Goal: Information Seeking & Learning: Learn about a topic

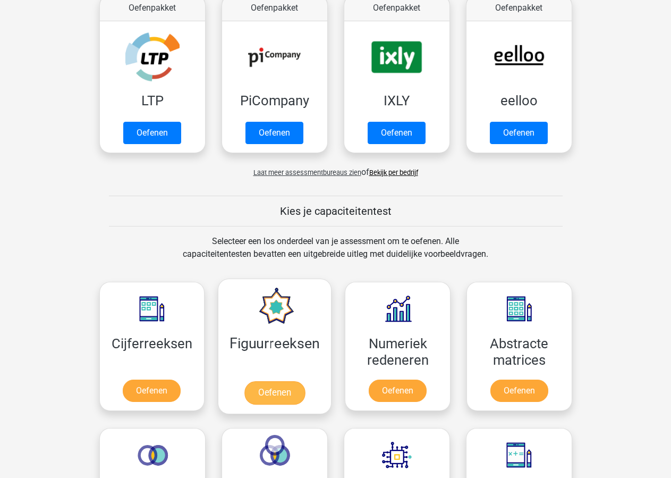
scroll to position [325, 0]
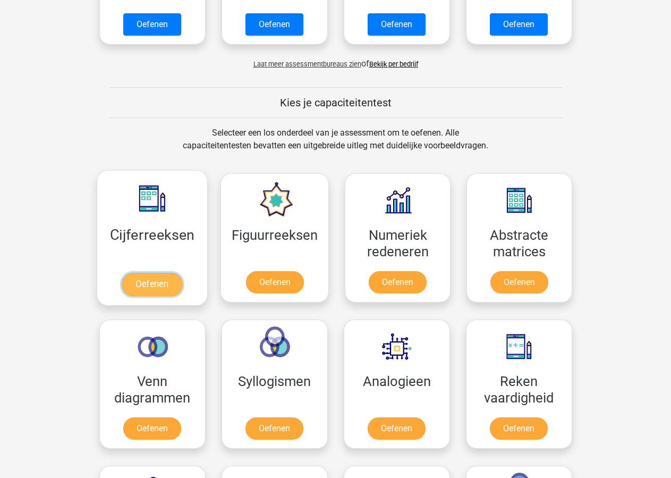
click at [154, 280] on link "Oefenen" at bounding box center [152, 284] width 61 height 23
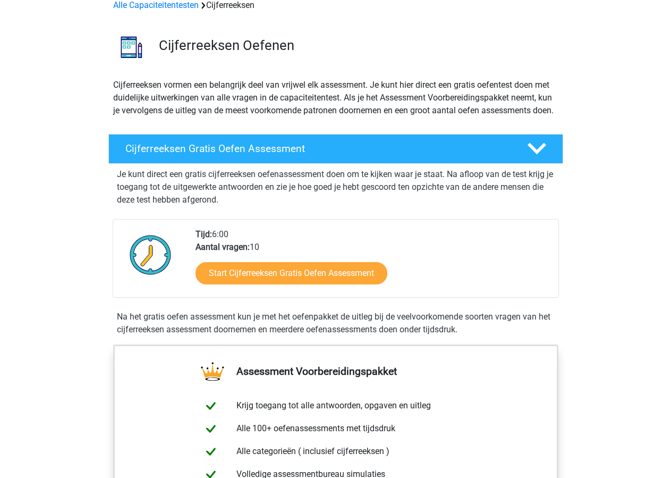
scroll to position [108, 0]
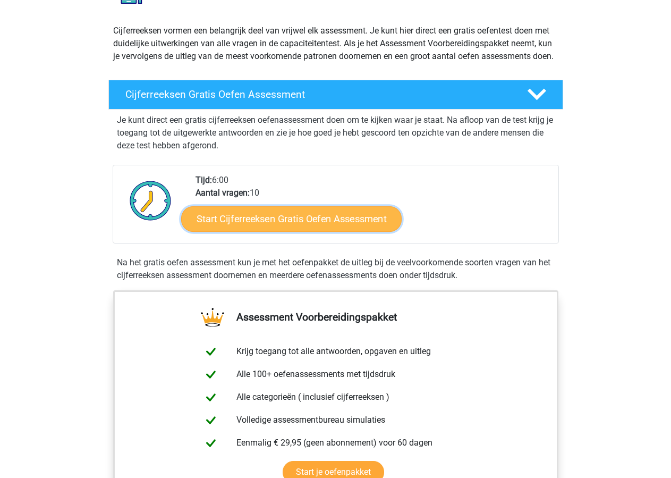
click at [279, 231] on link "Start Cijferreeksen Gratis Oefen Assessment" at bounding box center [291, 219] width 221 height 26
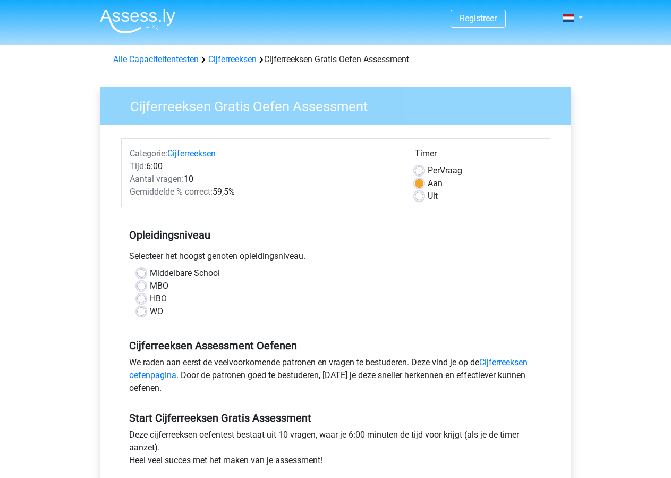
click at [150, 284] on label "MBO" at bounding box center [159, 286] width 19 height 13
click at [141, 284] on input "MBO" at bounding box center [141, 285] width 9 height 11
radio input "true"
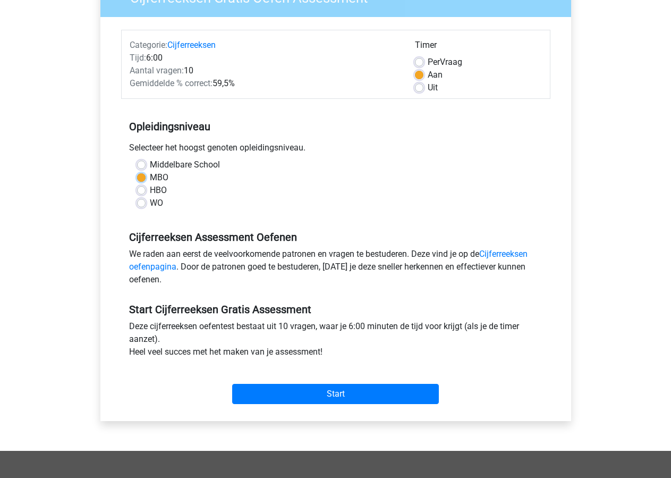
scroll to position [163, 0]
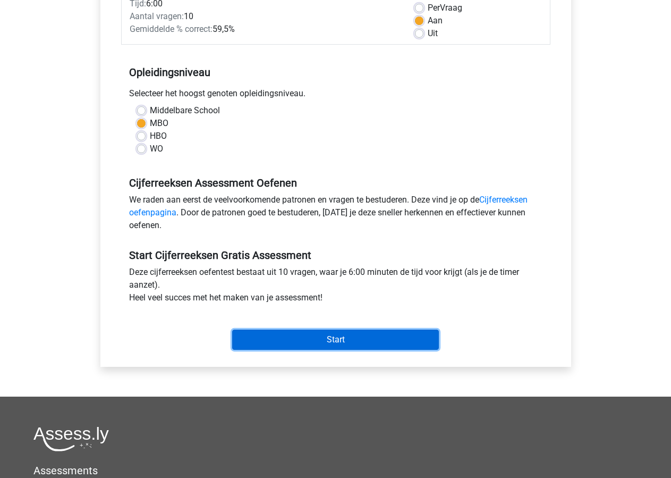
click at [338, 338] on input "Start" at bounding box center [335, 340] width 207 height 20
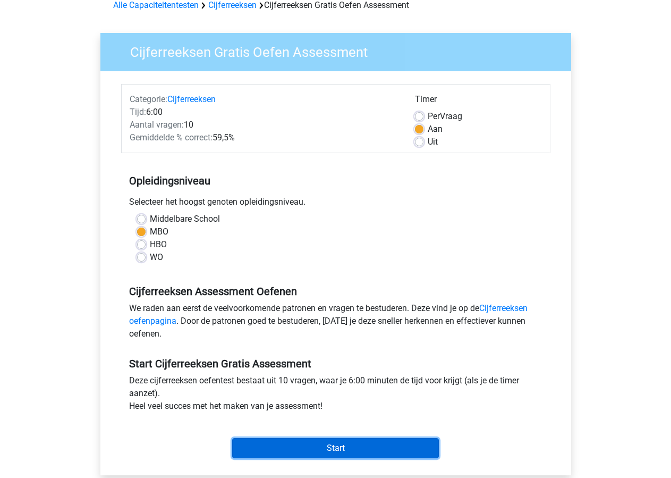
scroll to position [0, 0]
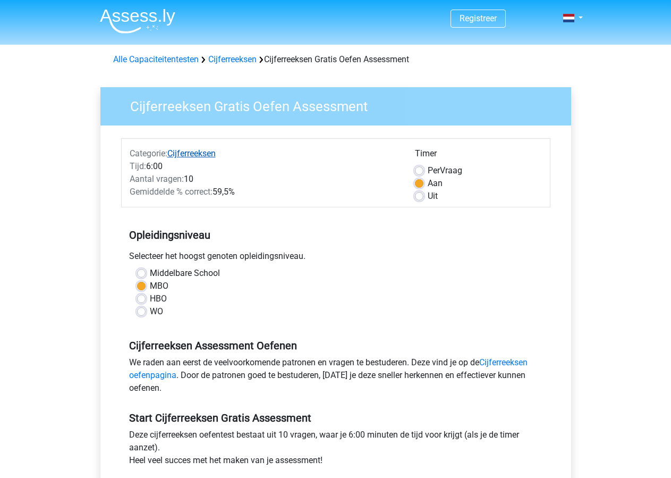
click at [195, 155] on link "Cijferreeksen" at bounding box center [191, 153] width 48 height 10
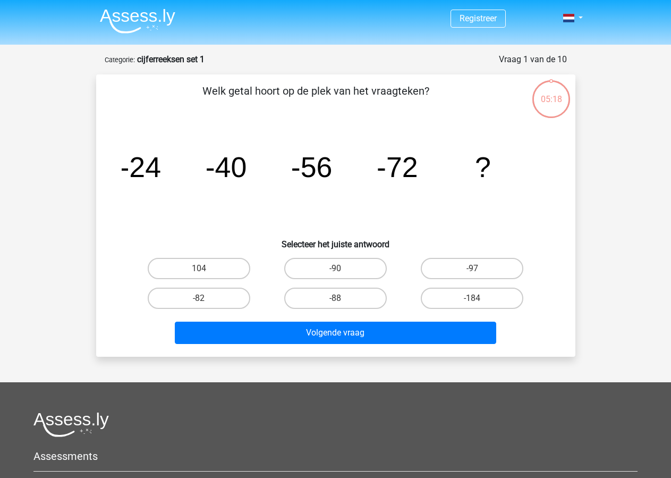
click at [339, 300] on input "-88" at bounding box center [338, 301] width 7 height 7
radio input "true"
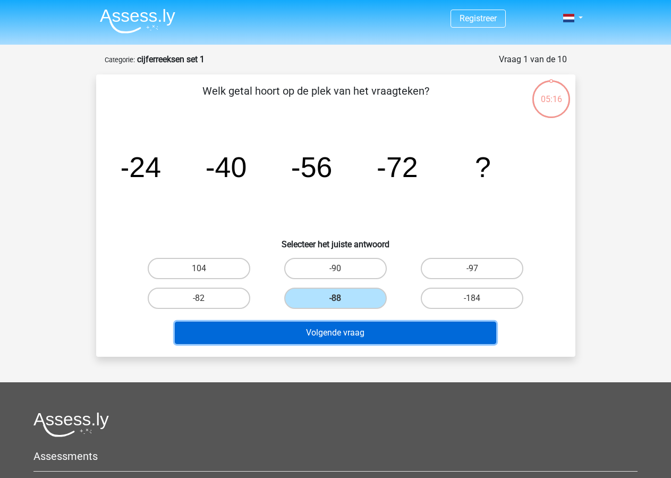
click at [335, 333] on button "Volgende vraag" at bounding box center [336, 333] width 322 height 22
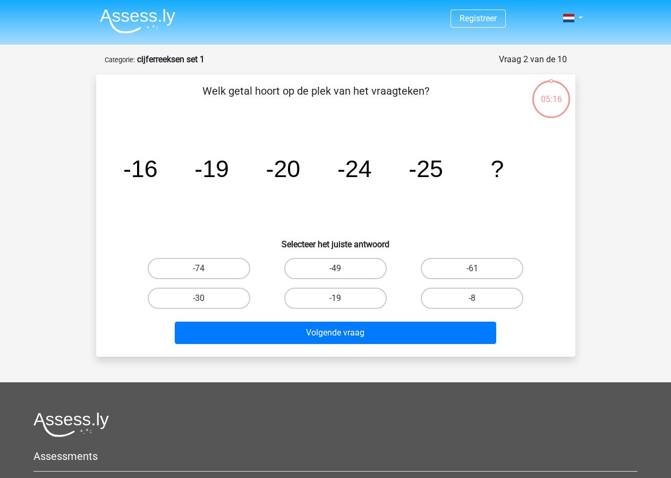
scroll to position [53, 0]
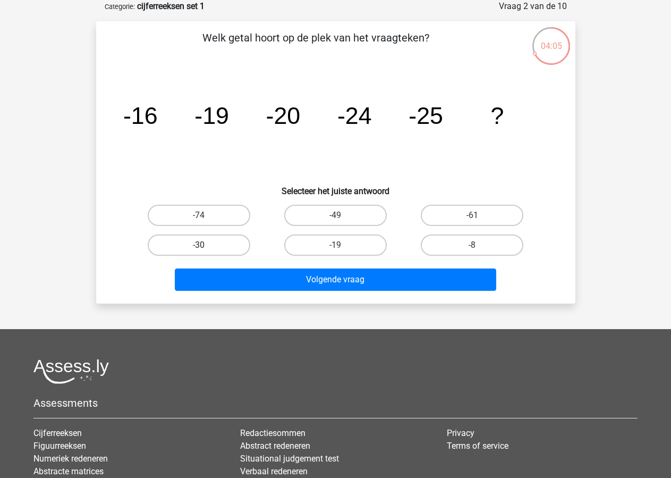
click at [208, 240] on label "-30" at bounding box center [199, 244] width 103 height 21
click at [206, 245] on input "-30" at bounding box center [202, 248] width 7 height 7
radio input "true"
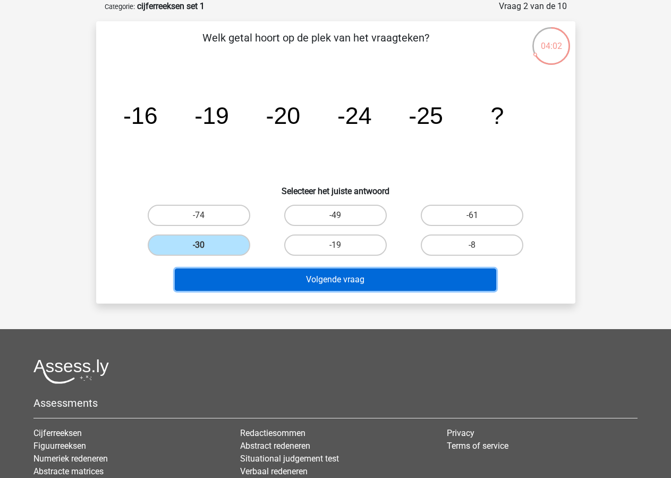
click at [344, 276] on button "Volgende vraag" at bounding box center [336, 279] width 322 height 22
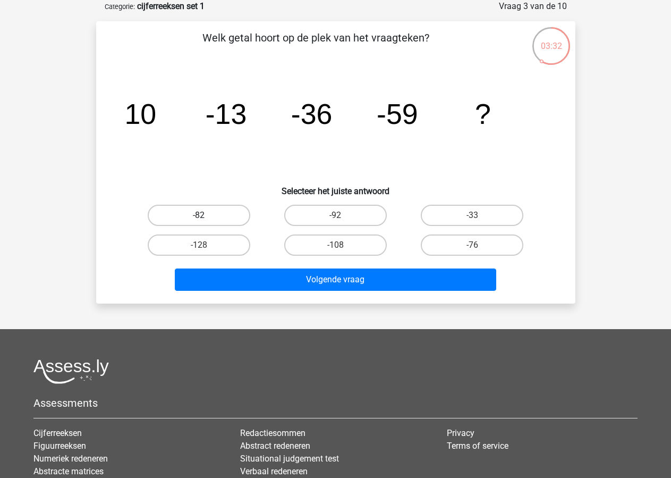
click at [186, 215] on label "-82" at bounding box center [199, 215] width 103 height 21
click at [199, 215] on input "-82" at bounding box center [202, 218] width 7 height 7
radio input "true"
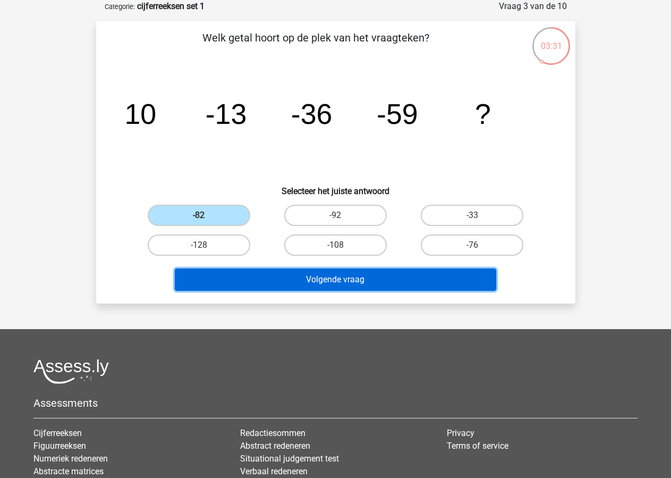
click at [335, 282] on button "Volgende vraag" at bounding box center [336, 279] width 322 height 22
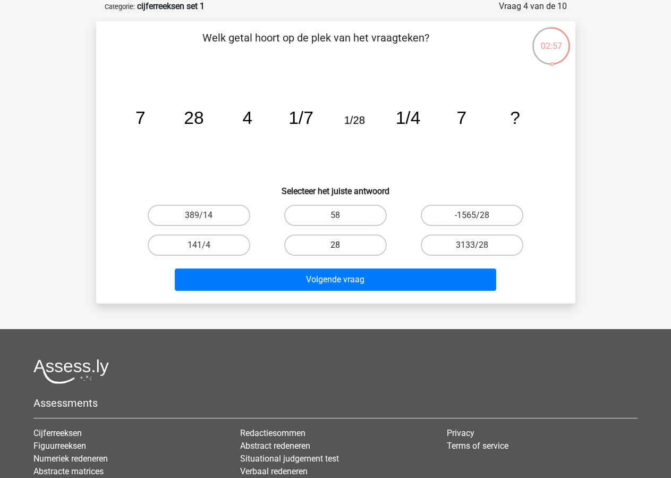
drag, startPoint x: 326, startPoint y: 244, endPoint x: 336, endPoint y: 254, distance: 13.9
click at [326, 244] on label "28" at bounding box center [335, 244] width 103 height 21
click at [335, 245] on input "28" at bounding box center [338, 248] width 7 height 7
radio input "true"
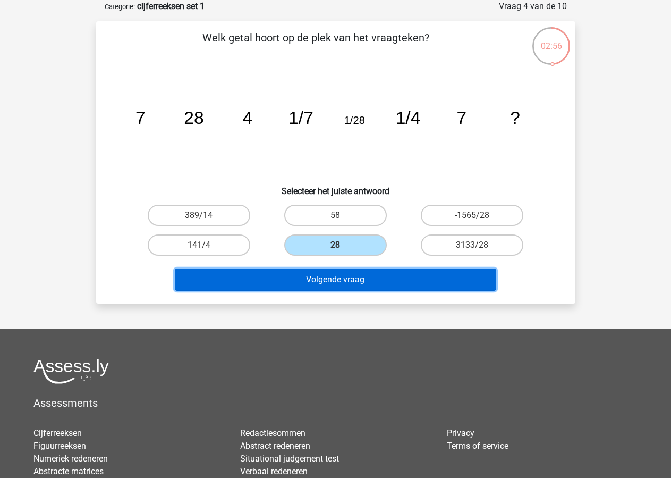
click at [337, 276] on button "Volgende vraag" at bounding box center [336, 279] width 322 height 22
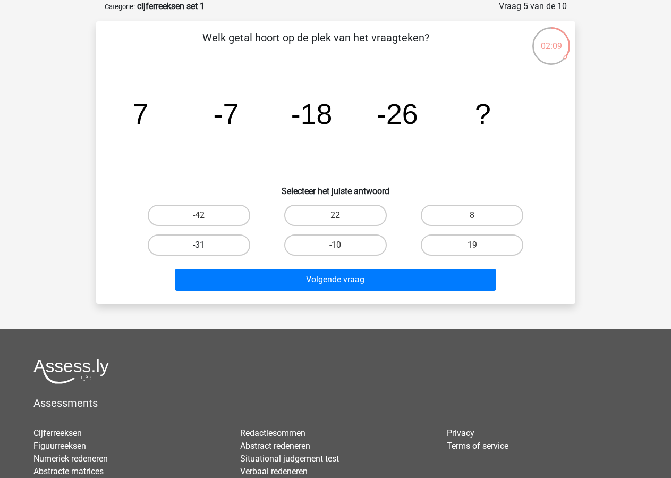
click at [200, 243] on label "-31" at bounding box center [199, 244] width 103 height 21
click at [200, 245] on input "-31" at bounding box center [202, 248] width 7 height 7
radio input "true"
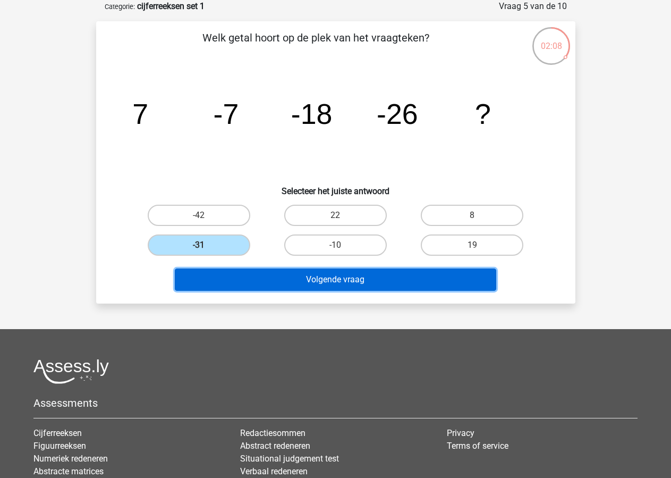
click at [338, 278] on button "Volgende vraag" at bounding box center [336, 279] width 322 height 22
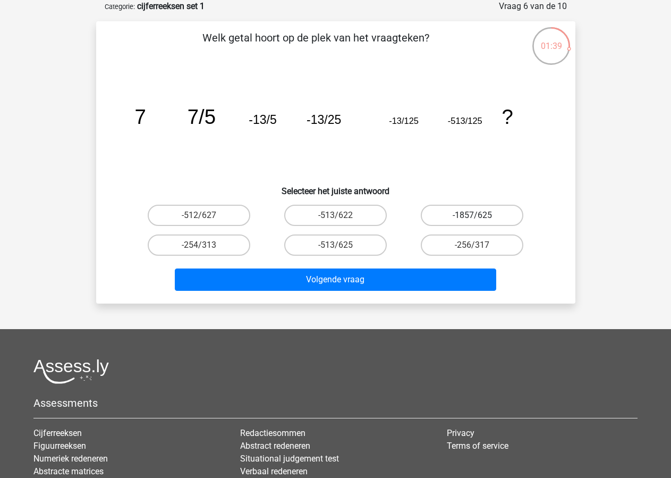
click at [471, 215] on label "-1857/625" at bounding box center [472, 215] width 103 height 21
click at [473, 215] on input "-1857/625" at bounding box center [476, 218] width 7 height 7
radio input "true"
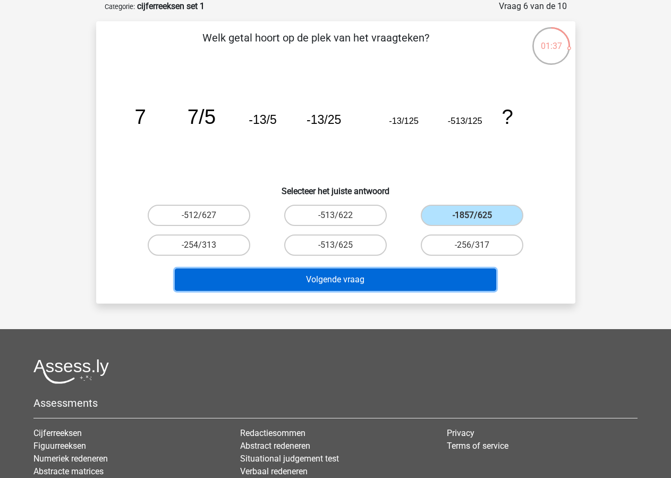
click at [340, 281] on button "Volgende vraag" at bounding box center [336, 279] width 322 height 22
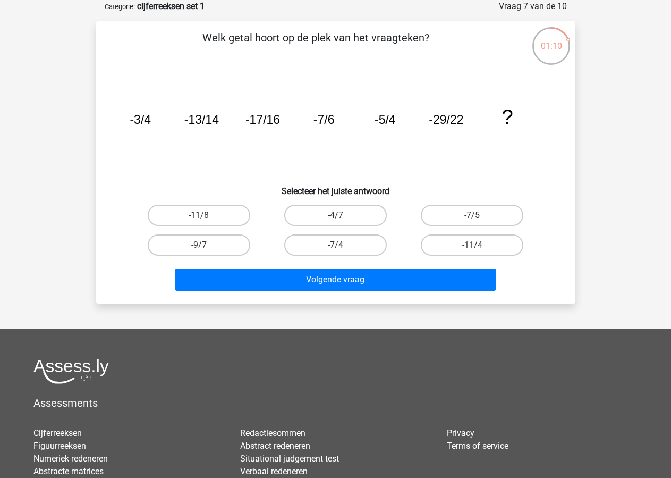
click at [478, 245] on input "-11/4" at bounding box center [476, 248] width 7 height 7
radio input "true"
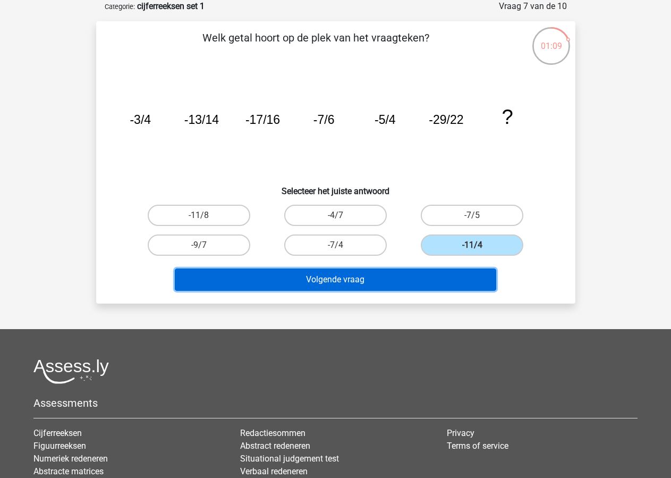
click at [347, 284] on button "Volgende vraag" at bounding box center [336, 279] width 322 height 22
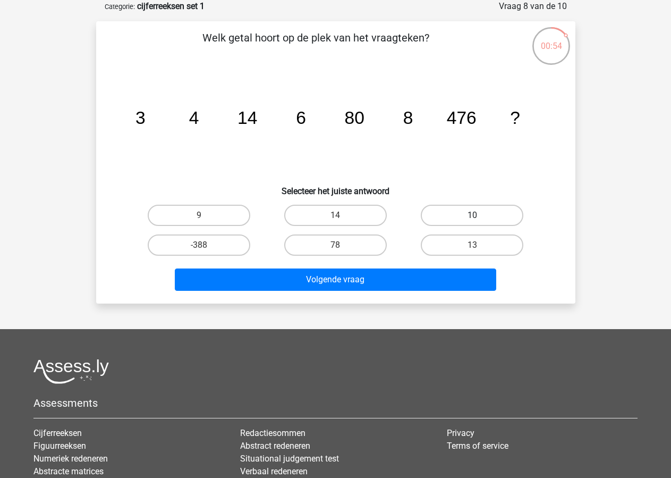
click at [473, 208] on label "10" at bounding box center [472, 215] width 103 height 21
click at [473, 215] on input "10" at bounding box center [476, 218] width 7 height 7
radio input "true"
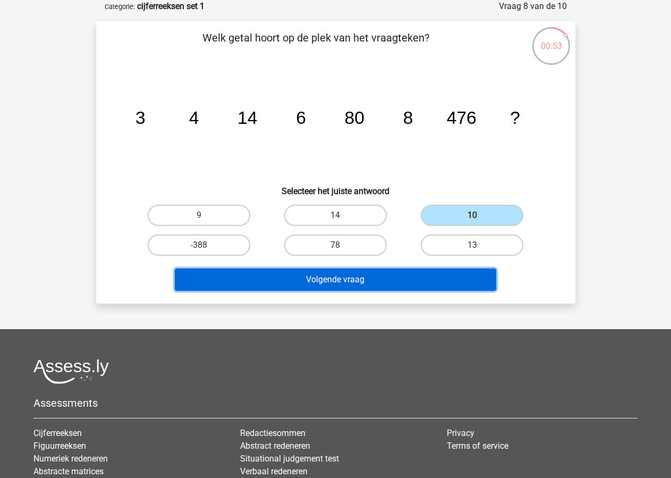
click at [339, 278] on button "Volgende vraag" at bounding box center [336, 279] width 322 height 22
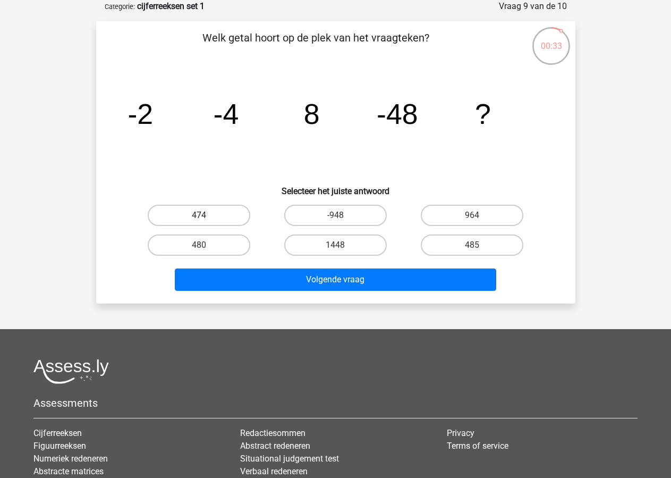
click at [192, 214] on label "474" at bounding box center [199, 215] width 103 height 21
click at [199, 215] on input "474" at bounding box center [202, 218] width 7 height 7
radio input "true"
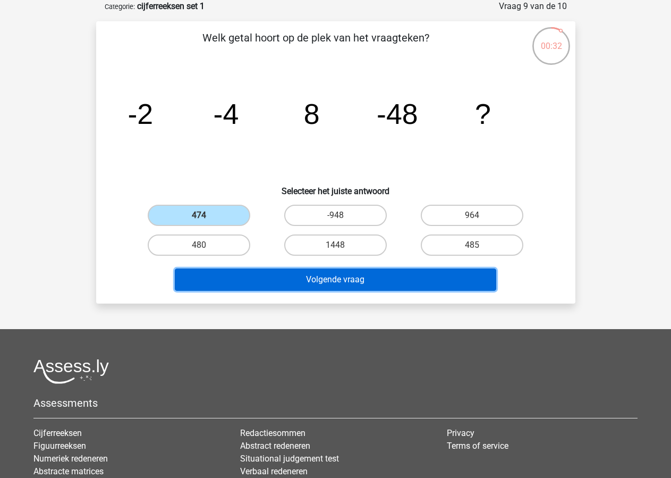
click at [341, 274] on button "Volgende vraag" at bounding box center [336, 279] width 322 height 22
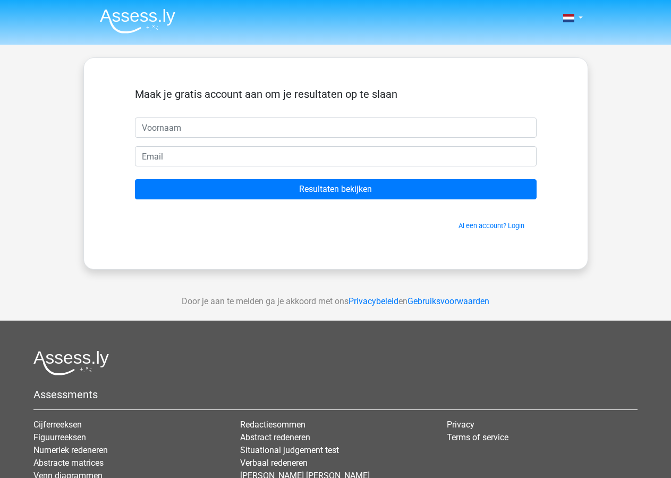
click at [176, 129] on input "text" at bounding box center [336, 127] width 402 height 20
type input "margreet"
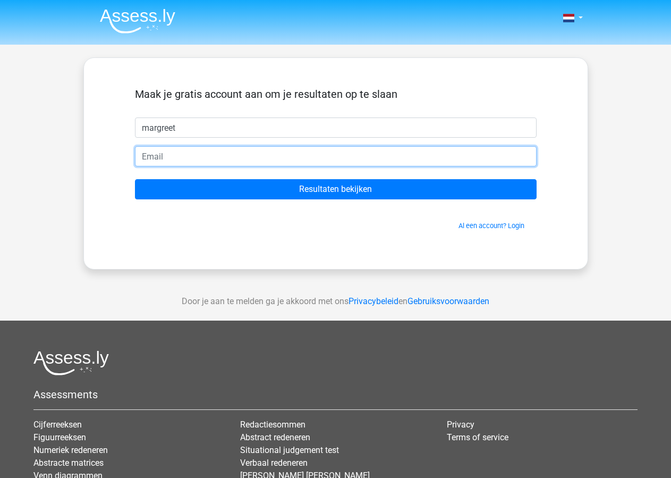
click at [181, 159] on input "email" at bounding box center [336, 156] width 402 height 20
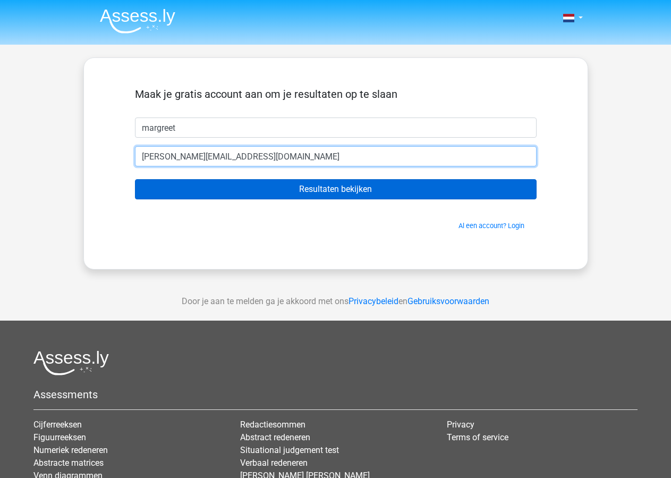
type input "[EMAIL_ADDRESS][DOMAIN_NAME]"
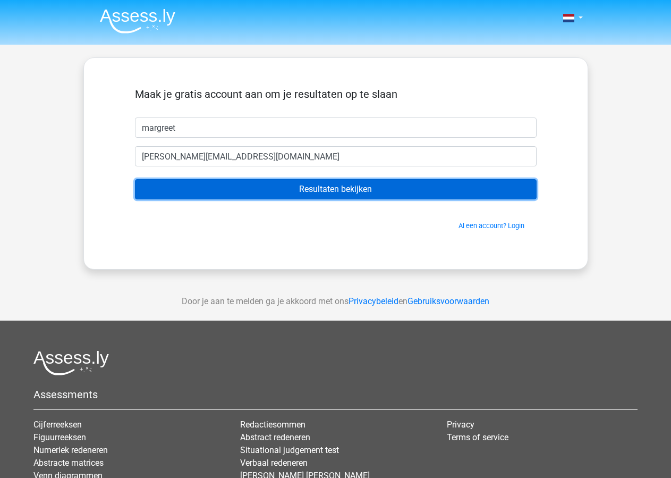
click at [321, 192] on input "Resultaten bekijken" at bounding box center [336, 189] width 402 height 20
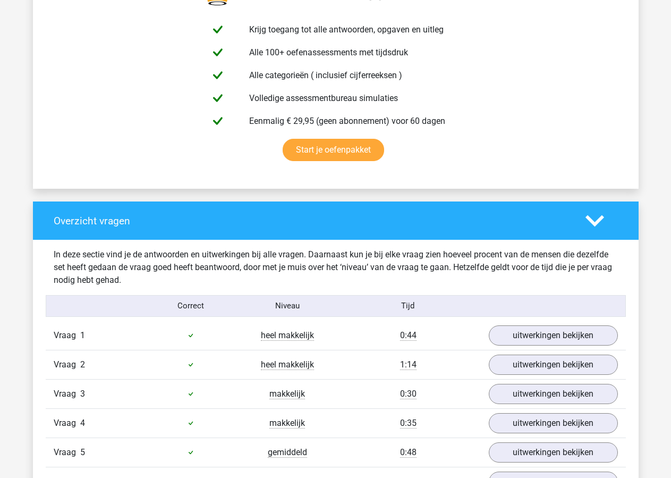
scroll to position [651, 0]
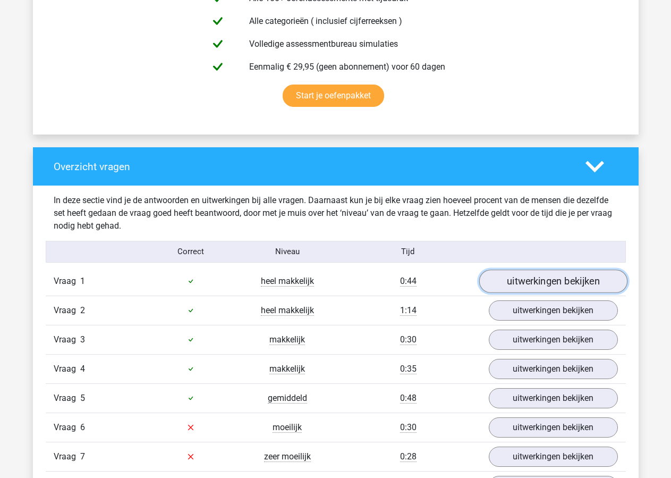
click at [550, 286] on link "uitwerkingen bekijken" at bounding box center [553, 280] width 148 height 23
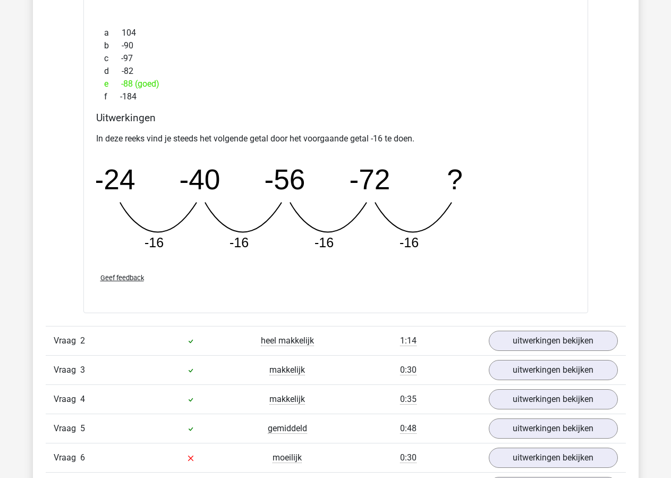
scroll to position [1139, 0]
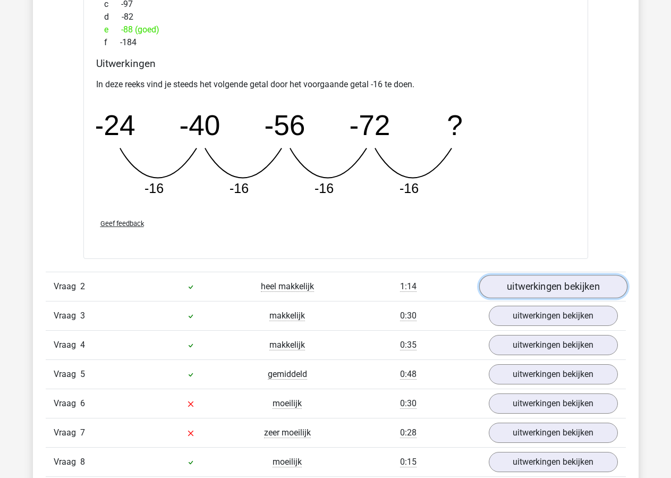
click at [563, 282] on link "uitwerkingen bekijken" at bounding box center [553, 286] width 148 height 23
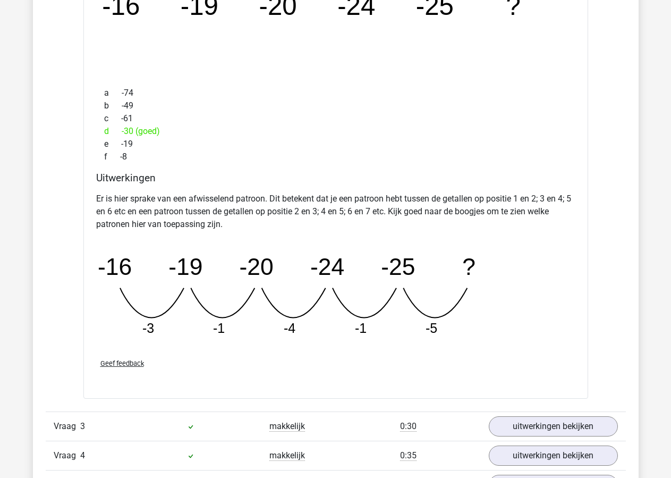
scroll to position [1681, 0]
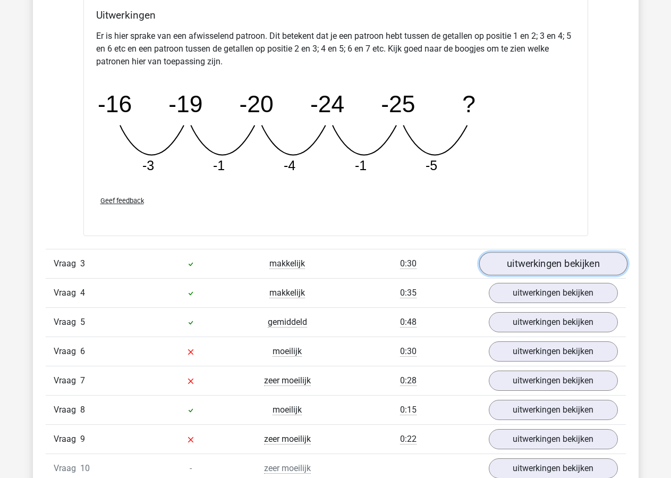
click at [566, 265] on link "uitwerkingen bekijken" at bounding box center [553, 263] width 148 height 23
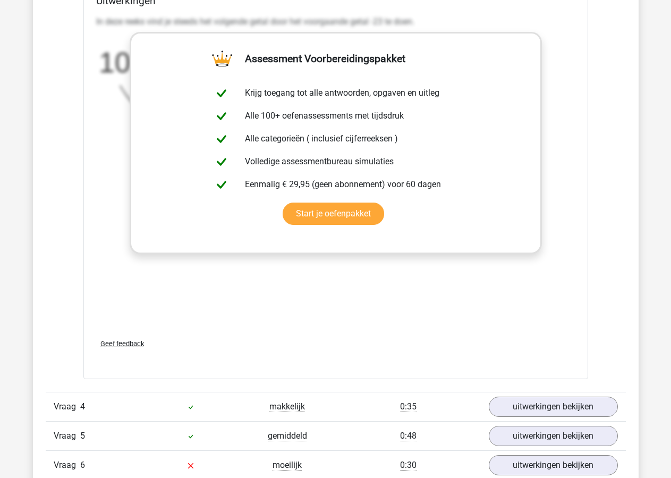
scroll to position [2331, 0]
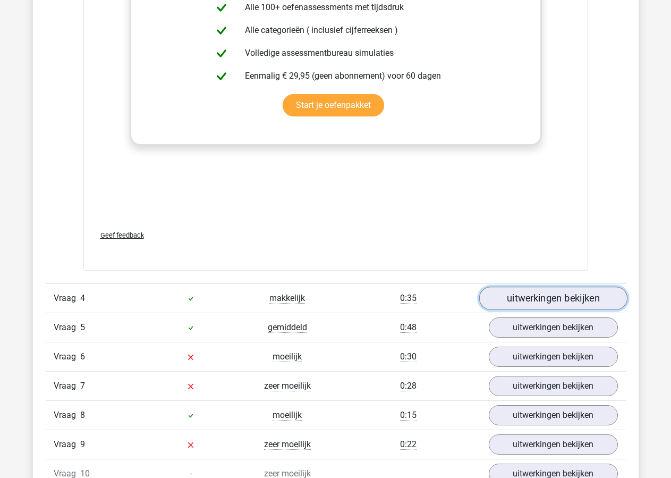
click at [557, 299] on link "uitwerkingen bekijken" at bounding box center [553, 298] width 148 height 23
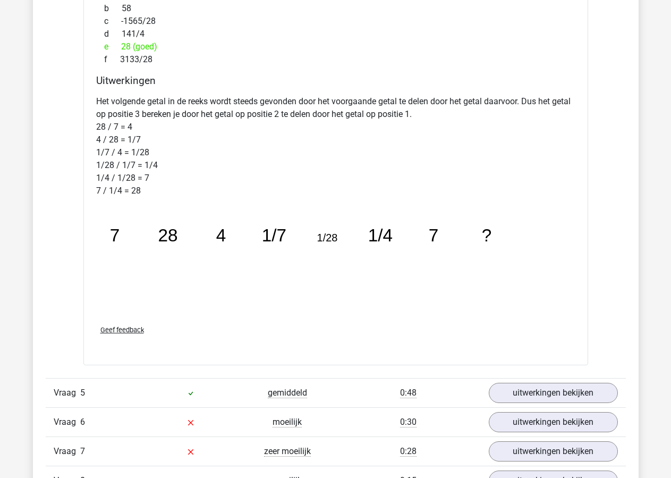
scroll to position [2928, 0]
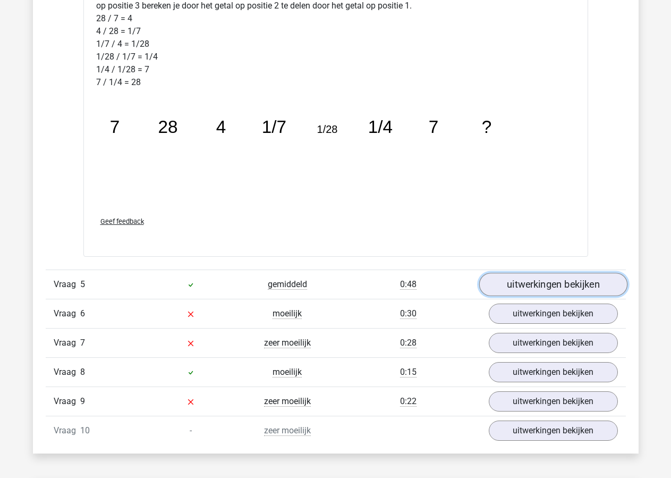
click at [534, 277] on link "uitwerkingen bekijken" at bounding box center [553, 284] width 148 height 23
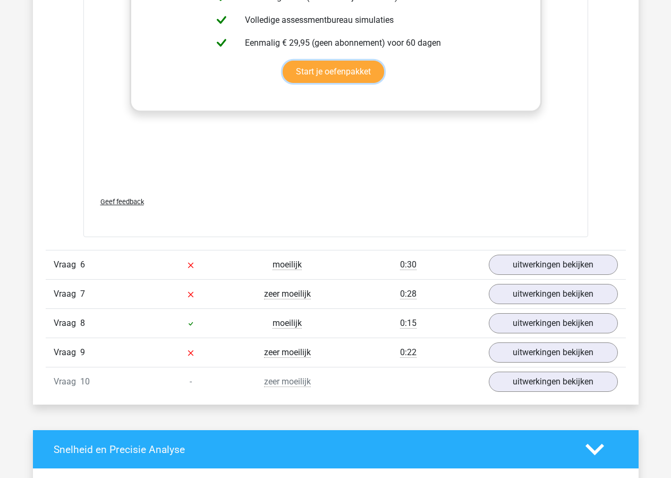
scroll to position [3687, 0]
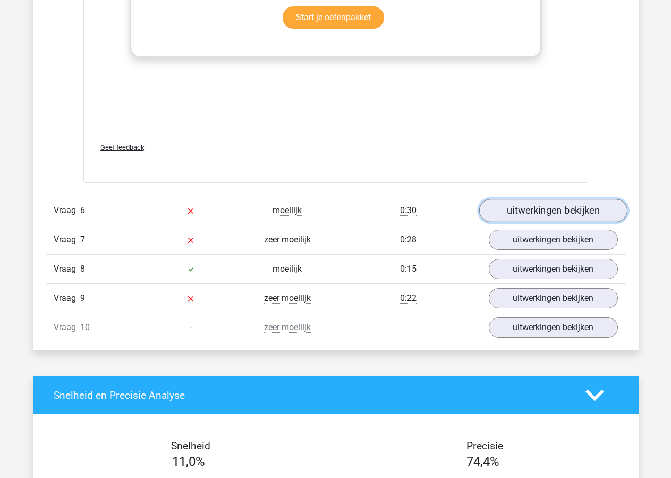
click at [543, 208] on link "uitwerkingen bekijken" at bounding box center [553, 210] width 148 height 23
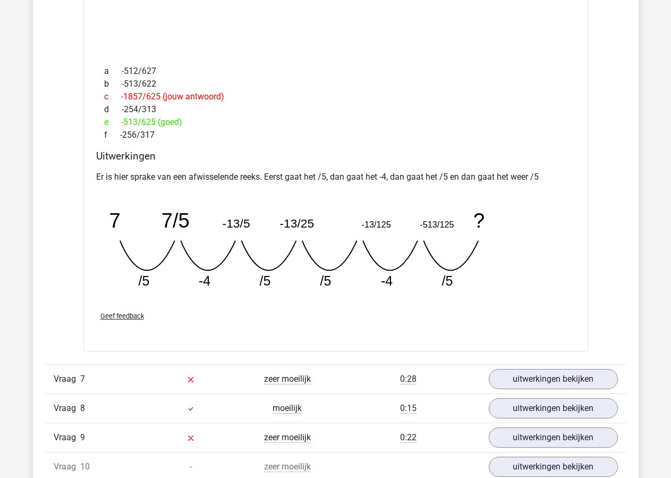
scroll to position [4066, 0]
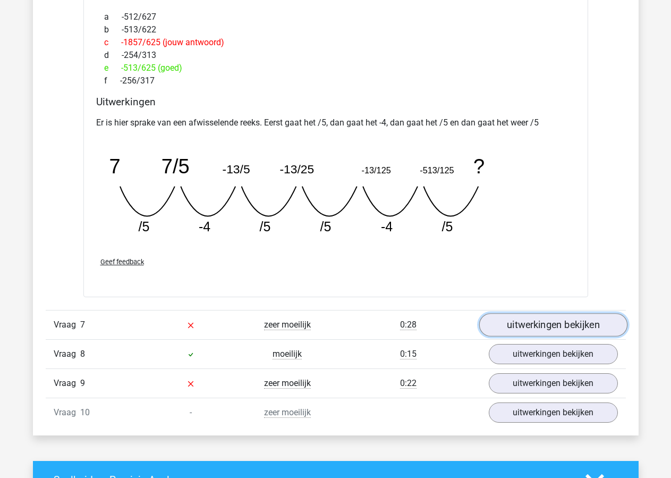
click at [527, 326] on link "uitwerkingen bekijken" at bounding box center [553, 324] width 148 height 23
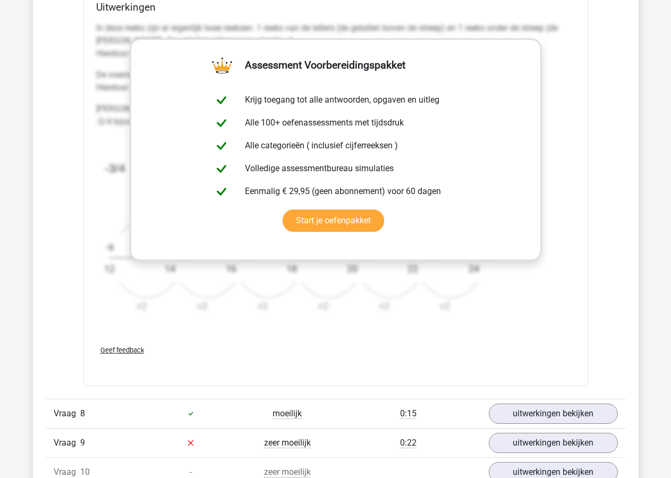
scroll to position [4717, 0]
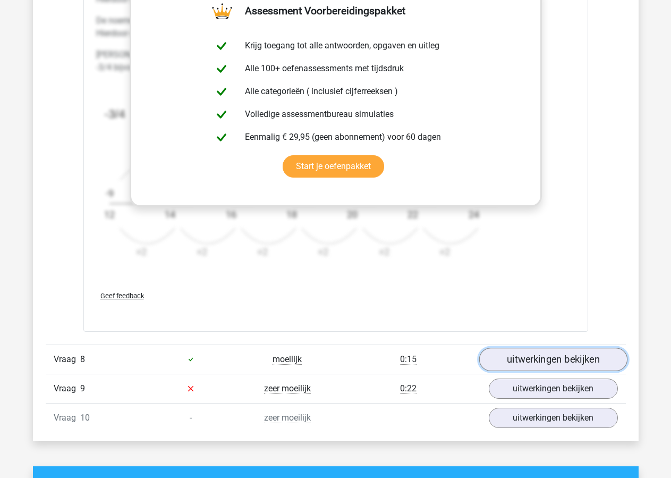
click at [521, 359] on link "uitwerkingen bekijken" at bounding box center [553, 359] width 148 height 23
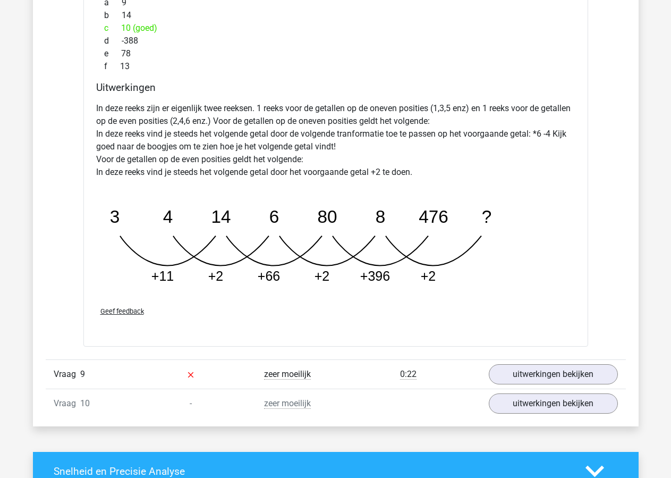
scroll to position [5368, 0]
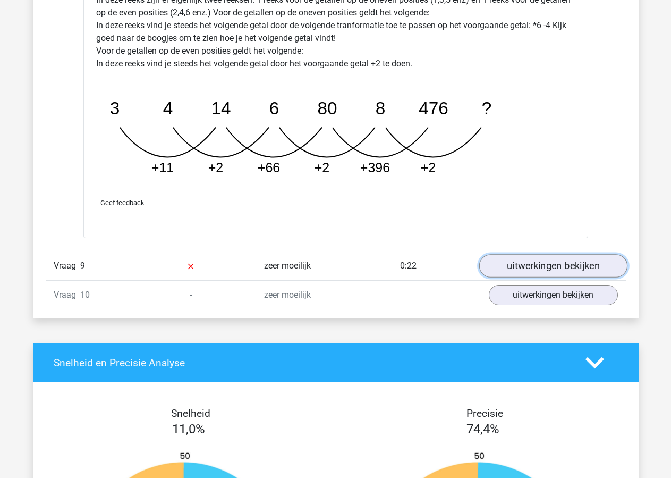
click at [524, 271] on link "uitwerkingen bekijken" at bounding box center [553, 266] width 148 height 23
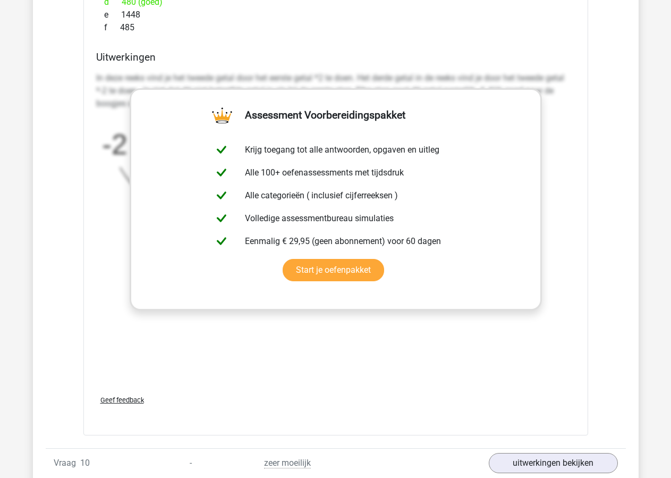
scroll to position [6073, 0]
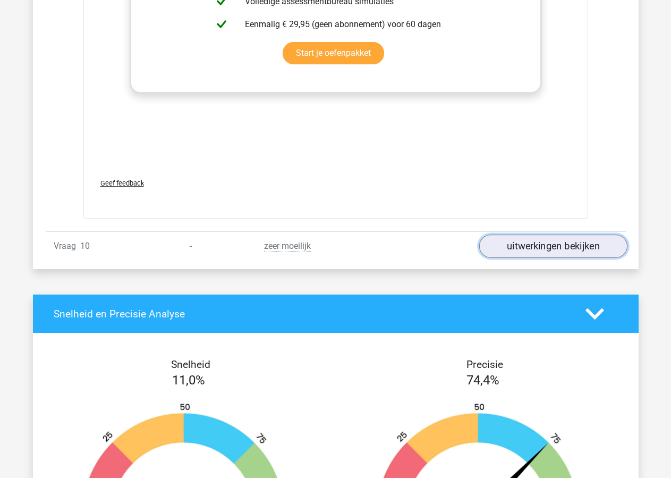
click at [554, 248] on link "uitwerkingen bekijken" at bounding box center [553, 245] width 148 height 23
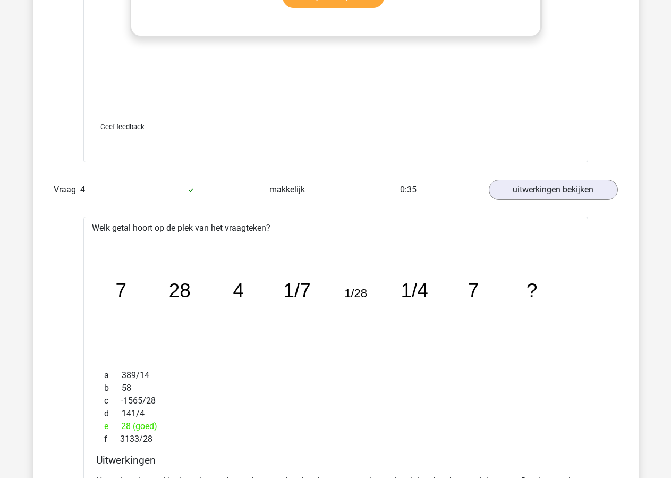
scroll to position [2115, 0]
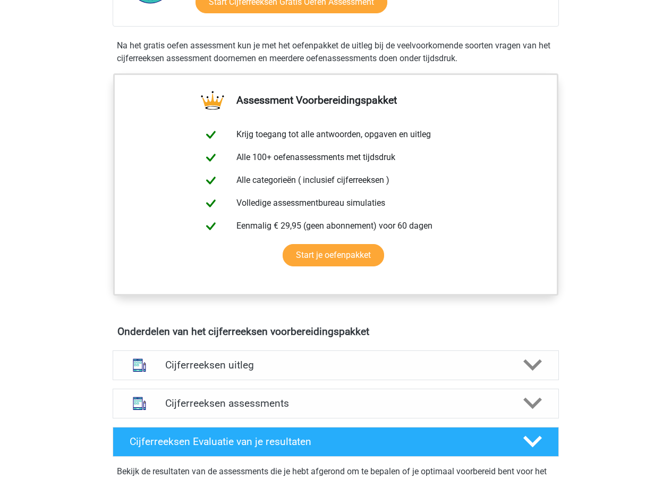
scroll to position [380, 0]
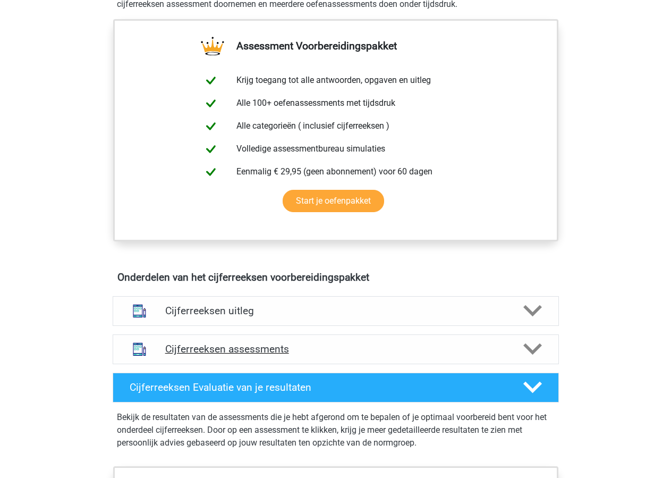
click at [538, 355] on polygon at bounding box center [533, 349] width 19 height 12
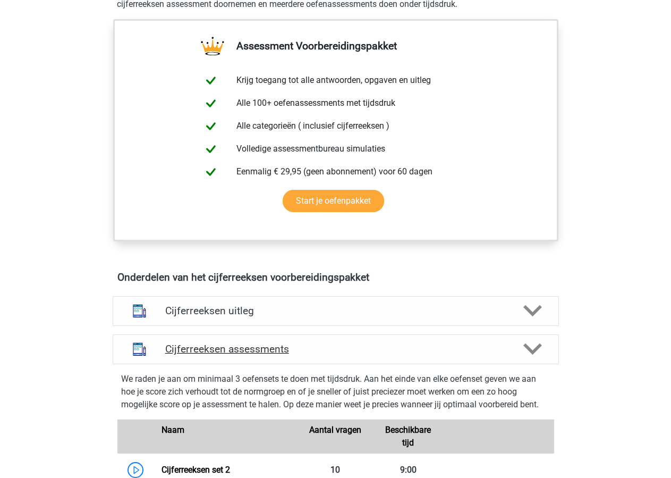
scroll to position [542, 0]
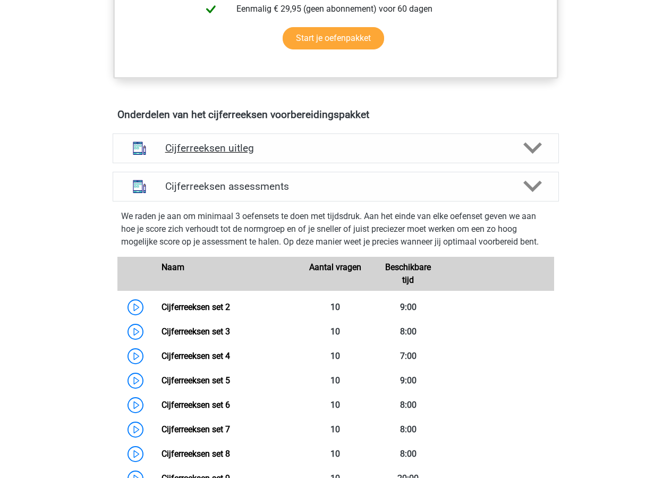
click at [533, 157] on icon at bounding box center [533, 148] width 19 height 19
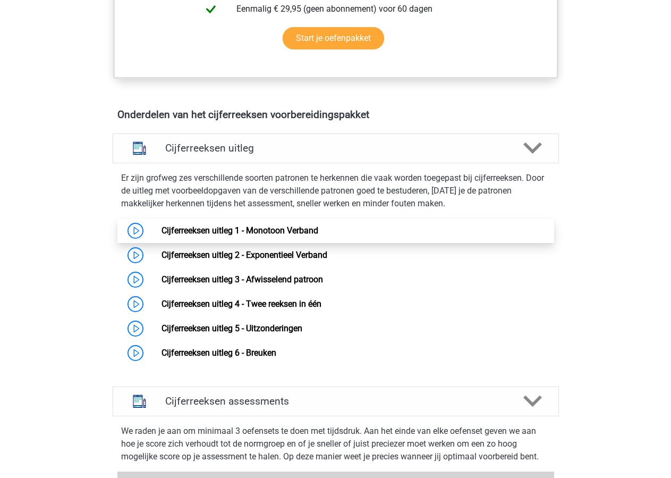
click at [162, 235] on link "Cijferreeksen uitleg 1 - Monotoon Verband" at bounding box center [240, 230] width 157 height 10
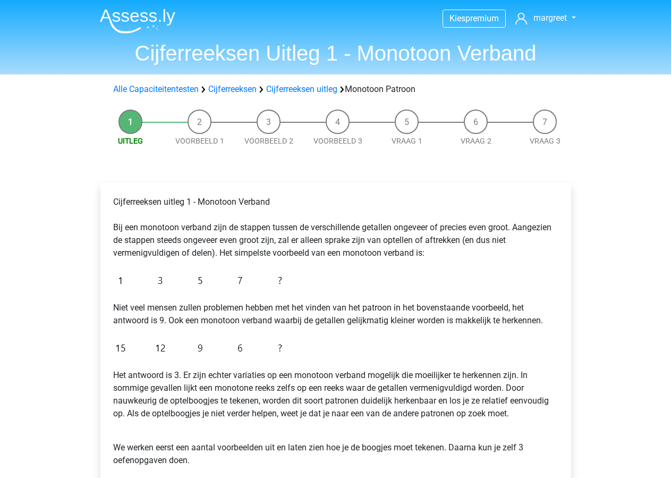
click at [197, 125] on li "Voorbeeld 1" at bounding box center [199, 128] width 69 height 37
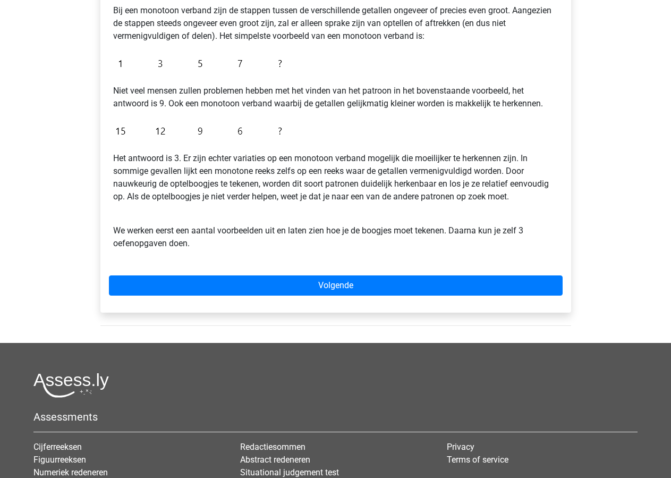
scroll to position [163, 0]
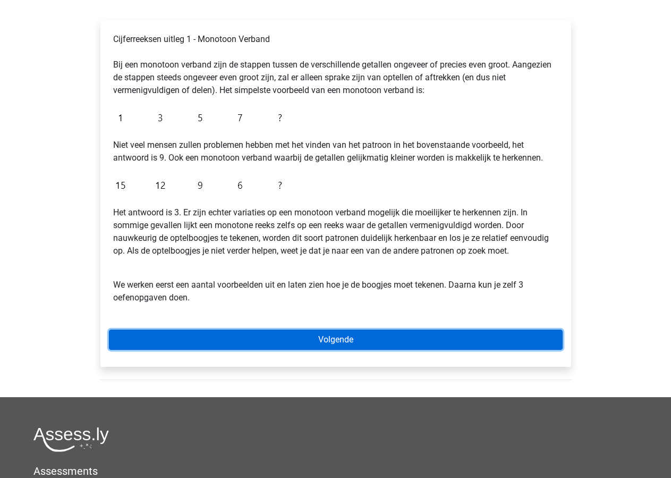
click at [334, 339] on link "Volgende" at bounding box center [336, 340] width 454 height 20
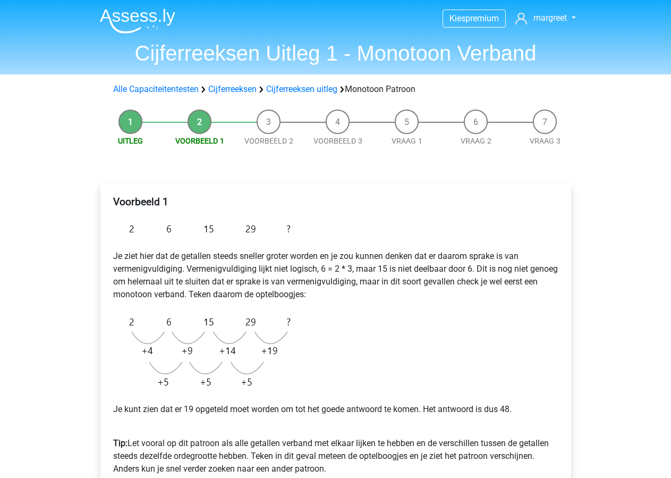
scroll to position [163, 0]
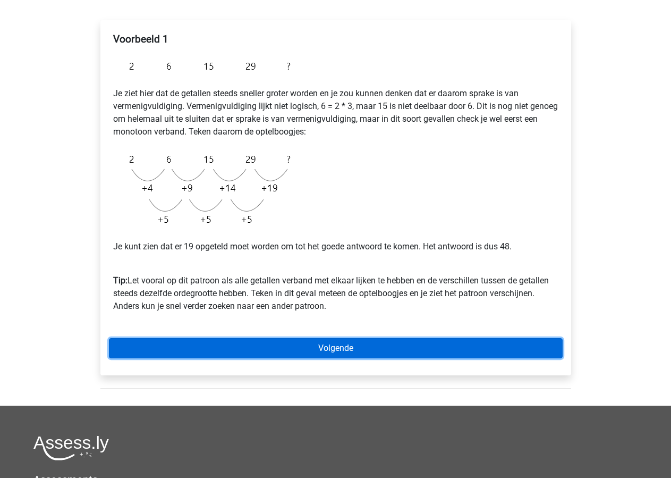
click at [340, 351] on link "Volgende" at bounding box center [336, 348] width 454 height 20
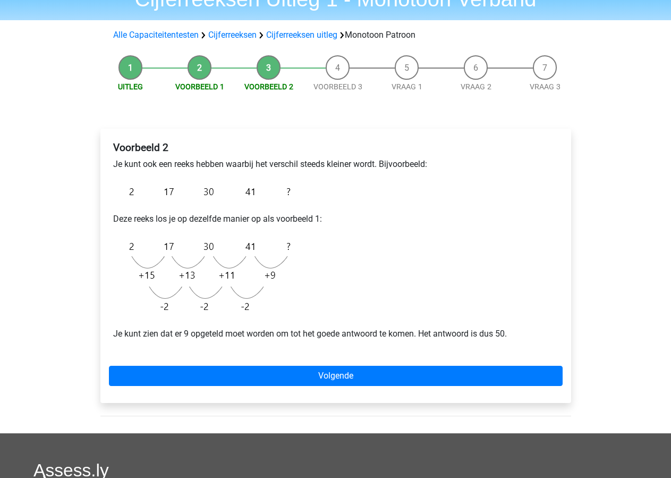
scroll to position [108, 0]
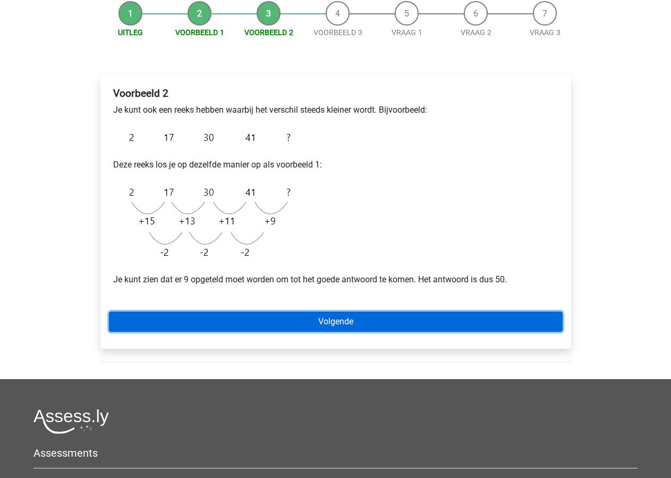
click at [335, 323] on link "Volgende" at bounding box center [336, 321] width 454 height 20
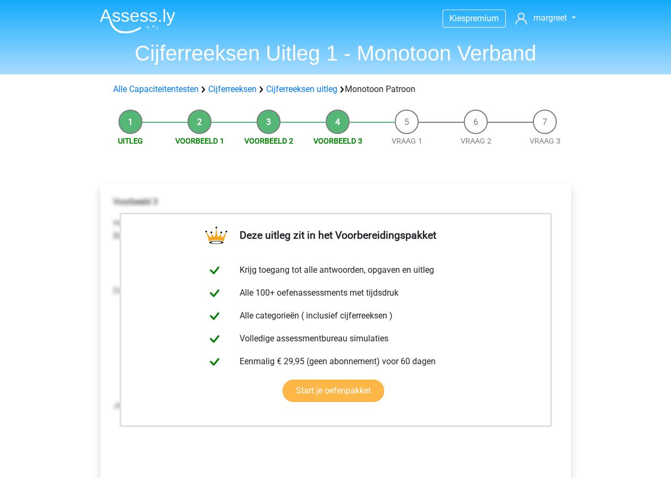
scroll to position [217, 0]
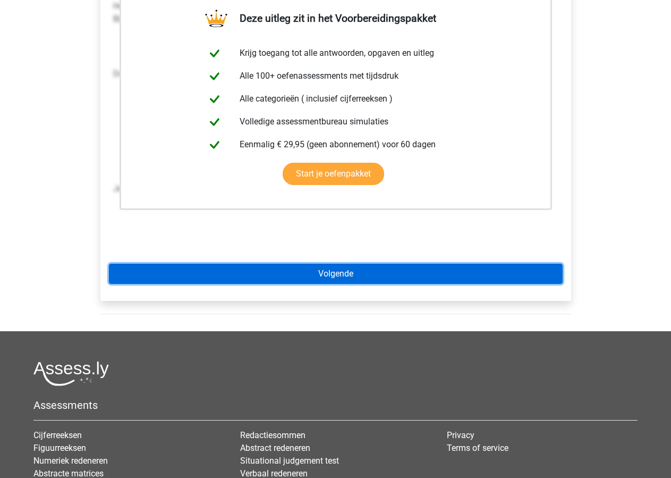
click at [341, 274] on link "Volgende" at bounding box center [336, 274] width 454 height 20
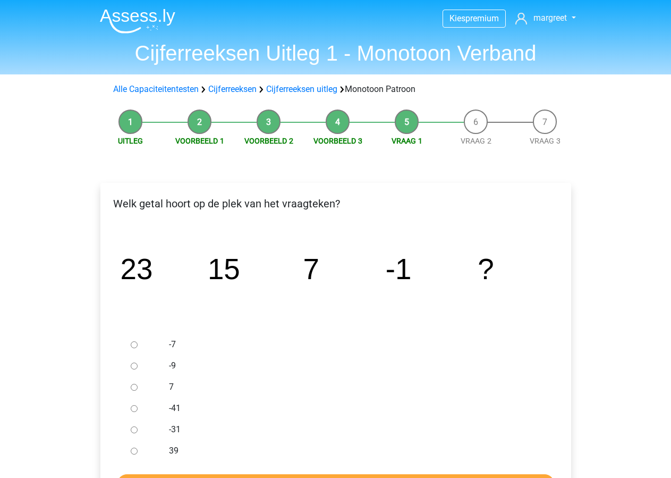
scroll to position [54, 0]
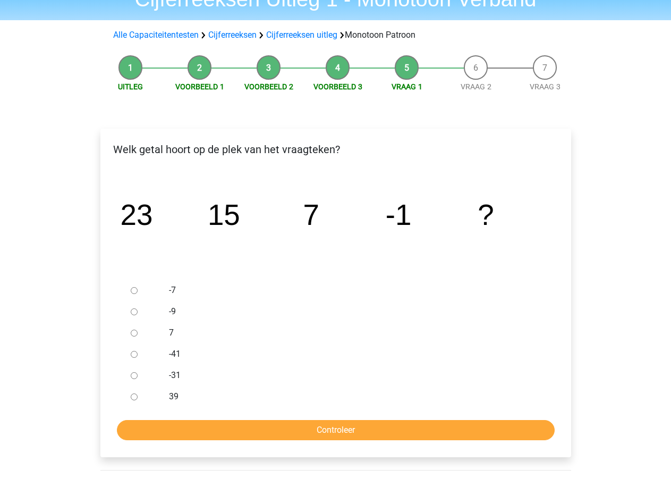
click at [133, 314] on input "-9" at bounding box center [134, 311] width 7 height 7
radio input "true"
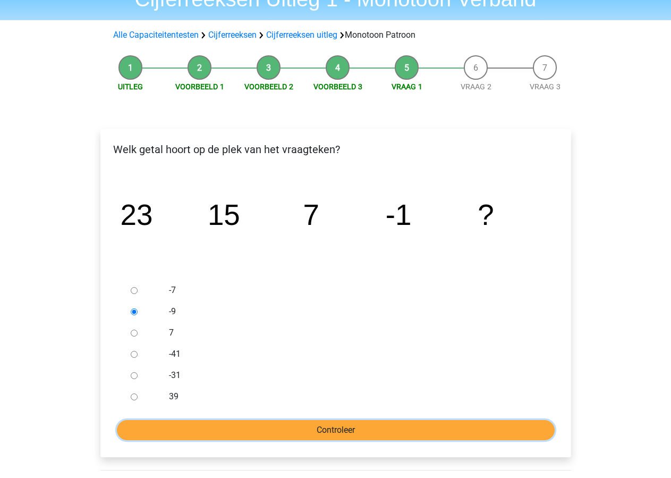
click at [350, 431] on input "Controleer" at bounding box center [336, 430] width 438 height 20
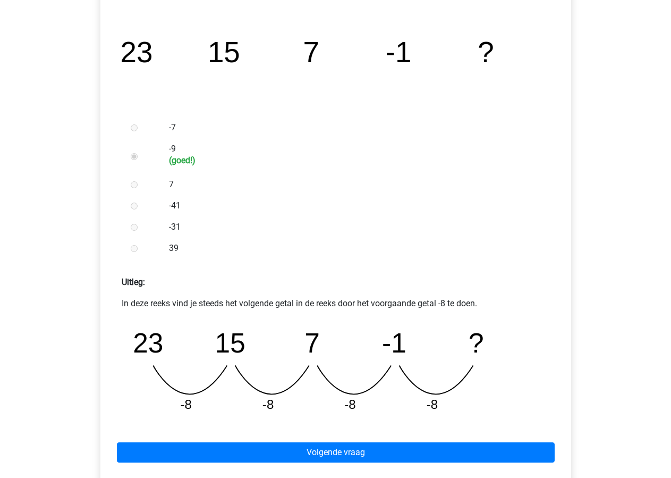
scroll to position [325, 0]
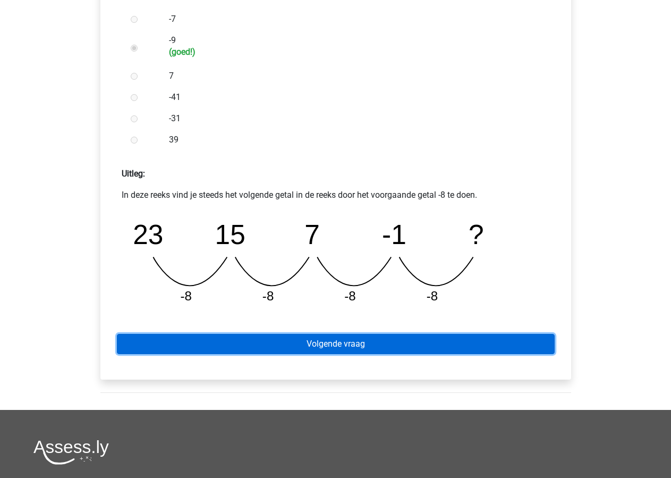
click at [317, 342] on link "Volgende vraag" at bounding box center [336, 344] width 438 height 20
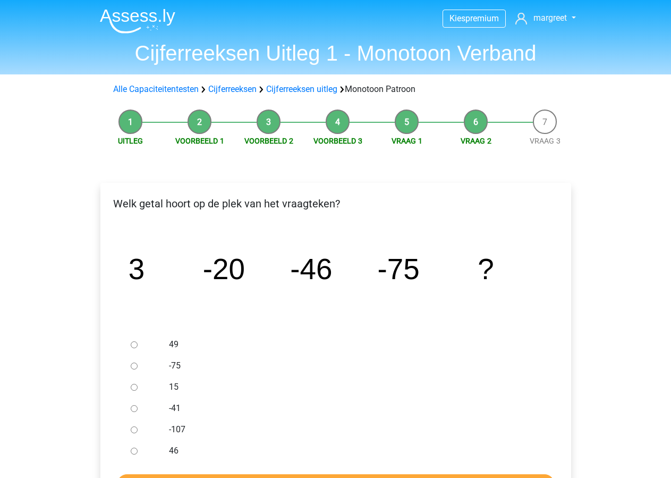
click at [137, 433] on input "-107" at bounding box center [134, 429] width 7 height 7
radio input "true"
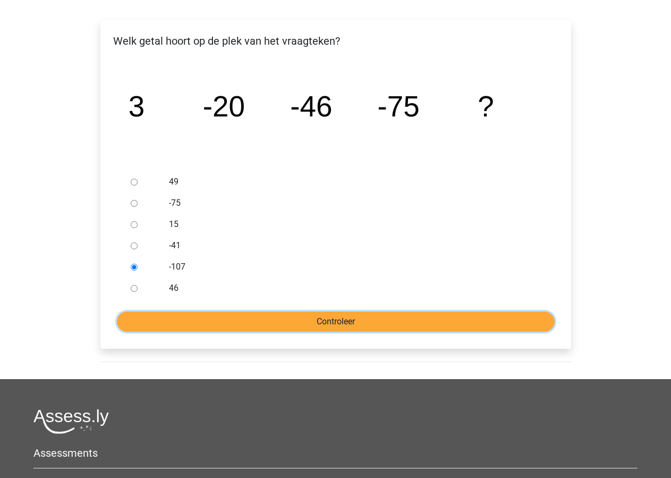
click at [321, 322] on input "Controleer" at bounding box center [336, 321] width 438 height 20
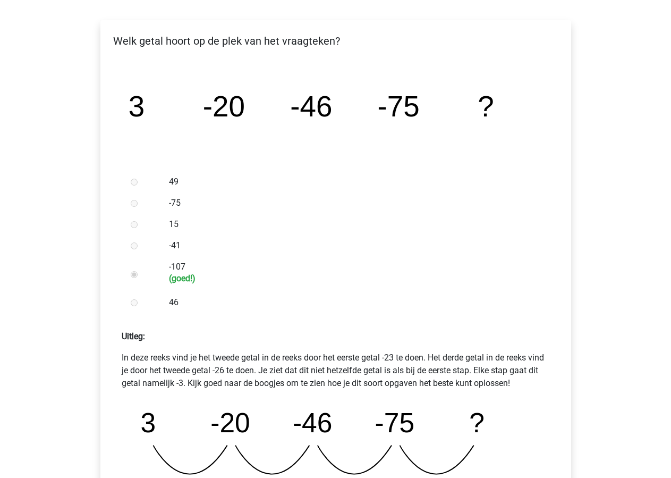
scroll to position [380, 0]
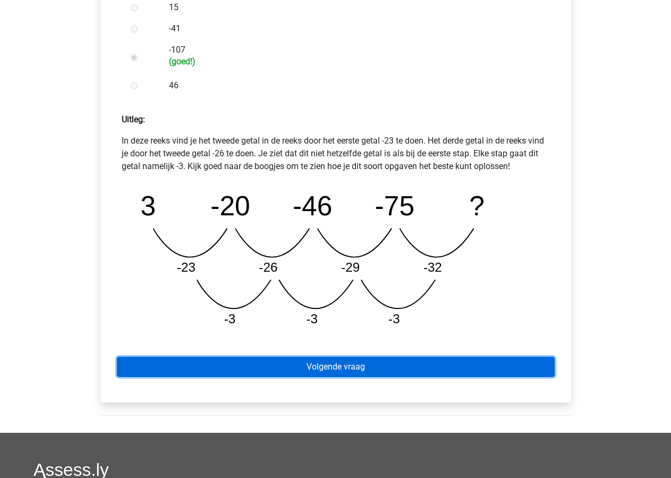
drag, startPoint x: 319, startPoint y: 364, endPoint x: 351, endPoint y: 356, distance: 32.5
click at [320, 364] on link "Volgende vraag" at bounding box center [336, 367] width 438 height 20
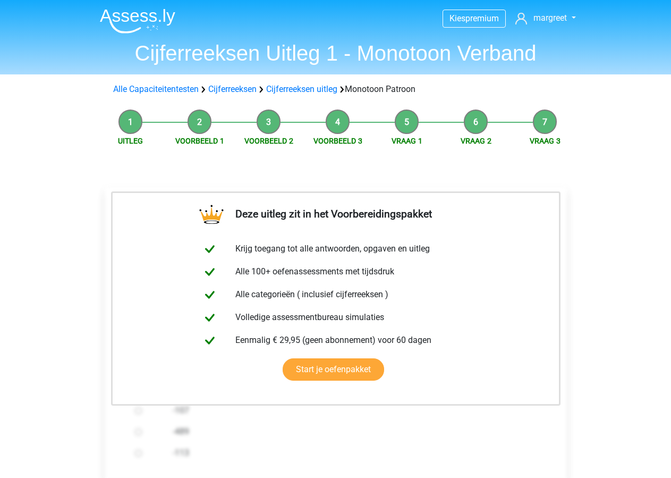
scroll to position [163, 0]
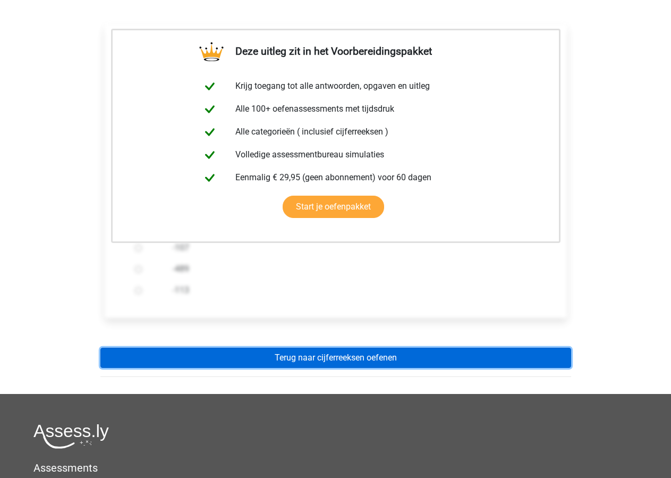
click at [367, 353] on link "Terug naar cijferreeksen oefenen" at bounding box center [335, 358] width 471 height 20
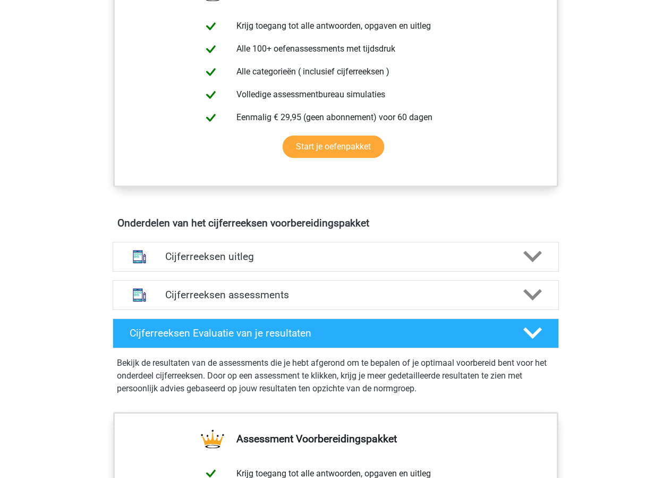
scroll to position [542, 0]
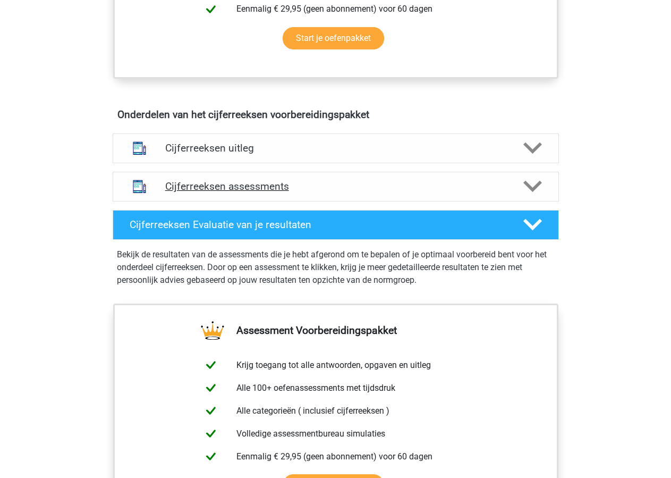
click at [538, 192] on polygon at bounding box center [533, 187] width 19 height 12
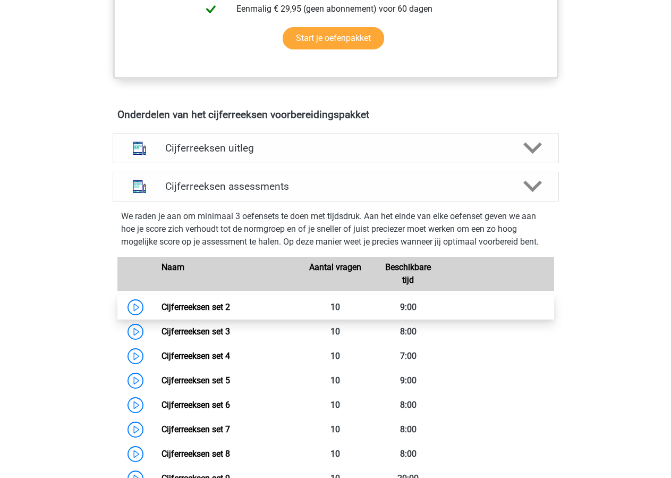
drag, startPoint x: 132, startPoint y: 316, endPoint x: 174, endPoint y: 328, distance: 44.2
click at [162, 312] on link "Cijferreeksen set 2" at bounding box center [196, 307] width 69 height 10
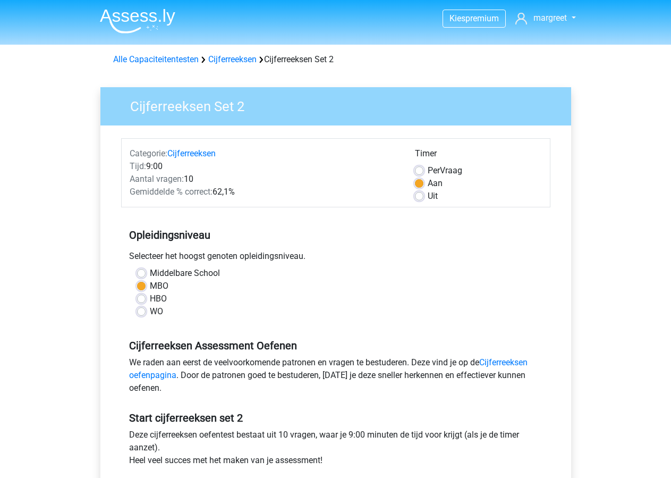
click at [428, 170] on label "Per Vraag" at bounding box center [445, 170] width 35 height 13
click at [420, 170] on input "Per Vraag" at bounding box center [419, 169] width 9 height 11
radio input "true"
click at [428, 185] on label "Aan" at bounding box center [435, 183] width 15 height 13
click at [420, 185] on input "Aan" at bounding box center [419, 182] width 9 height 11
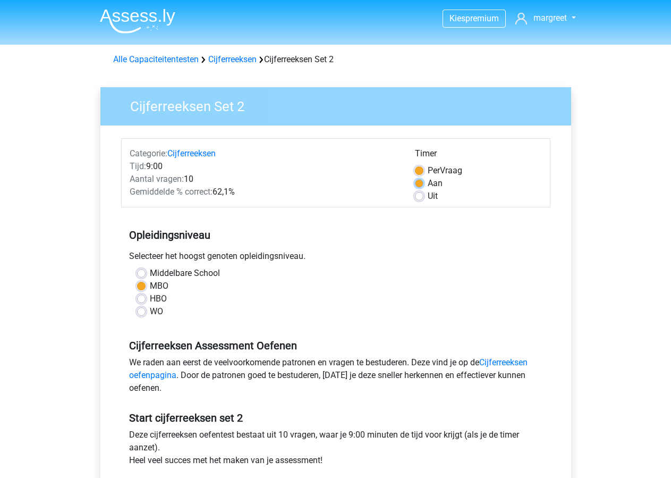
radio input "true"
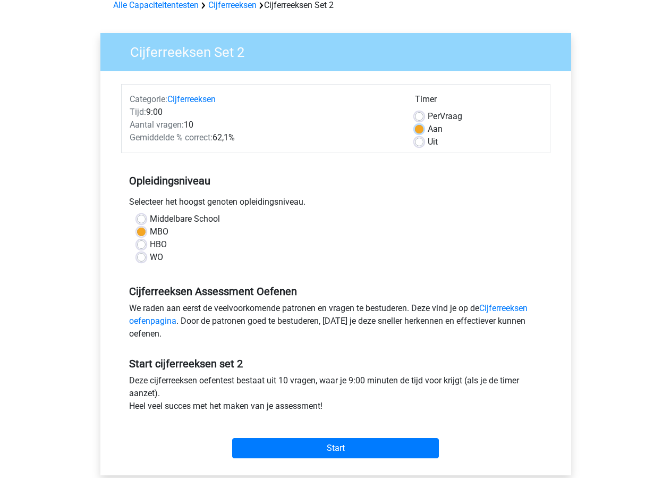
scroll to position [108, 0]
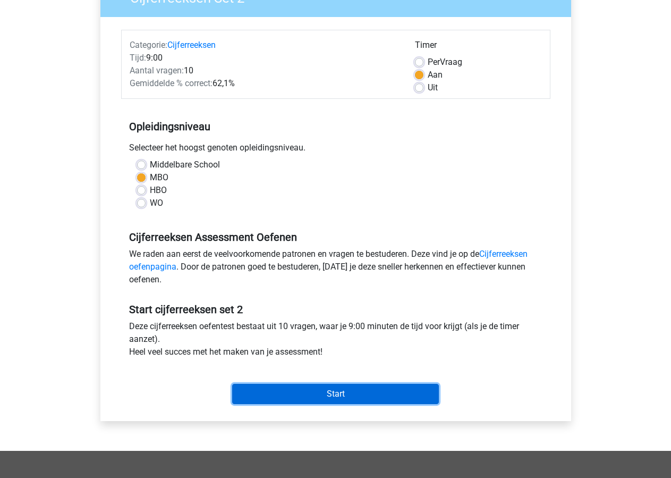
click at [346, 389] on input "Start" at bounding box center [335, 394] width 207 height 20
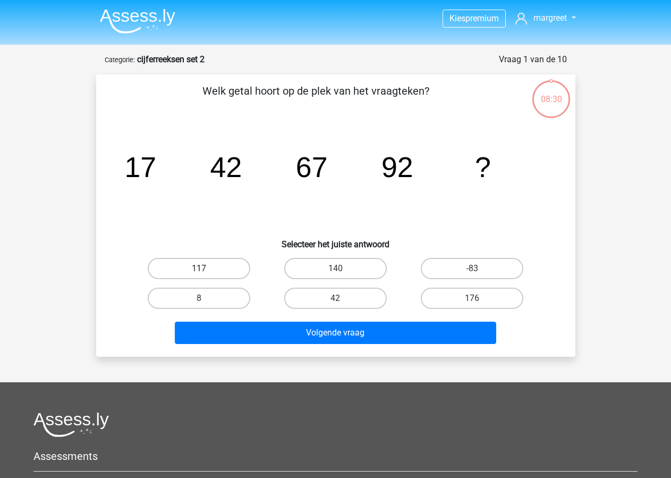
click at [200, 266] on label "117" at bounding box center [199, 268] width 103 height 21
click at [200, 268] on input "117" at bounding box center [202, 271] width 7 height 7
radio input "true"
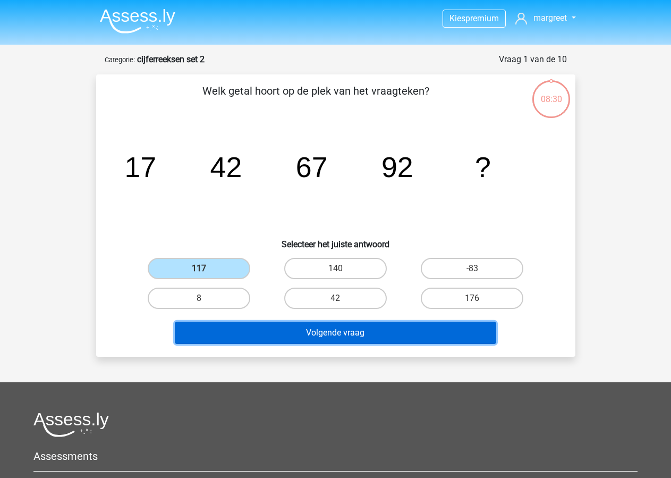
click at [353, 331] on button "Volgende vraag" at bounding box center [336, 333] width 322 height 22
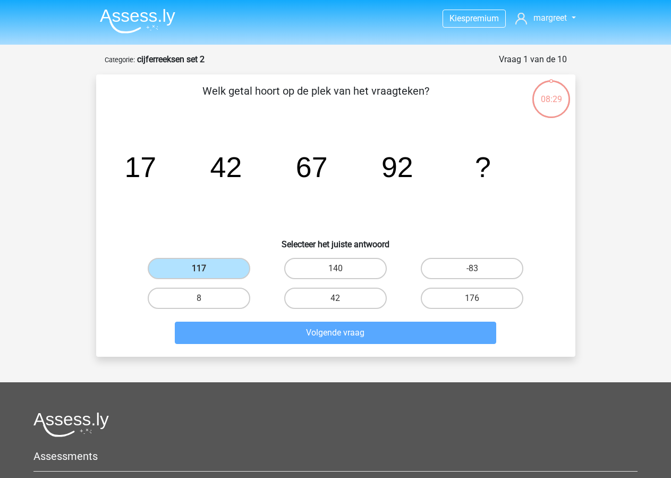
scroll to position [53, 0]
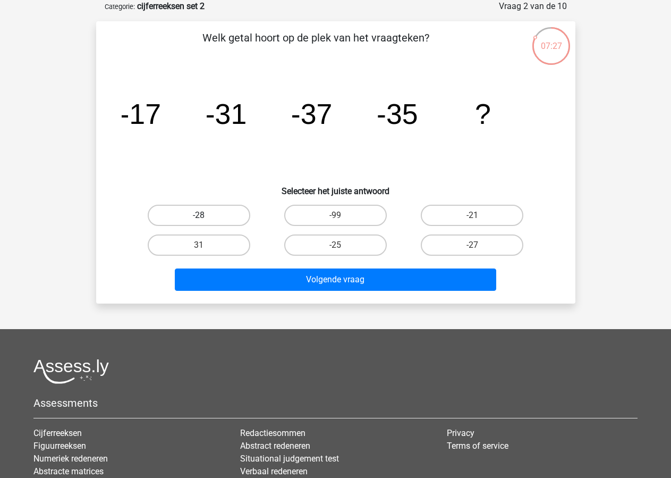
click at [183, 212] on label "-28" at bounding box center [199, 215] width 103 height 21
click at [199, 215] on input "-28" at bounding box center [202, 218] width 7 height 7
radio input "true"
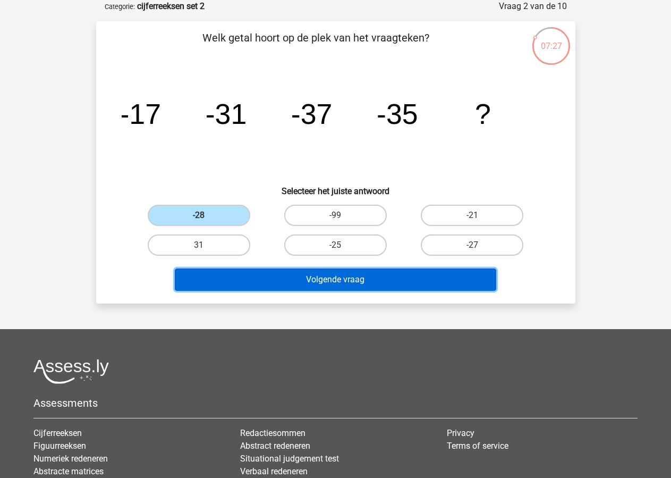
click at [347, 277] on button "Volgende vraag" at bounding box center [336, 279] width 322 height 22
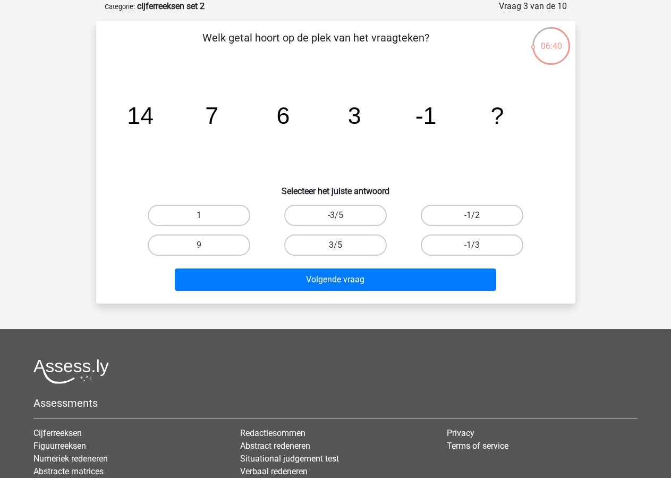
click at [478, 213] on label "-1/2" at bounding box center [472, 215] width 103 height 21
click at [478, 215] on input "-1/2" at bounding box center [476, 218] width 7 height 7
radio input "true"
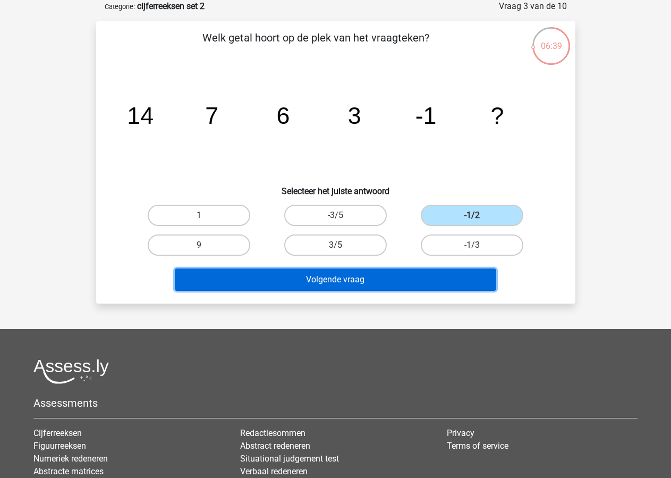
click at [331, 279] on button "Volgende vraag" at bounding box center [336, 279] width 322 height 22
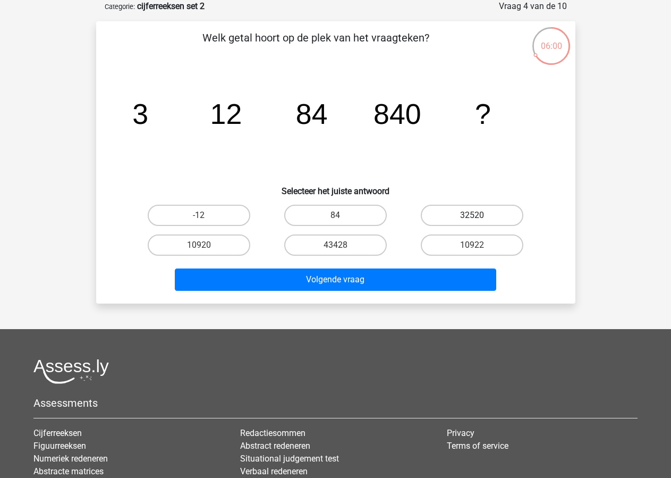
click at [465, 210] on label "32520" at bounding box center [472, 215] width 103 height 21
click at [473, 215] on input "32520" at bounding box center [476, 218] width 7 height 7
radio input "true"
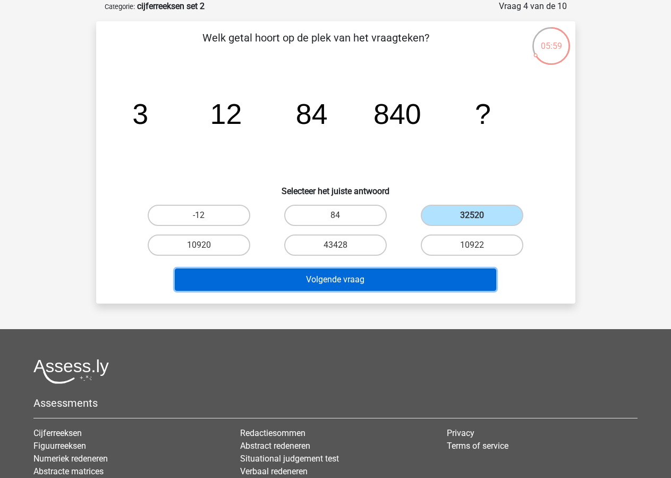
click at [342, 280] on button "Volgende vraag" at bounding box center [336, 279] width 322 height 22
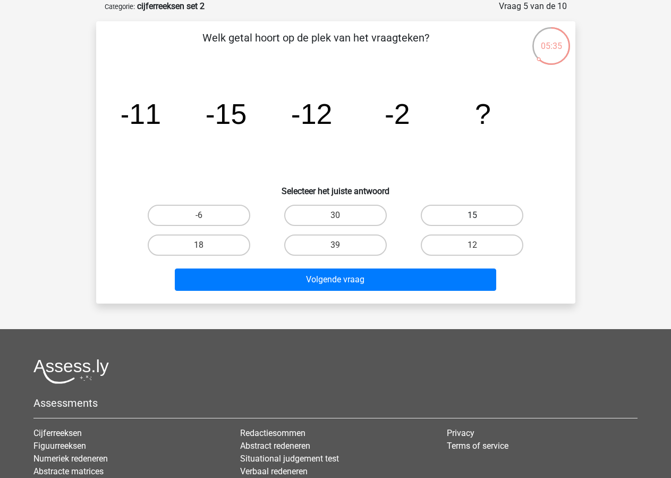
click at [471, 216] on label "15" at bounding box center [472, 215] width 103 height 21
click at [473, 216] on input "15" at bounding box center [476, 218] width 7 height 7
radio input "true"
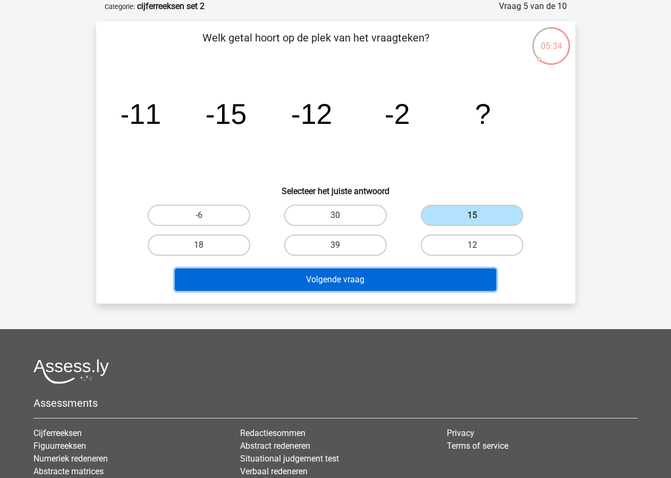
click at [333, 275] on button "Volgende vraag" at bounding box center [336, 279] width 322 height 22
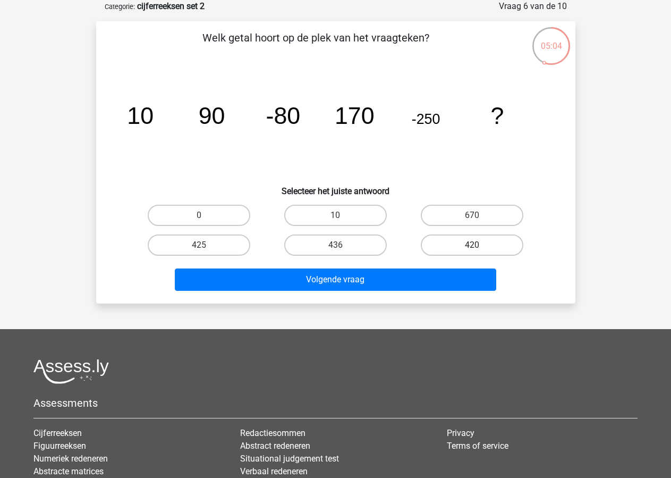
click at [475, 242] on label "420" at bounding box center [472, 244] width 103 height 21
click at [475, 245] on input "420" at bounding box center [476, 248] width 7 height 7
radio input "true"
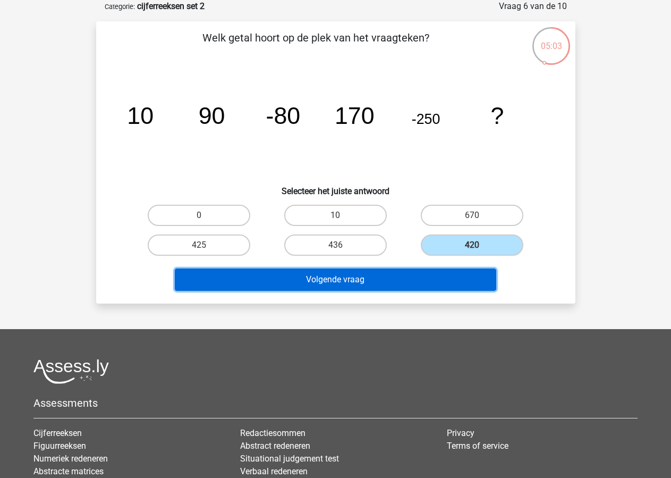
click at [317, 277] on button "Volgende vraag" at bounding box center [336, 279] width 322 height 22
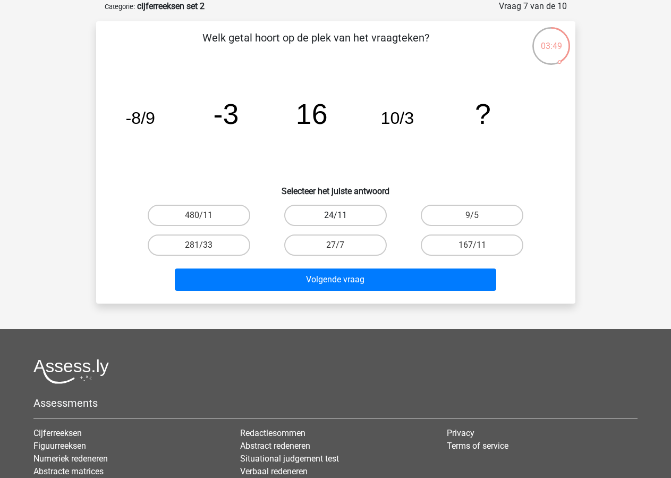
click at [355, 214] on label "24/11" at bounding box center [335, 215] width 103 height 21
click at [342, 215] on input "24/11" at bounding box center [338, 218] width 7 height 7
radio input "true"
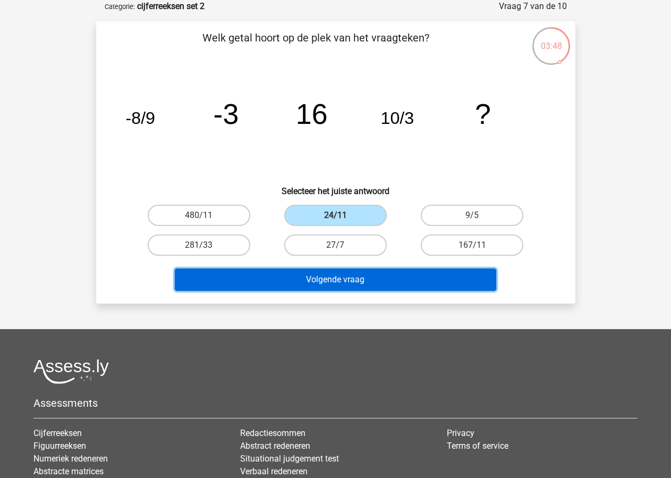
click at [362, 281] on button "Volgende vraag" at bounding box center [336, 279] width 322 height 22
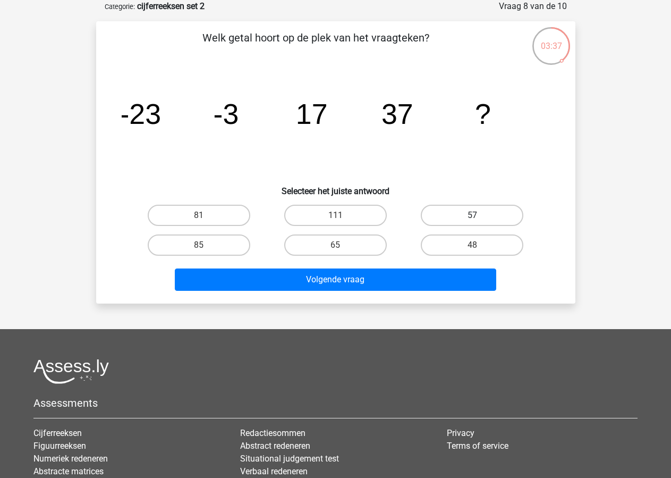
click at [476, 205] on label "57" at bounding box center [472, 215] width 103 height 21
click at [476, 215] on input "57" at bounding box center [476, 218] width 7 height 7
radio input "true"
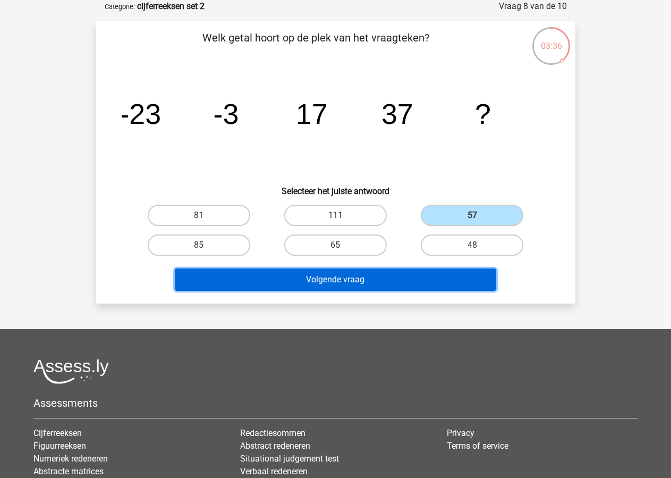
click at [348, 275] on button "Volgende vraag" at bounding box center [336, 279] width 322 height 22
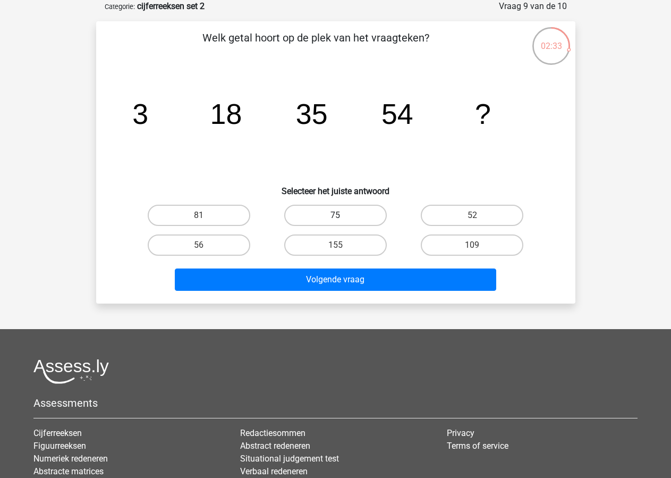
click at [340, 210] on label "75" at bounding box center [335, 215] width 103 height 21
click at [340, 215] on input "75" at bounding box center [338, 218] width 7 height 7
radio input "true"
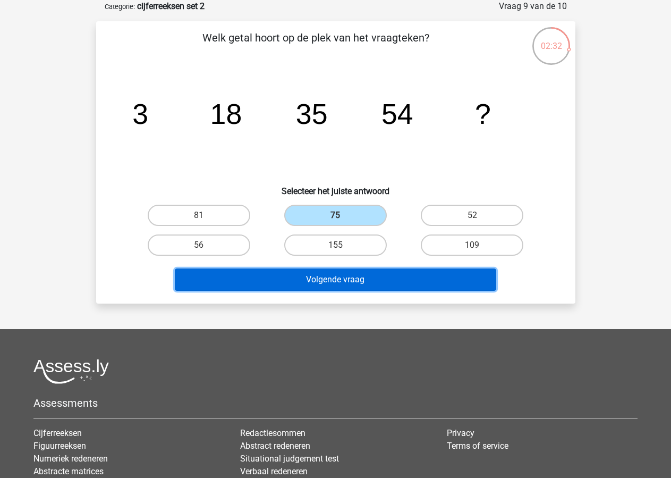
click at [331, 278] on button "Volgende vraag" at bounding box center [336, 279] width 322 height 22
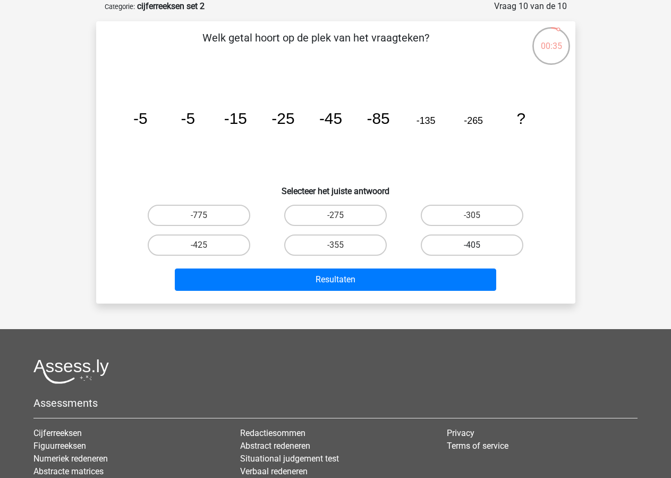
click at [471, 241] on label "-405" at bounding box center [472, 244] width 103 height 21
click at [473, 245] on input "-405" at bounding box center [476, 248] width 7 height 7
radio input "true"
click at [199, 242] on label "-425" at bounding box center [199, 244] width 103 height 21
click at [199, 245] on input "-425" at bounding box center [202, 248] width 7 height 7
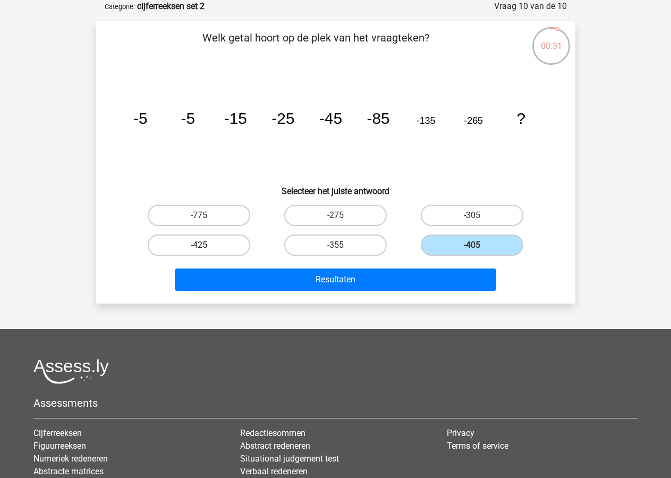
radio input "true"
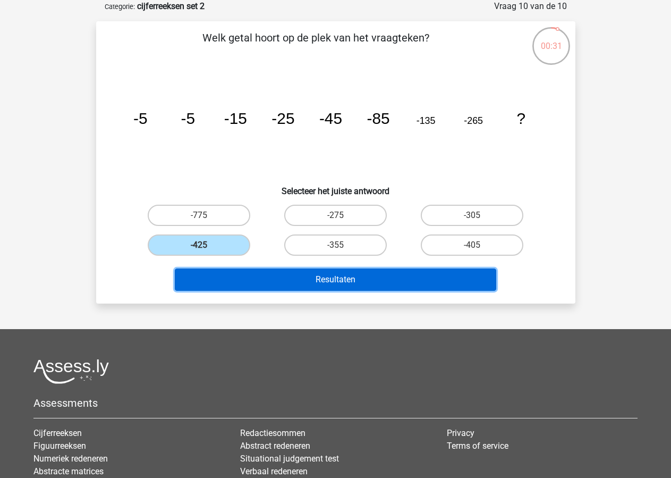
click at [339, 278] on button "Resultaten" at bounding box center [336, 279] width 322 height 22
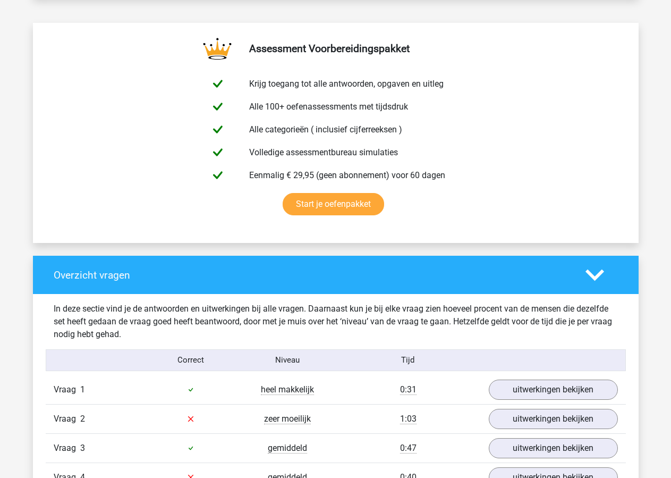
scroll to position [596, 0]
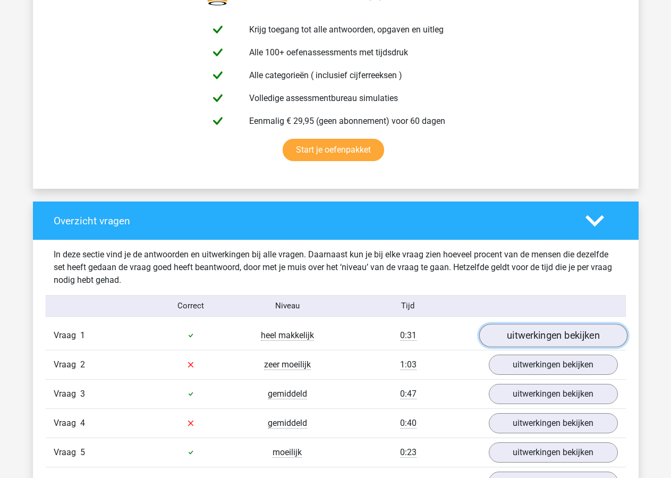
click at [536, 336] on link "uitwerkingen bekijken" at bounding box center [553, 335] width 148 height 23
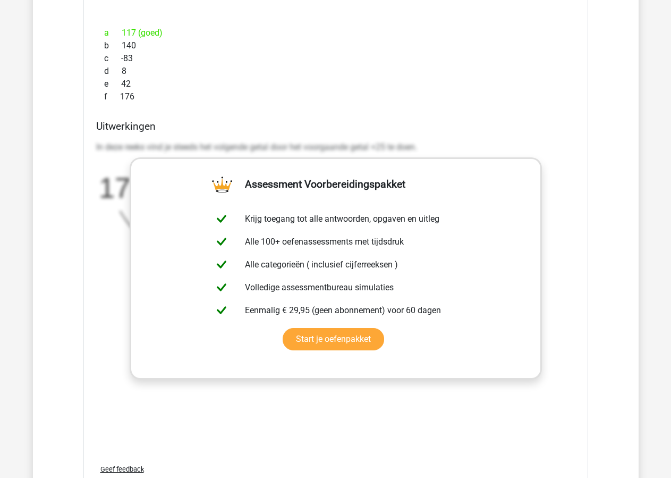
scroll to position [1355, 0]
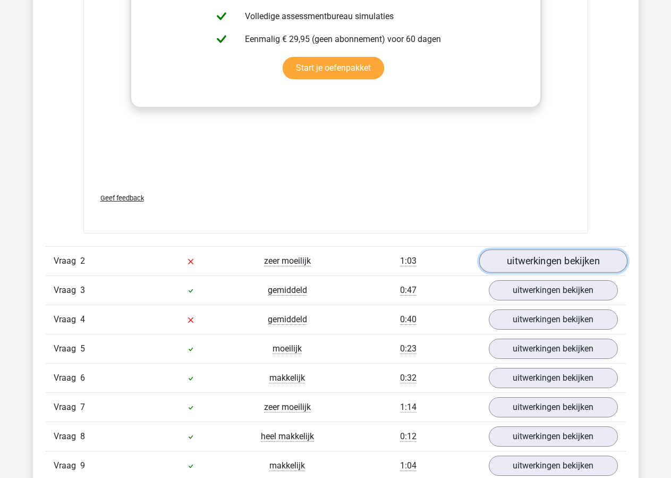
click at [556, 259] on link "uitwerkingen bekijken" at bounding box center [553, 260] width 148 height 23
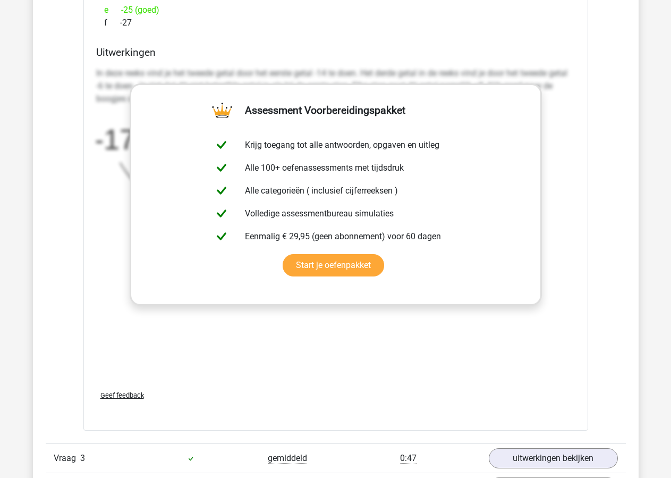
scroll to position [2006, 0]
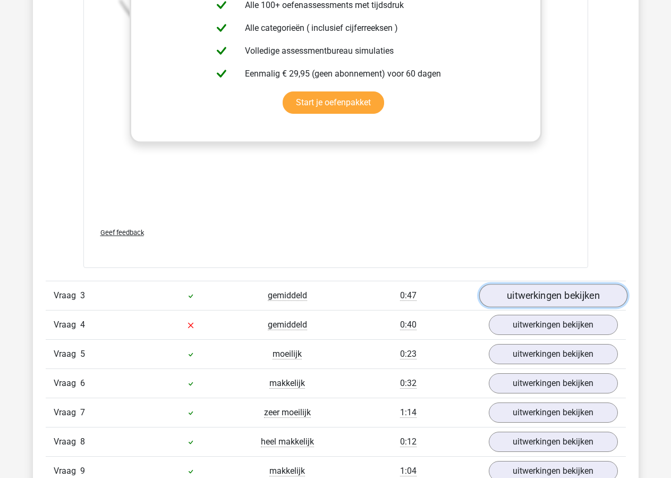
click at [533, 296] on link "uitwerkingen bekijken" at bounding box center [553, 295] width 148 height 23
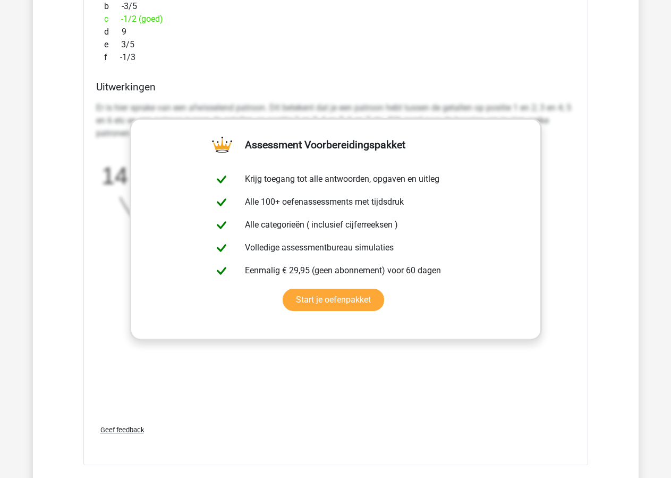
scroll to position [2711, 0]
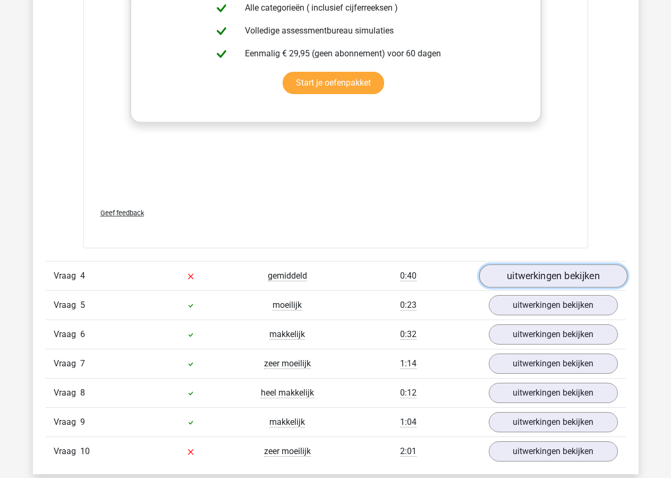
click at [523, 278] on link "uitwerkingen bekijken" at bounding box center [553, 275] width 148 height 23
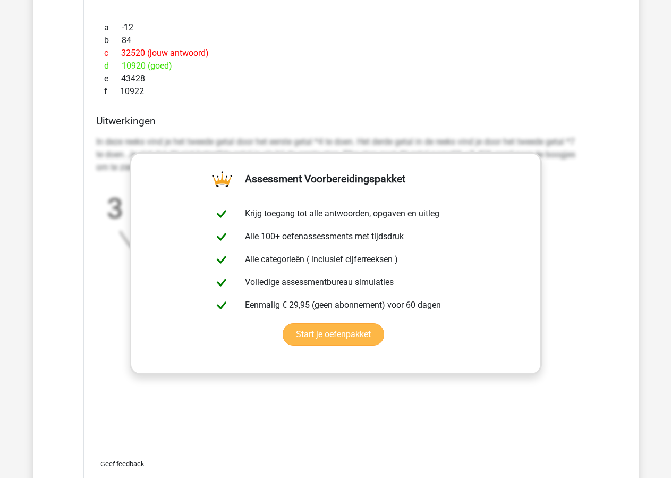
scroll to position [3307, 0]
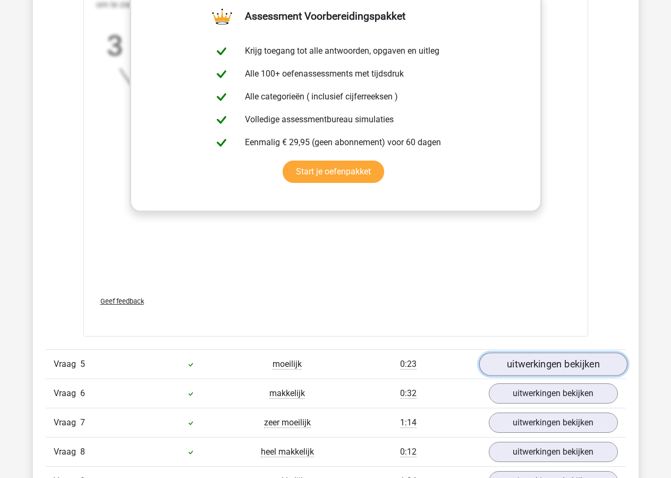
click at [542, 370] on link "uitwerkingen bekijken" at bounding box center [553, 364] width 148 height 23
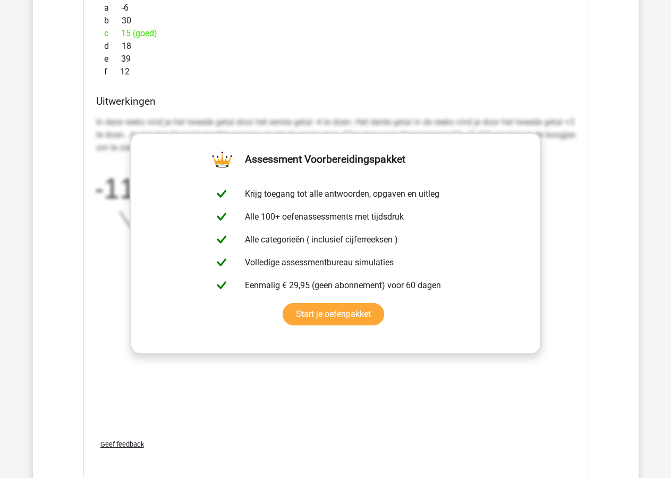
scroll to position [4012, 0]
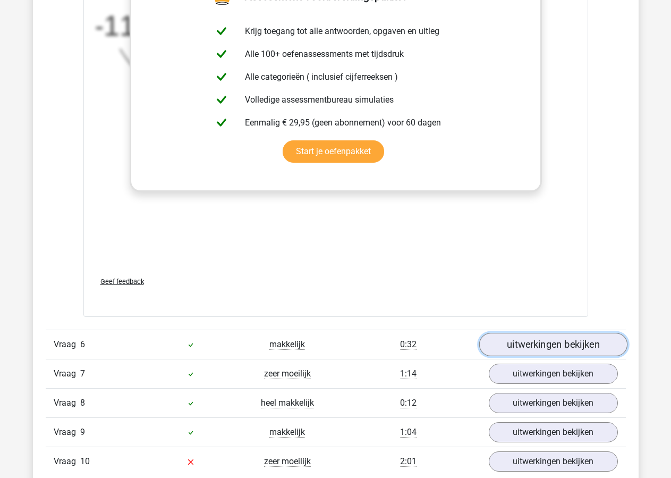
click at [560, 350] on link "uitwerkingen bekijken" at bounding box center [553, 344] width 148 height 23
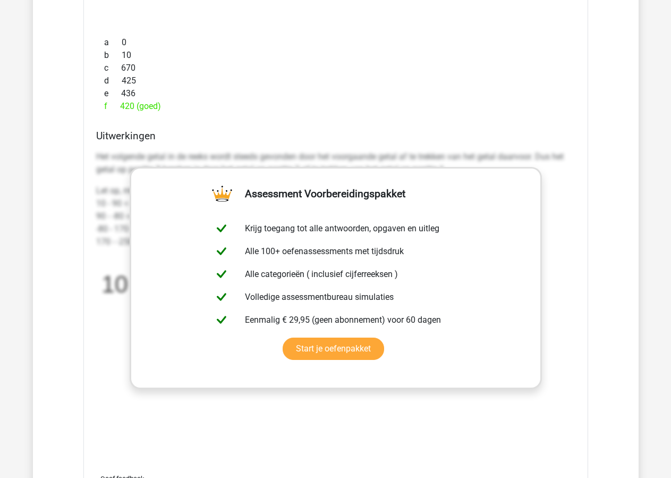
scroll to position [4663, 0]
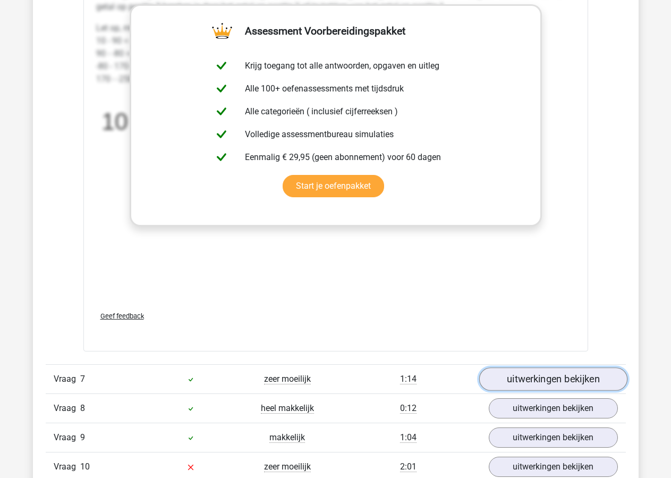
click at [547, 374] on link "uitwerkingen bekijken" at bounding box center [553, 378] width 148 height 23
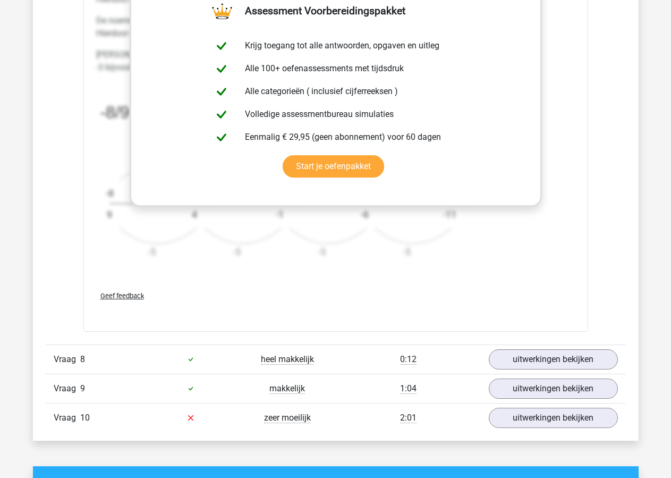
scroll to position [5422, 0]
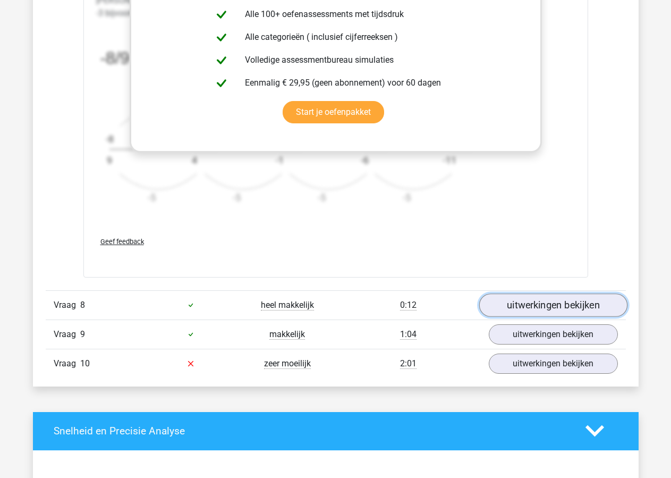
click at [557, 308] on link "uitwerkingen bekijken" at bounding box center [553, 304] width 148 height 23
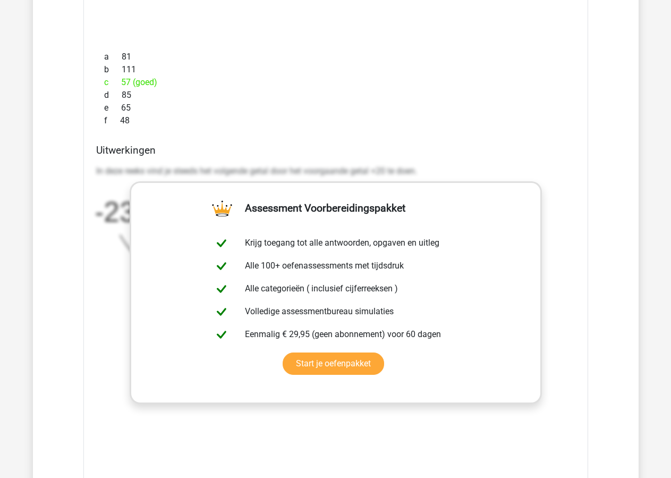
scroll to position [6018, 0]
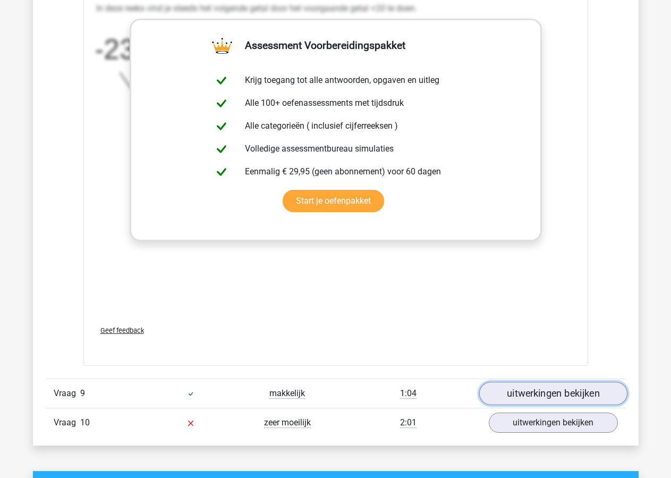
click at [534, 390] on link "uitwerkingen bekijken" at bounding box center [553, 393] width 148 height 23
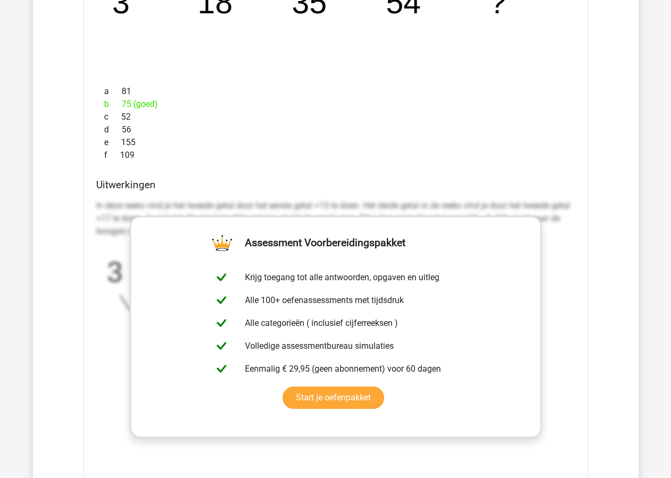
scroll to position [6723, 0]
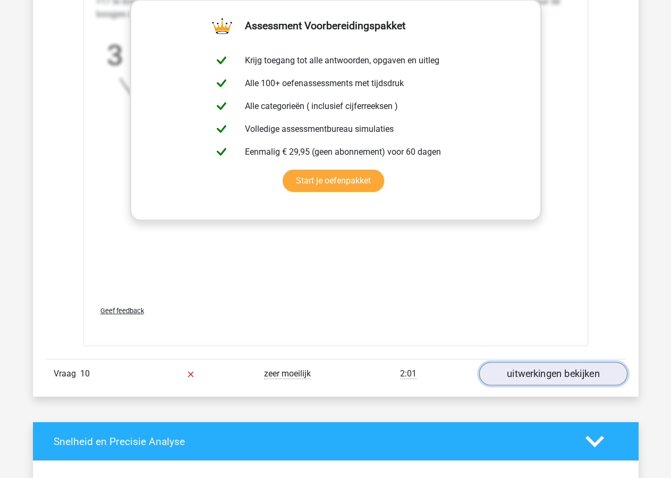
click at [546, 375] on link "uitwerkingen bekijken" at bounding box center [553, 373] width 148 height 23
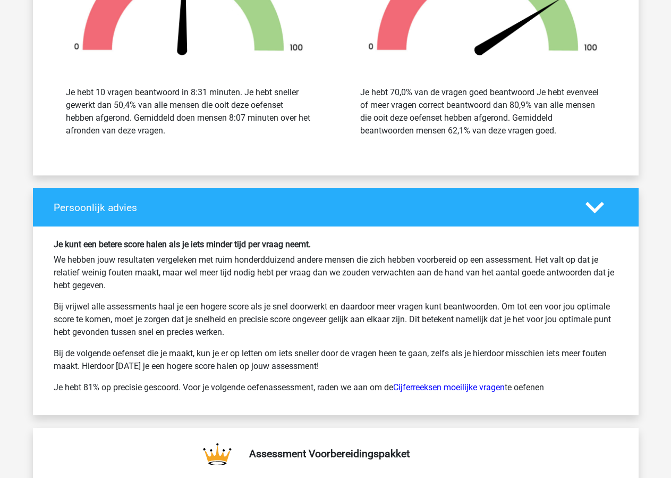
scroll to position [8295, 0]
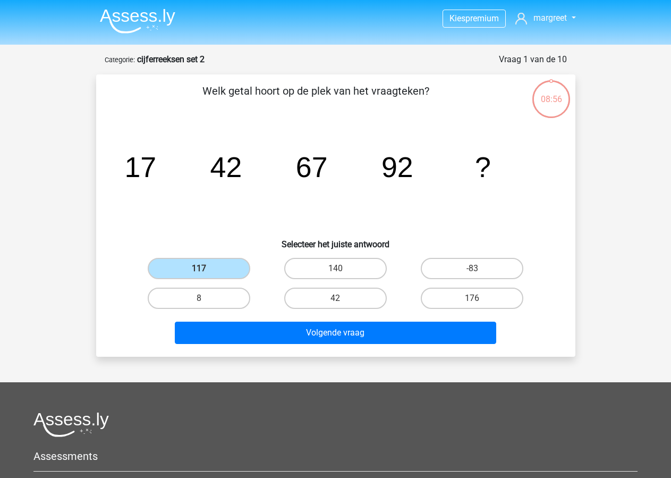
click at [150, 15] on img at bounding box center [137, 21] width 75 height 25
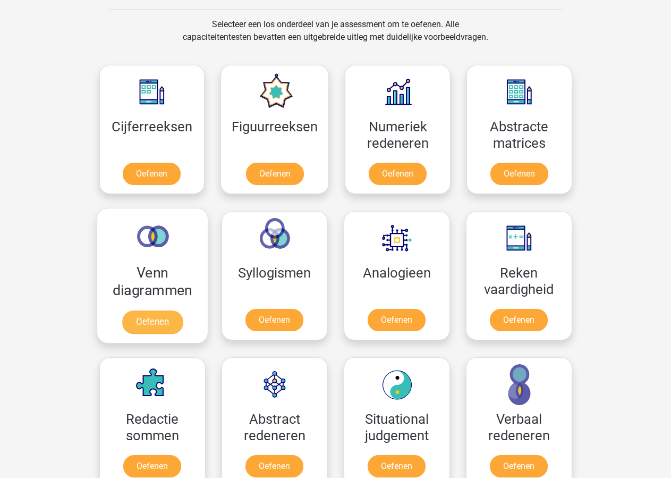
scroll to position [542, 0]
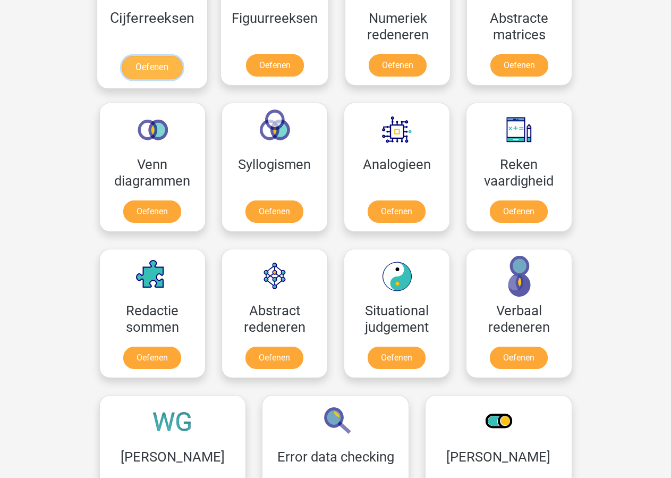
click at [142, 71] on link "Oefenen" at bounding box center [152, 67] width 61 height 23
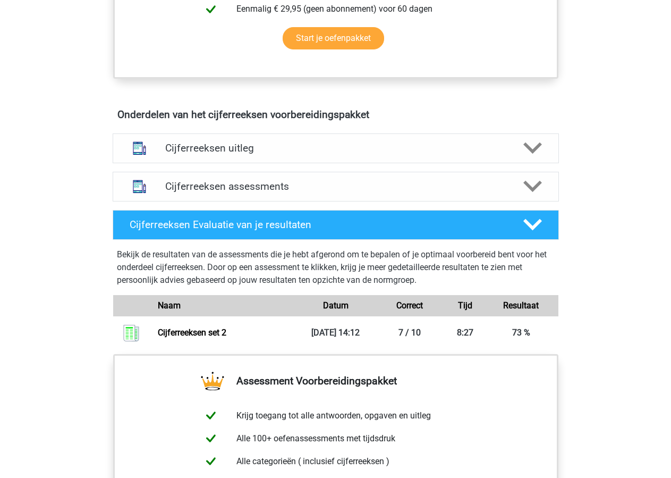
scroll to position [759, 0]
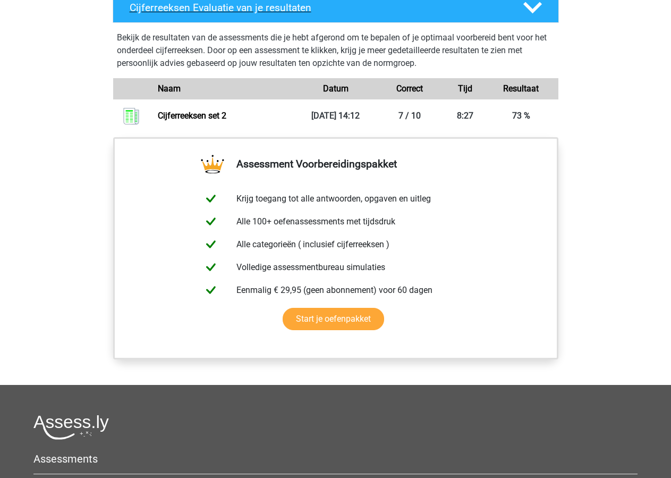
click at [537, 15] on icon at bounding box center [533, 7] width 19 height 19
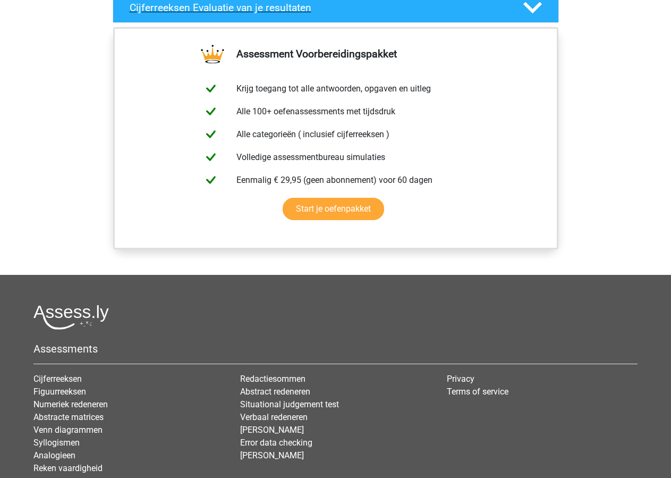
click at [537, 15] on icon at bounding box center [533, 7] width 19 height 19
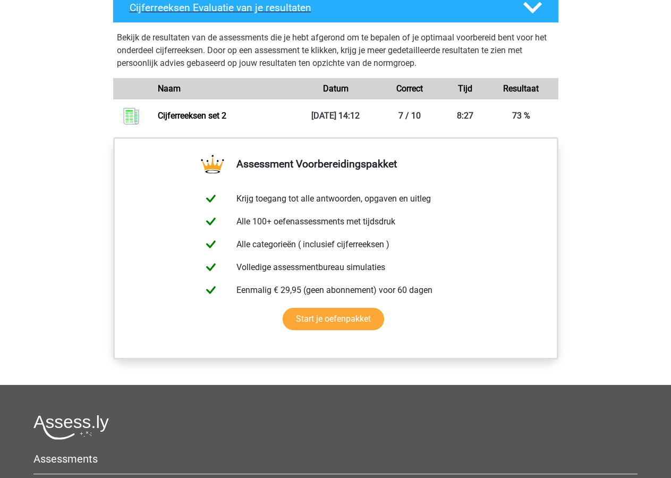
scroll to position [596, 0]
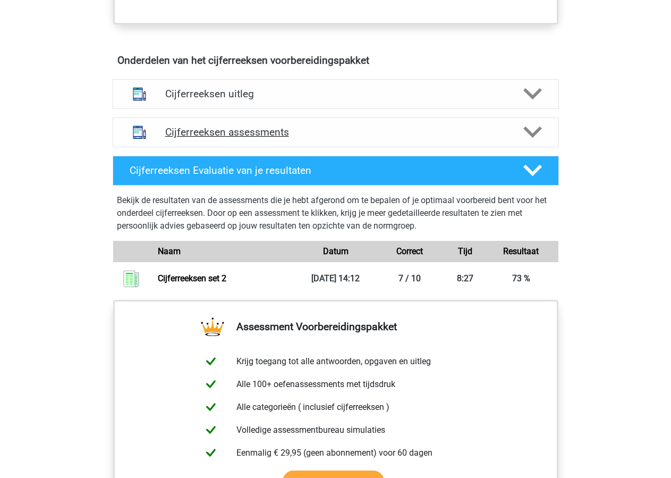
drag, startPoint x: 234, startPoint y: 142, endPoint x: 259, endPoint y: 147, distance: 25.5
click at [235, 138] on h4 "Cijferreeksen assessments" at bounding box center [335, 132] width 341 height 12
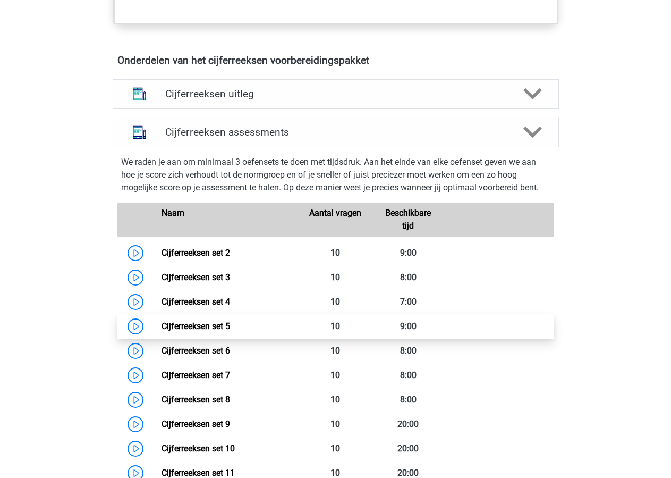
scroll to position [705, 0]
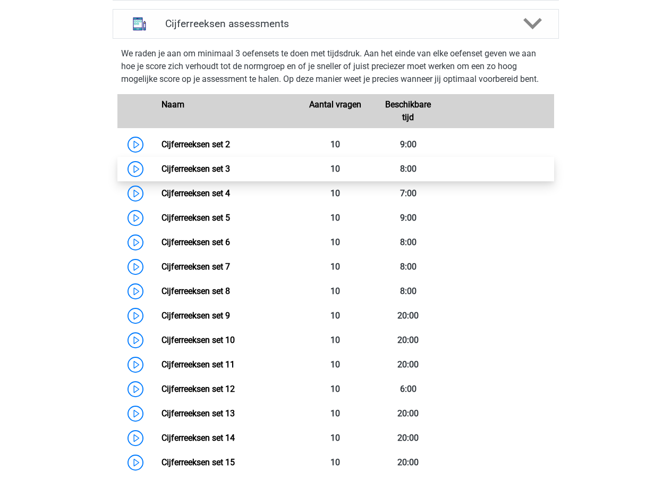
click at [162, 174] on link "Cijferreeksen set 3" at bounding box center [196, 169] width 69 height 10
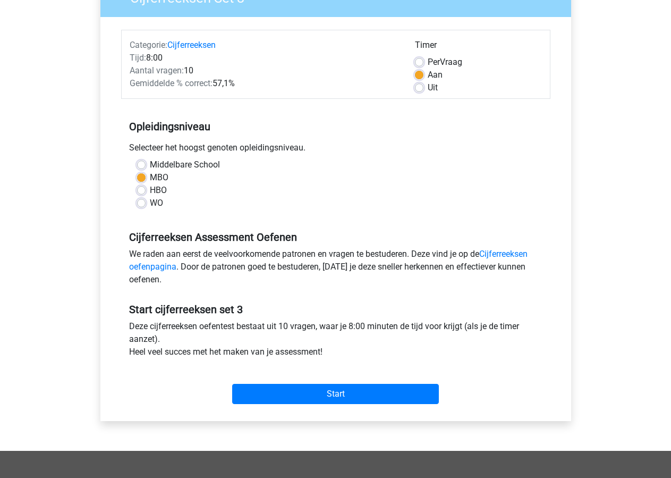
scroll to position [163, 0]
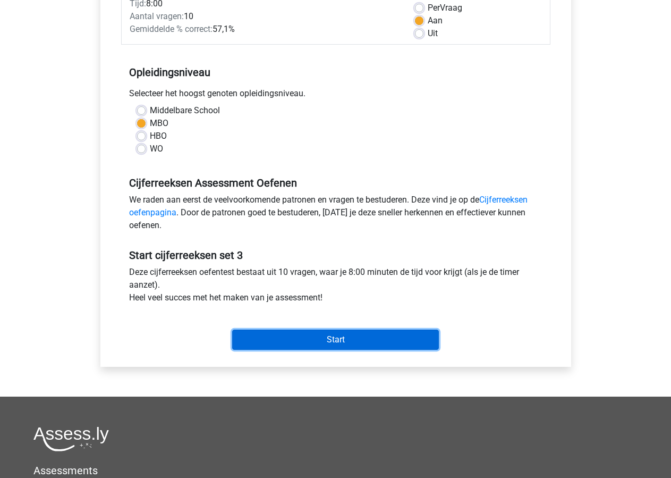
click at [329, 341] on input "Start" at bounding box center [335, 340] width 207 height 20
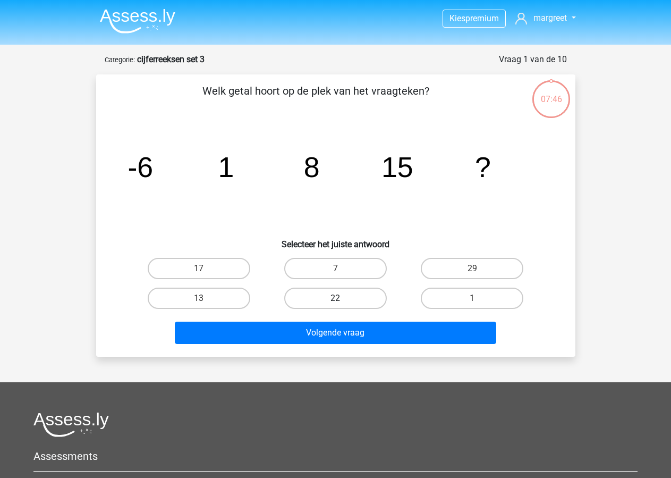
click at [337, 295] on label "22" at bounding box center [335, 298] width 103 height 21
click at [337, 298] on input "22" at bounding box center [338, 301] width 7 height 7
radio input "true"
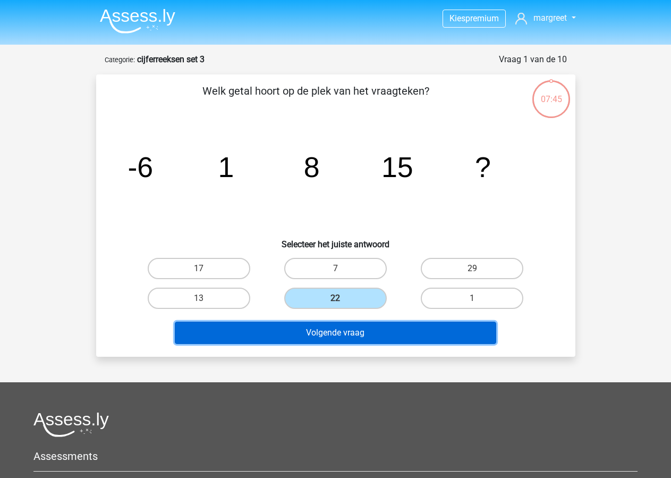
click at [326, 335] on button "Volgende vraag" at bounding box center [336, 333] width 322 height 22
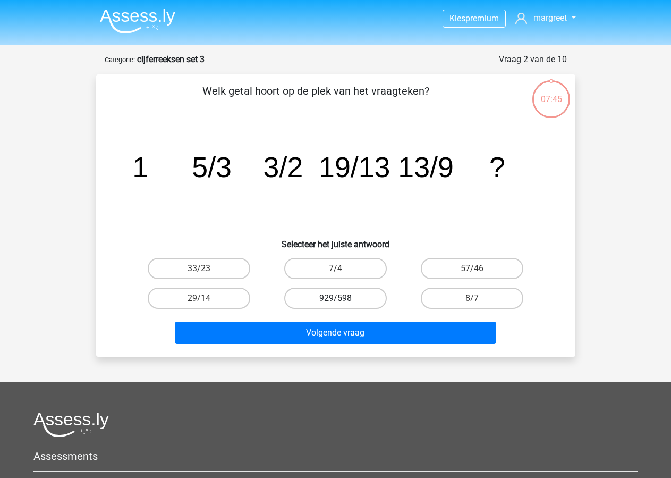
scroll to position [53, 0]
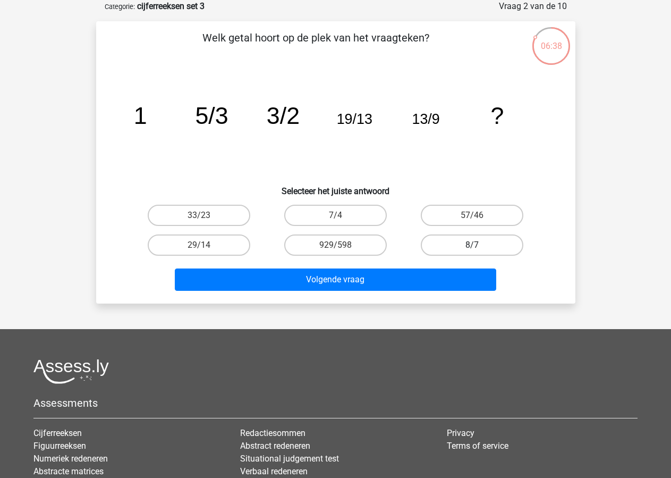
click at [482, 243] on label "8/7" at bounding box center [472, 244] width 103 height 21
click at [479, 245] on input "8/7" at bounding box center [476, 248] width 7 height 7
radio input "true"
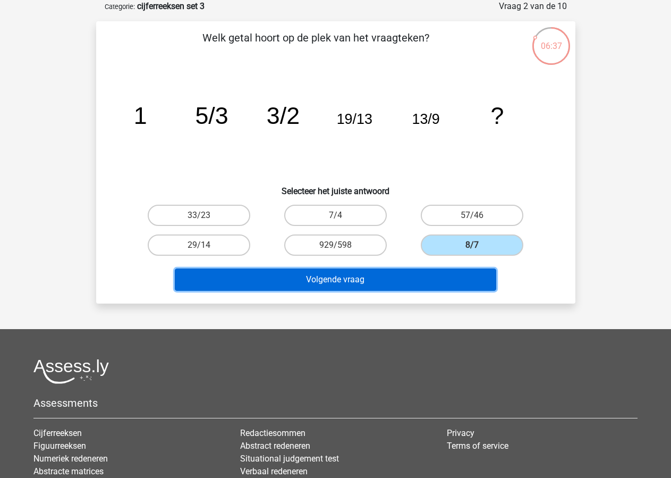
click at [324, 279] on button "Volgende vraag" at bounding box center [336, 279] width 322 height 22
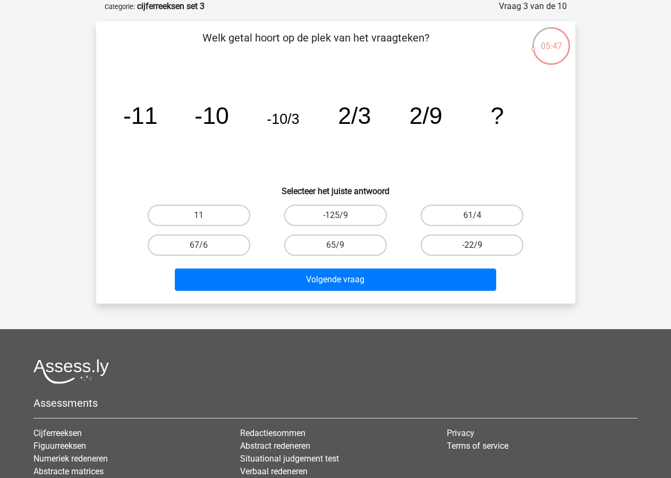
click at [458, 244] on label "-22/9" at bounding box center [472, 244] width 103 height 21
click at [473, 245] on input "-22/9" at bounding box center [476, 248] width 7 height 7
radio input "true"
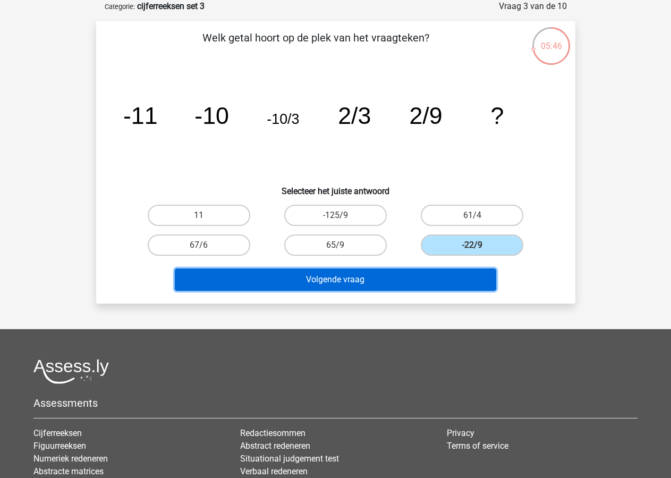
click at [332, 277] on button "Volgende vraag" at bounding box center [336, 279] width 322 height 22
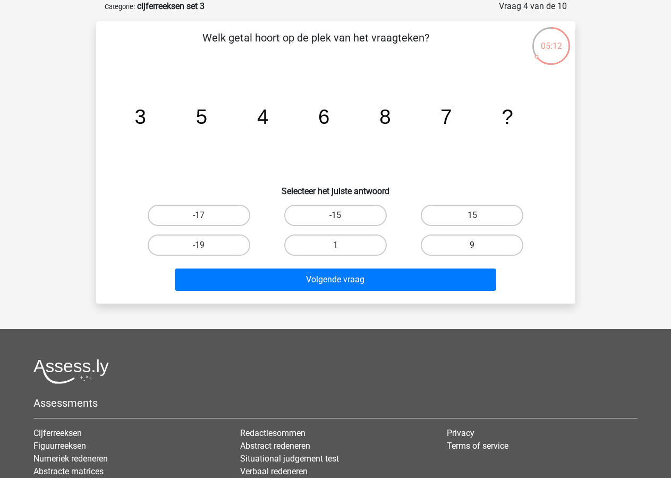
click at [467, 249] on label "9" at bounding box center [472, 244] width 103 height 21
click at [473, 249] on input "9" at bounding box center [476, 248] width 7 height 7
radio input "true"
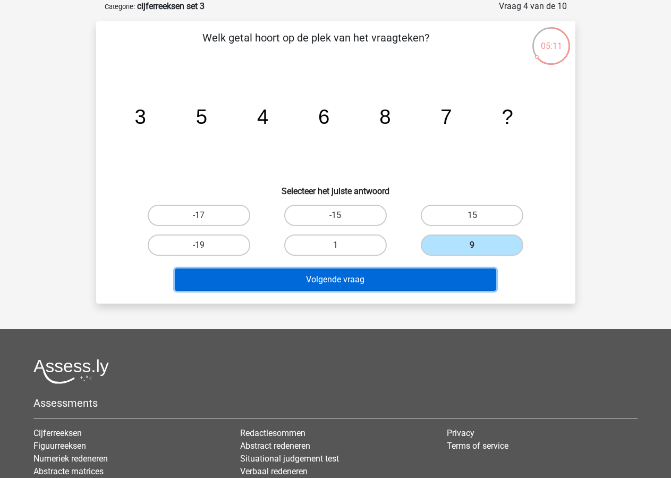
click at [347, 276] on button "Volgende vraag" at bounding box center [336, 279] width 322 height 22
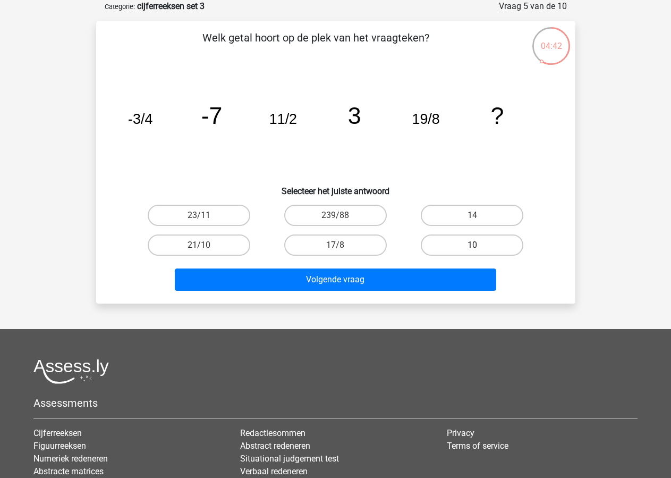
click at [473, 243] on label "10" at bounding box center [472, 244] width 103 height 21
click at [473, 245] on input "10" at bounding box center [476, 248] width 7 height 7
radio input "true"
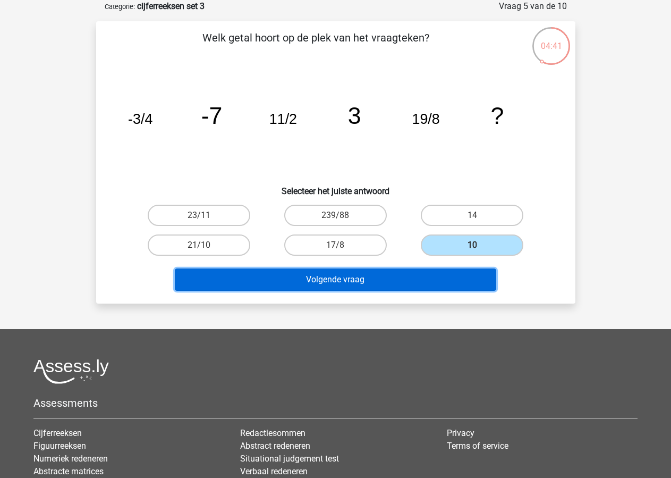
click at [332, 283] on button "Volgende vraag" at bounding box center [336, 279] width 322 height 22
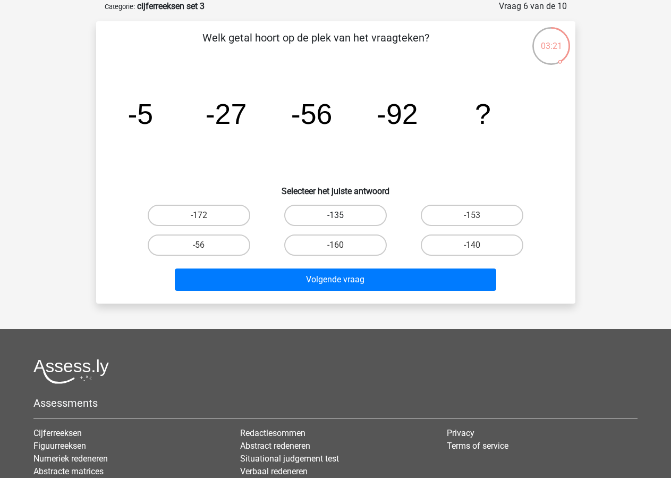
click at [334, 221] on label "-135" at bounding box center [335, 215] width 103 height 21
click at [335, 221] on input "-135" at bounding box center [338, 218] width 7 height 7
radio input "true"
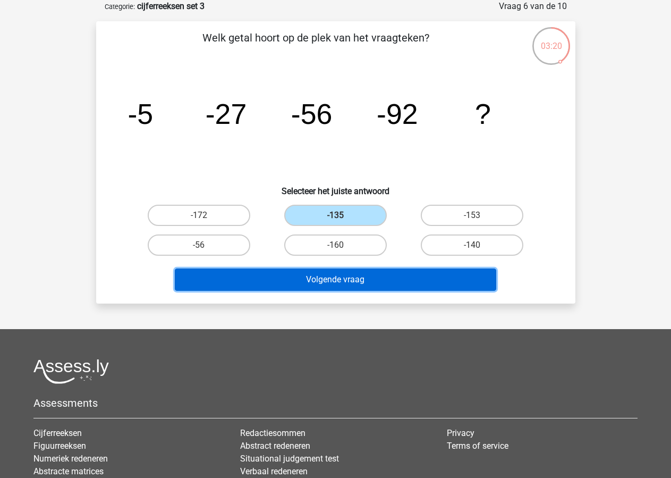
click at [319, 279] on button "Volgende vraag" at bounding box center [336, 279] width 322 height 22
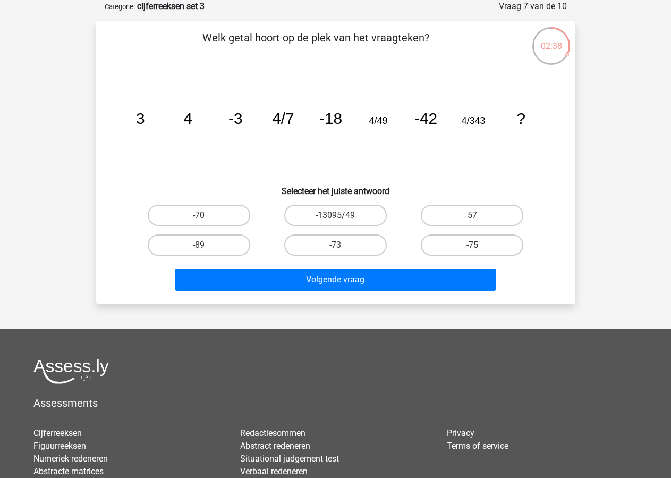
click at [340, 247] on input "-73" at bounding box center [338, 248] width 7 height 7
radio input "true"
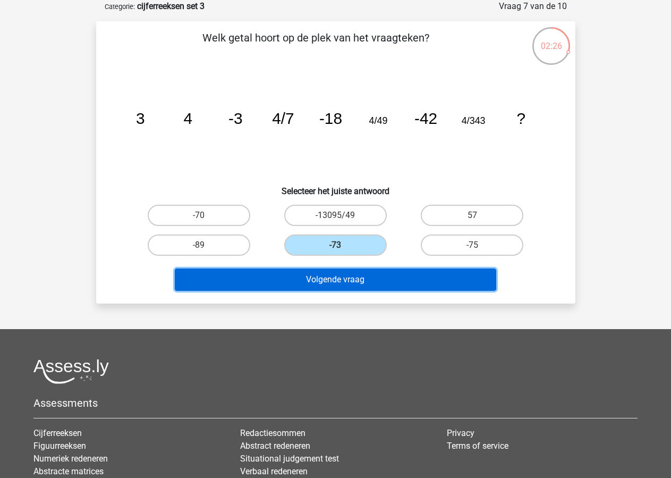
click at [346, 276] on button "Volgende vraag" at bounding box center [336, 279] width 322 height 22
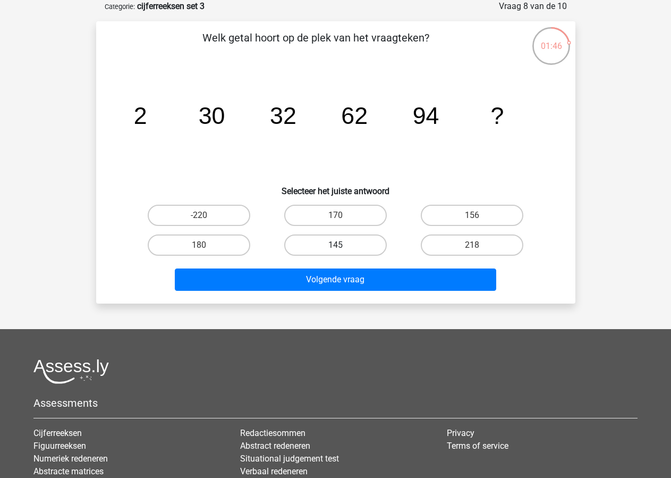
click at [333, 242] on label "145" at bounding box center [335, 244] width 103 height 21
click at [335, 245] on input "145" at bounding box center [338, 248] width 7 height 7
radio input "true"
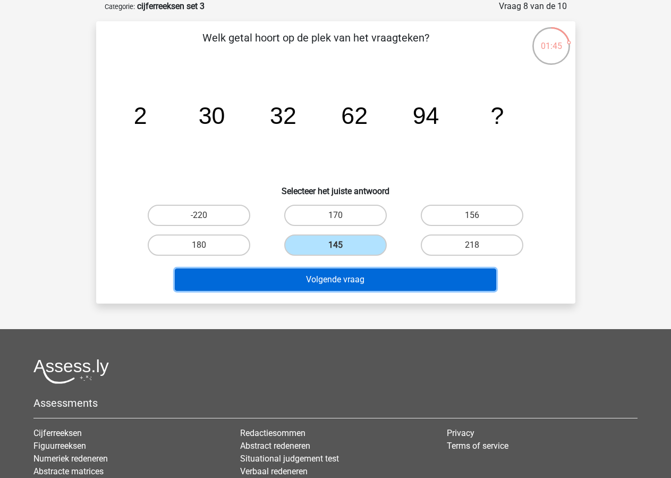
click at [341, 274] on button "Volgende vraag" at bounding box center [336, 279] width 322 height 22
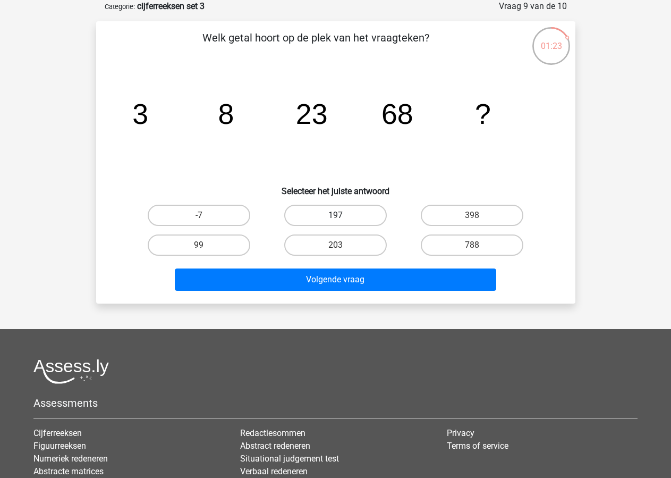
click at [339, 213] on label "197" at bounding box center [335, 215] width 103 height 21
click at [339, 215] on input "197" at bounding box center [338, 218] width 7 height 7
radio input "true"
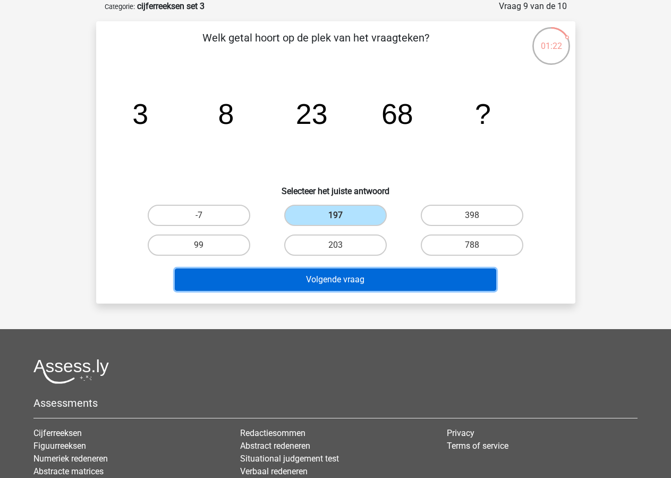
click at [343, 278] on button "Volgende vraag" at bounding box center [336, 279] width 322 height 22
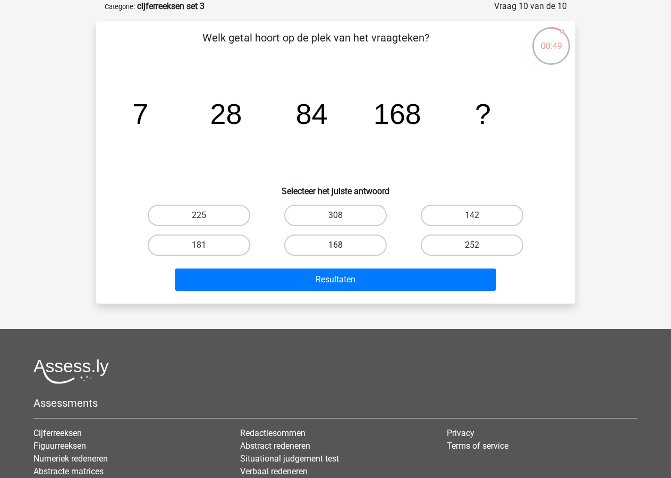
click at [354, 239] on label "168" at bounding box center [335, 244] width 103 height 21
click at [342, 245] on input "168" at bounding box center [338, 248] width 7 height 7
radio input "true"
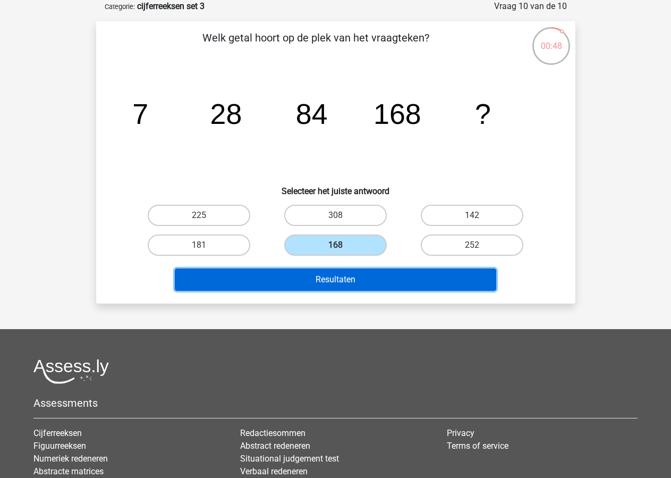
click at [321, 279] on button "Resultaten" at bounding box center [336, 279] width 322 height 22
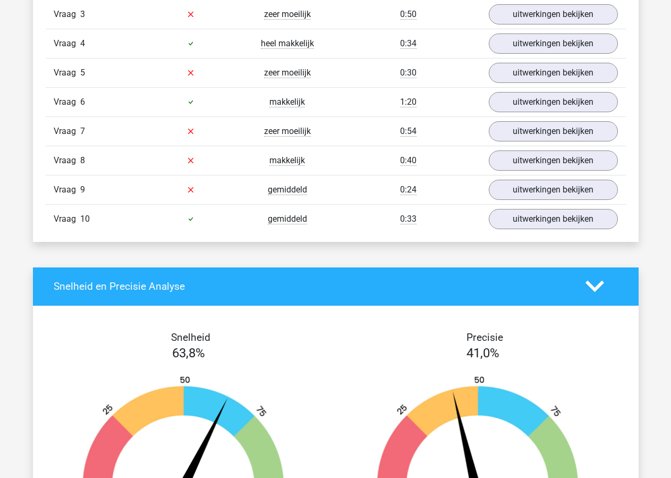
scroll to position [813, 0]
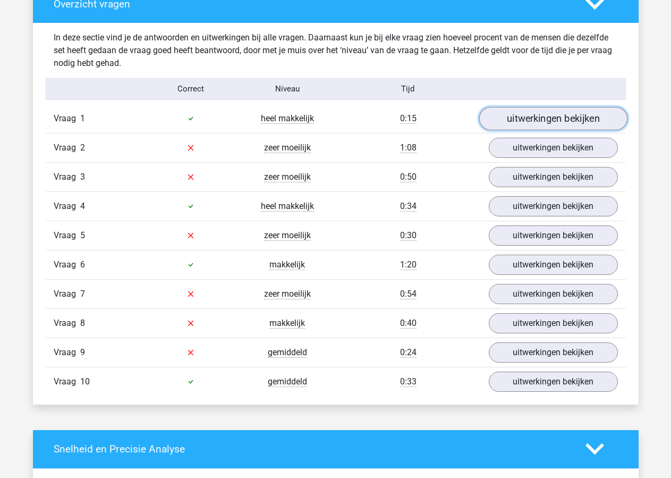
click at [542, 119] on link "uitwerkingen bekijken" at bounding box center [553, 118] width 148 height 23
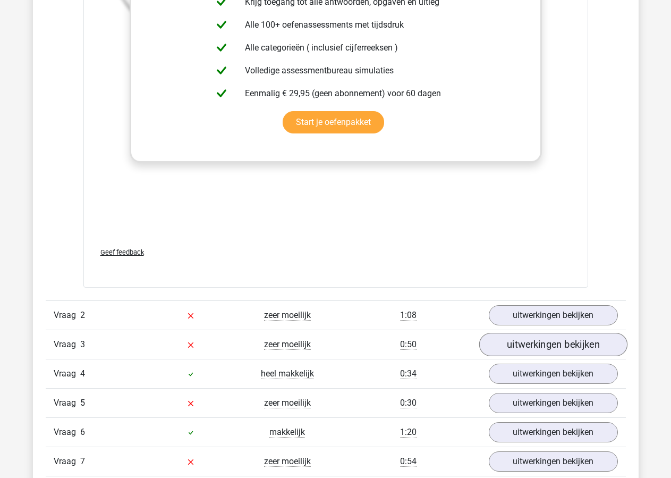
scroll to position [1355, 0]
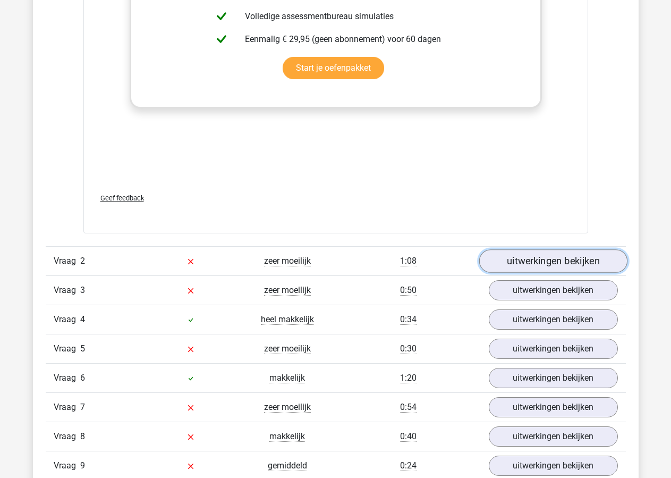
click at [544, 258] on link "uitwerkingen bekijken" at bounding box center [553, 260] width 148 height 23
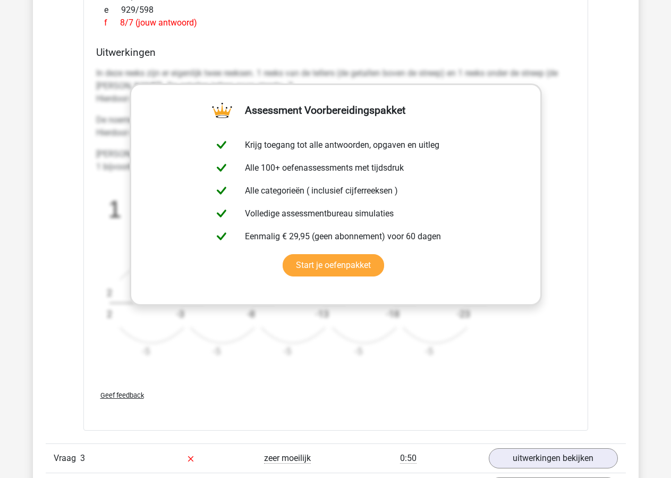
scroll to position [2060, 0]
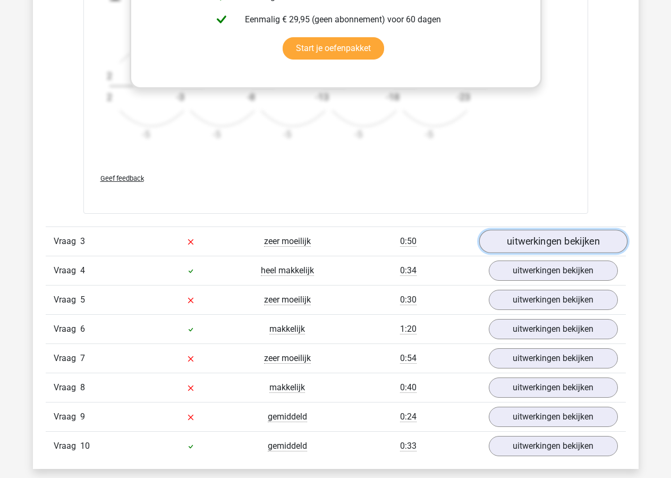
click at [538, 243] on link "uitwerkingen bekijken" at bounding box center [553, 241] width 148 height 23
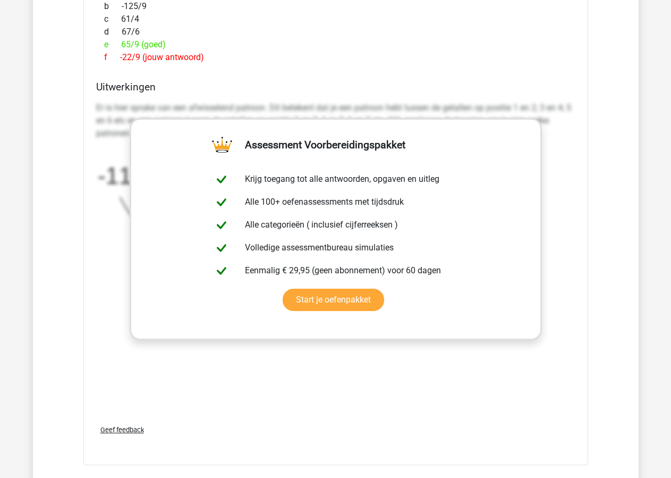
scroll to position [2711, 0]
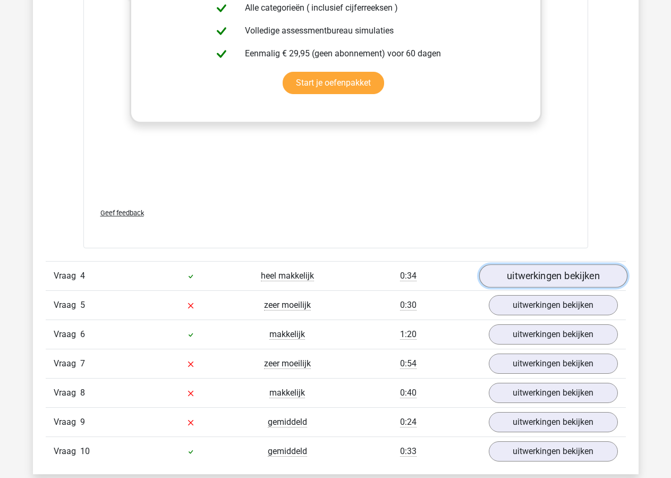
click at [538, 277] on link "uitwerkingen bekijken" at bounding box center [553, 275] width 148 height 23
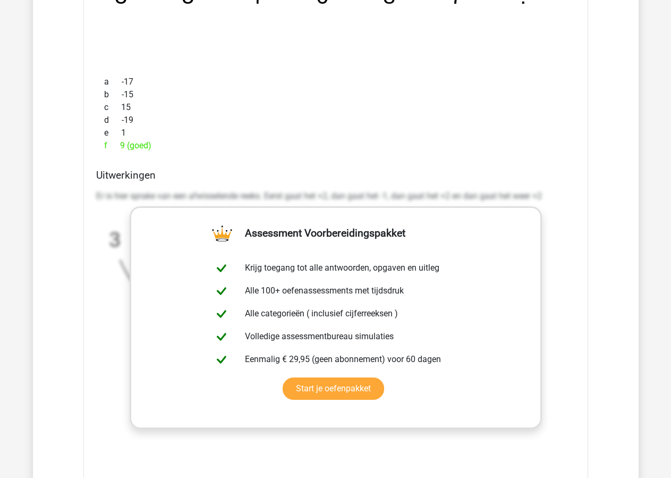
scroll to position [3307, 0]
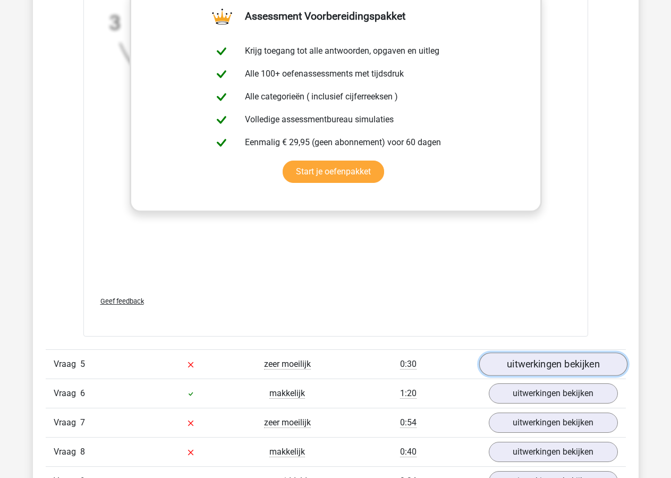
click at [547, 363] on link "uitwerkingen bekijken" at bounding box center [553, 364] width 148 height 23
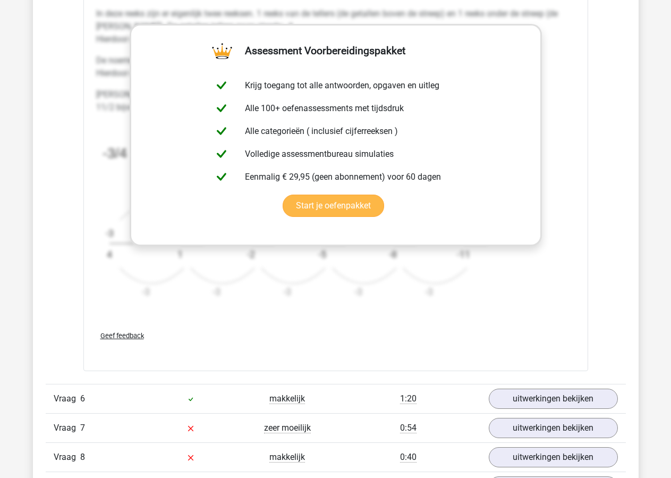
scroll to position [4066, 0]
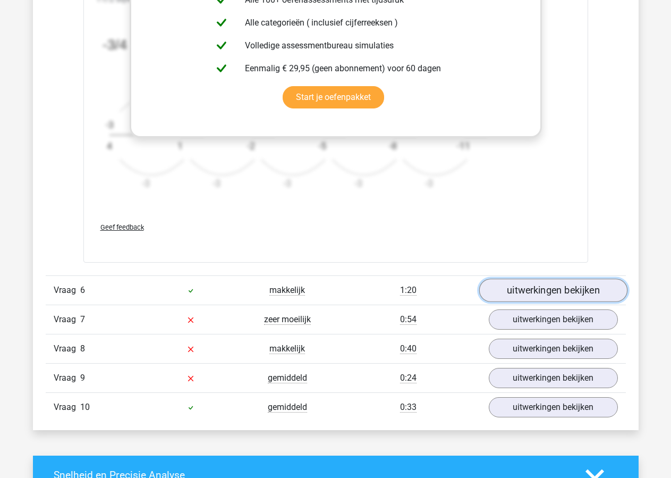
click at [528, 298] on link "uitwerkingen bekijken" at bounding box center [553, 290] width 148 height 23
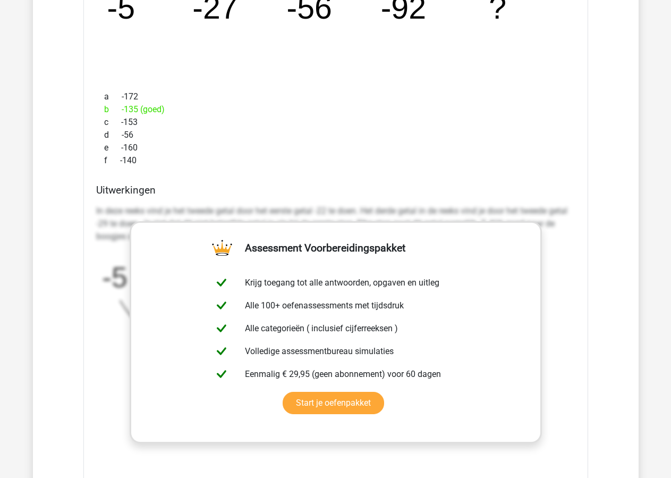
scroll to position [4663, 0]
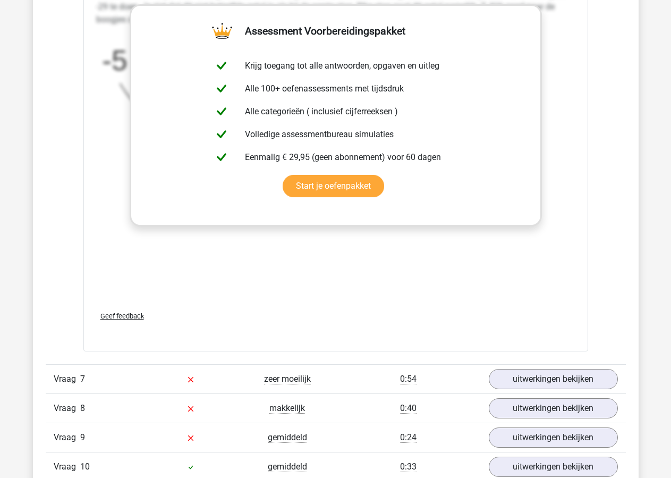
click at [533, 369] on div "Vraag 7 zeer moeilijk 0:54 uitwerkingen bekijken" at bounding box center [336, 378] width 580 height 29
click at [535, 375] on link "uitwerkingen bekijken" at bounding box center [553, 378] width 148 height 23
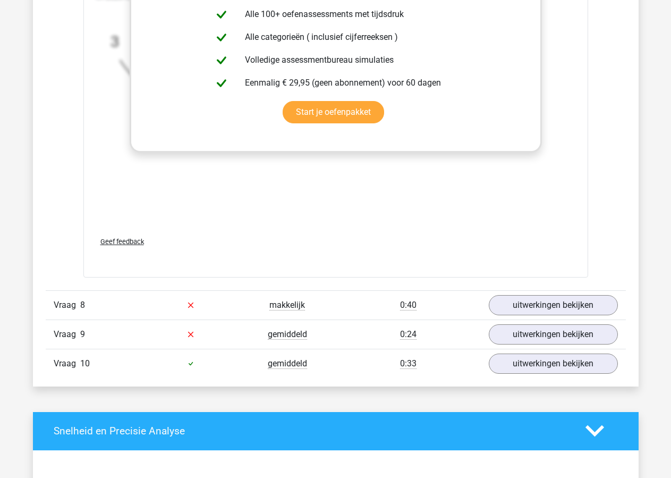
scroll to position [5476, 0]
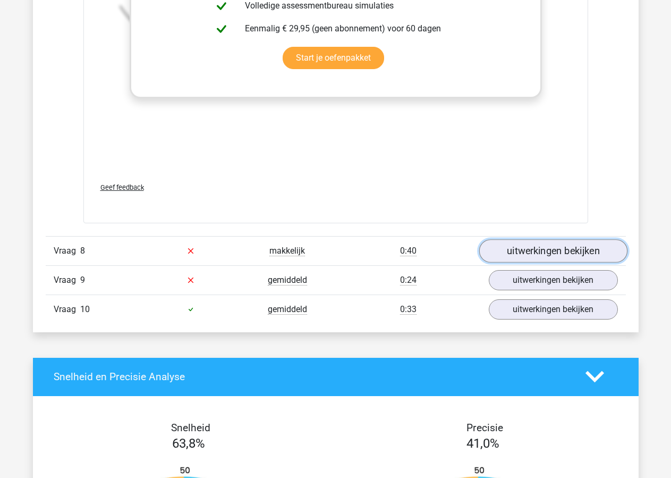
click at [542, 252] on link "uitwerkingen bekijken" at bounding box center [553, 250] width 148 height 23
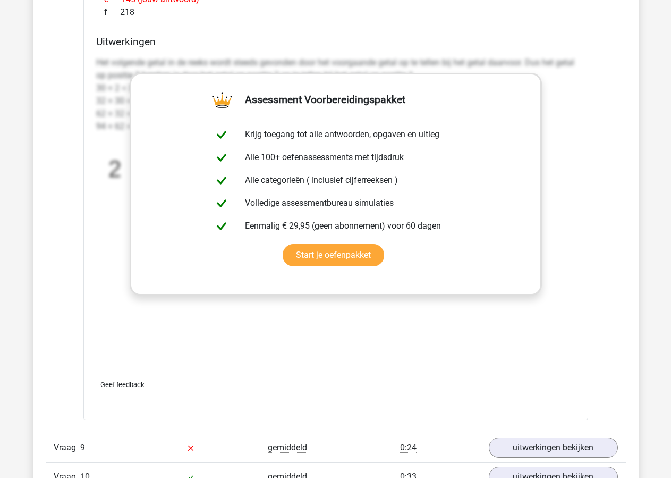
scroll to position [6181, 0]
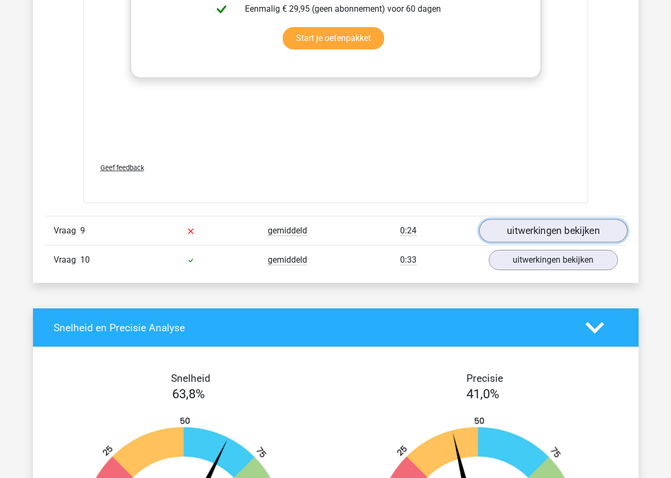
click at [551, 241] on link "uitwerkingen bekijken" at bounding box center [553, 231] width 148 height 23
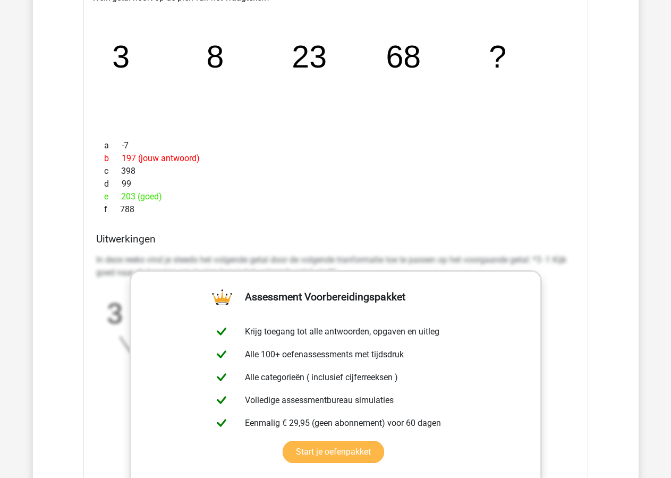
scroll to position [6669, 0]
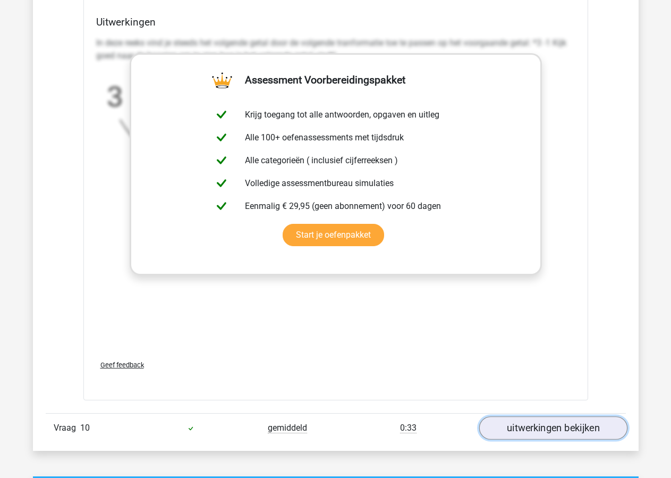
click at [541, 426] on link "uitwerkingen bekijken" at bounding box center [553, 427] width 148 height 23
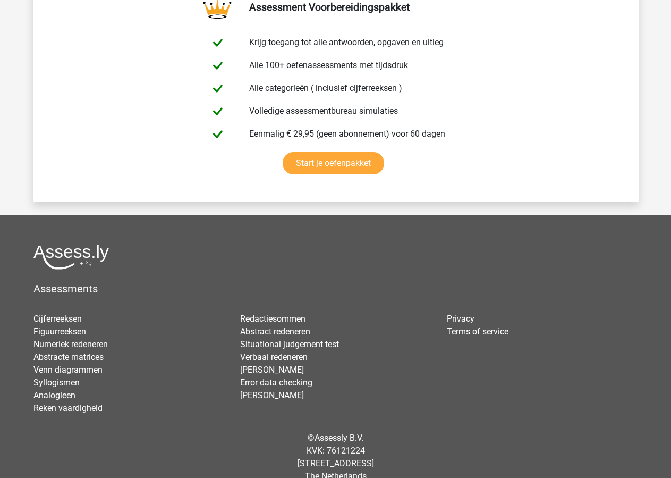
scroll to position [8421, 0]
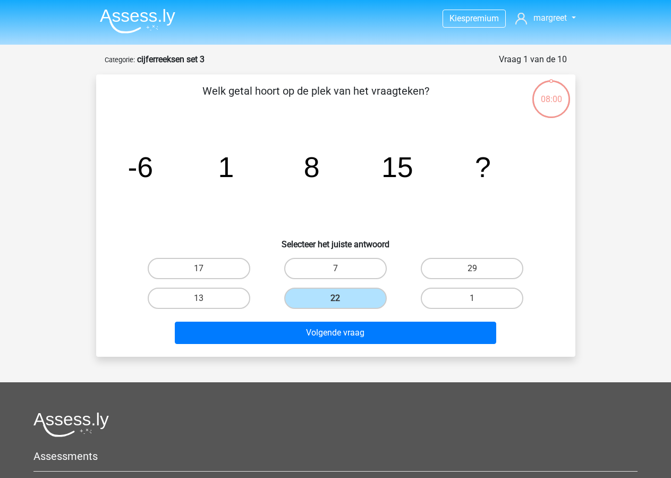
scroll to position [53, 0]
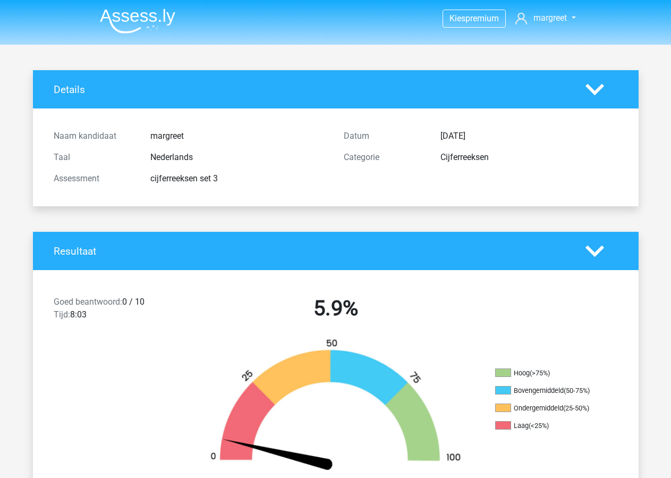
click at [141, 24] on img at bounding box center [137, 21] width 75 height 25
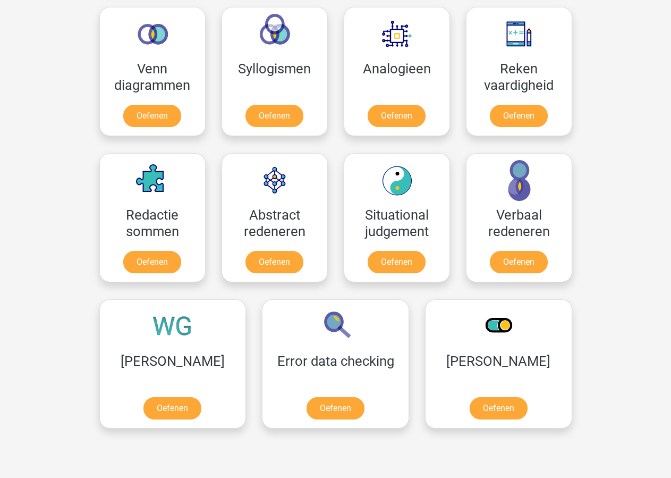
scroll to position [475, 0]
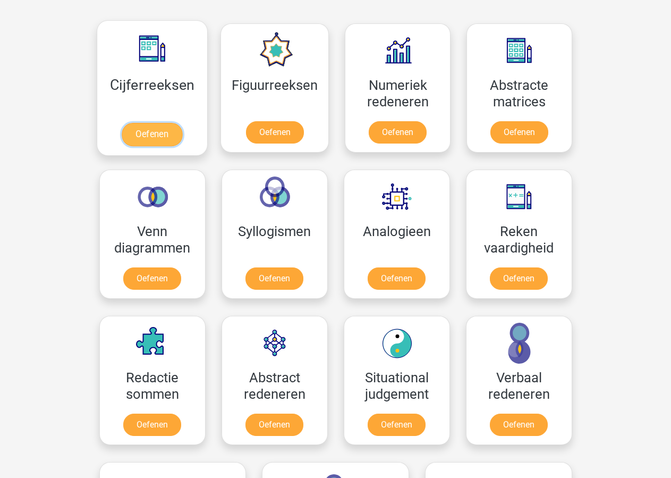
click at [136, 123] on link "Oefenen" at bounding box center [152, 134] width 61 height 23
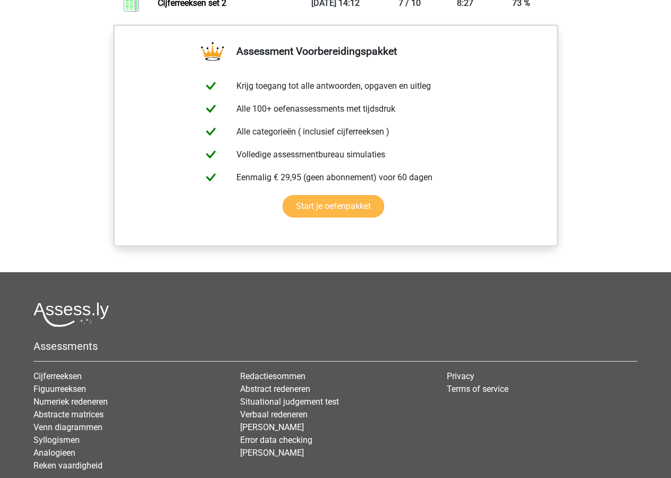
scroll to position [705, 0]
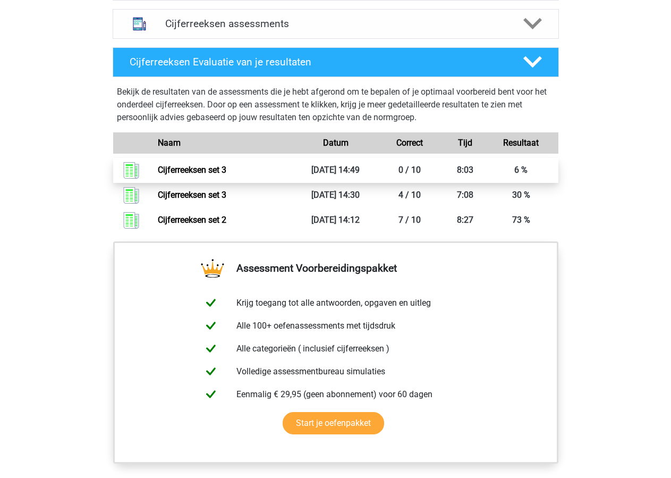
click at [174, 175] on link "Cijferreeksen set 3" at bounding box center [192, 170] width 69 height 10
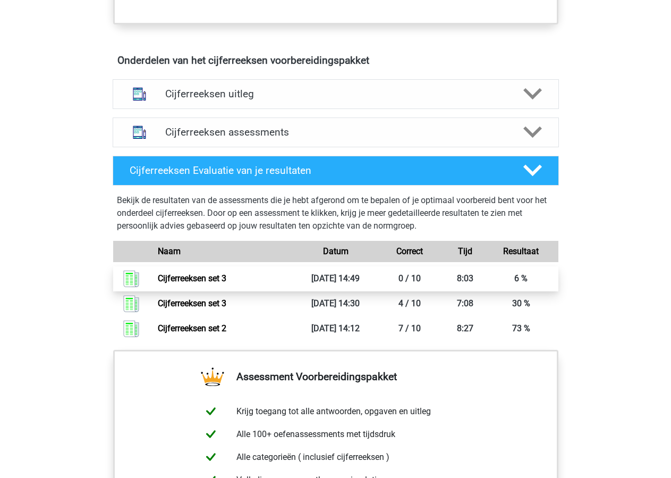
click at [204, 283] on link "Cijferreeksen set 3" at bounding box center [192, 278] width 69 height 10
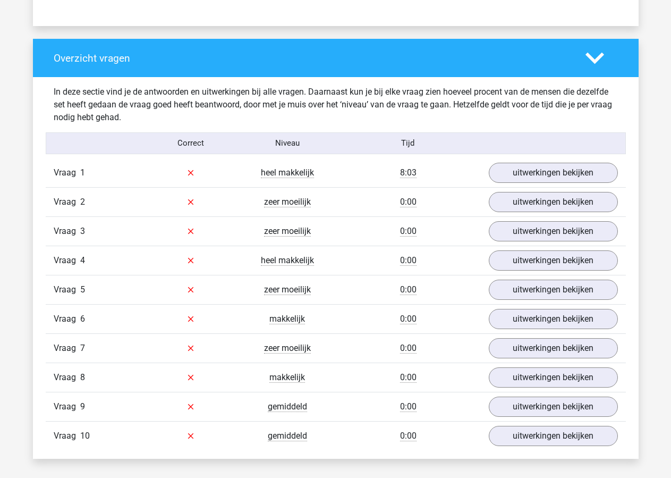
scroll to position [813, 0]
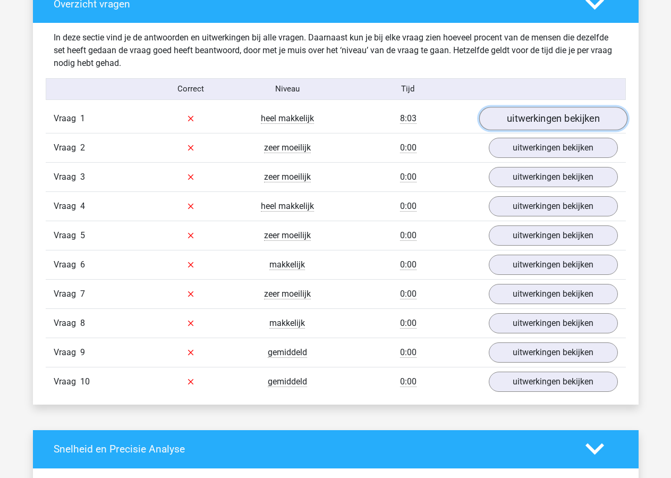
click at [519, 116] on link "uitwerkingen bekijken" at bounding box center [553, 118] width 148 height 23
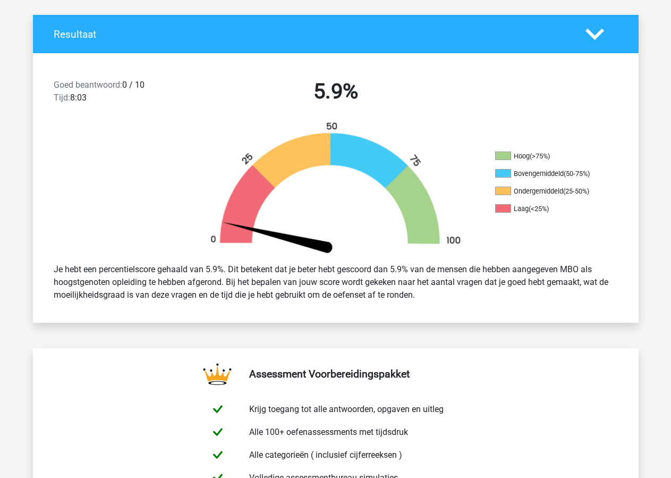
scroll to position [0, 0]
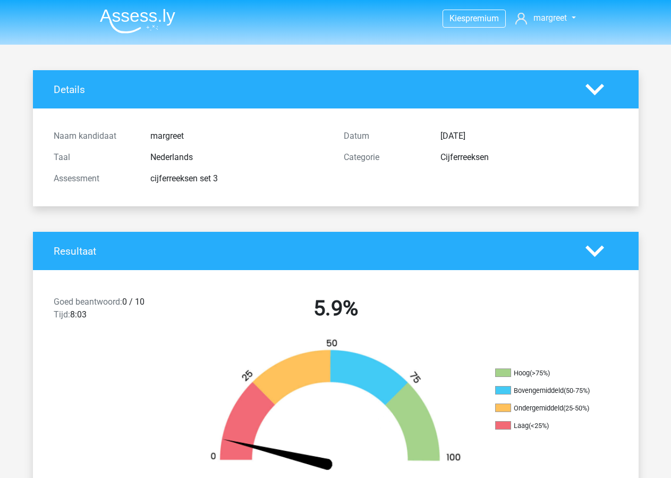
click at [596, 84] on icon at bounding box center [595, 89] width 19 height 19
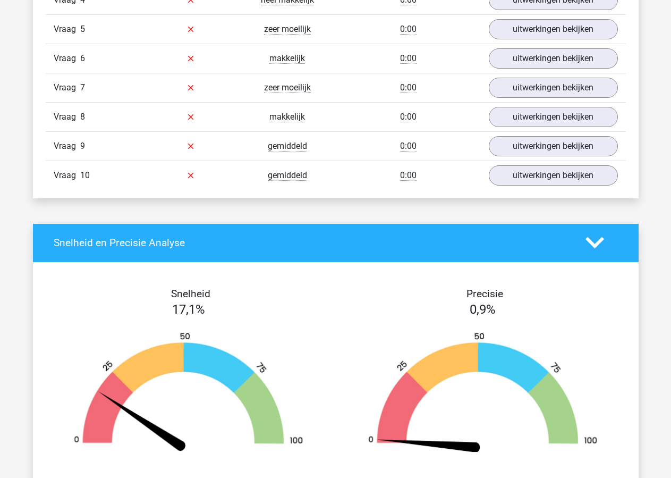
scroll to position [651, 0]
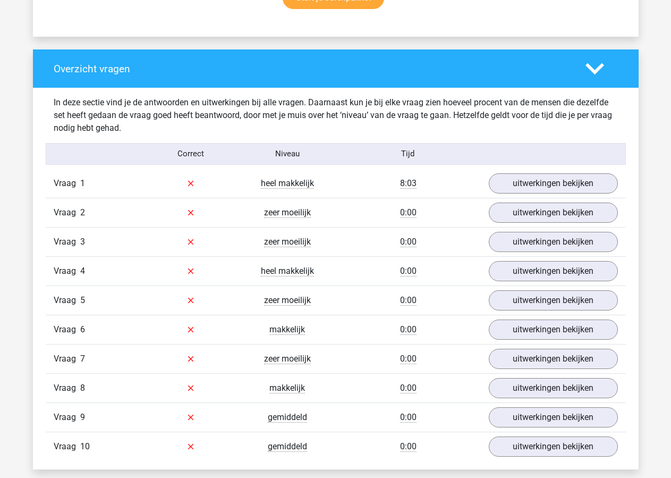
click at [597, 70] on polygon at bounding box center [595, 69] width 19 height 12
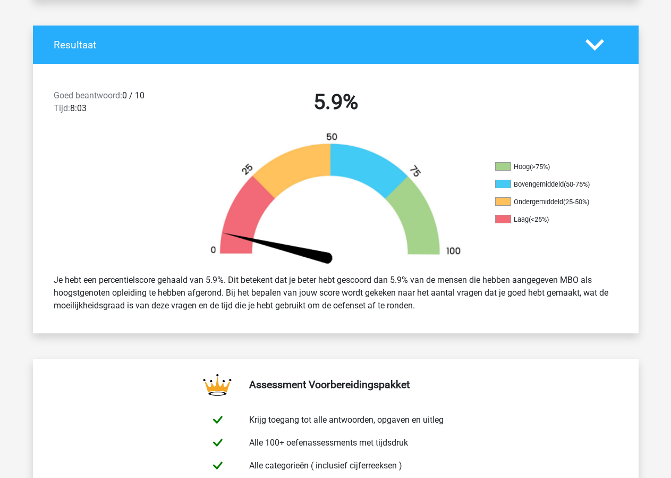
scroll to position [0, 0]
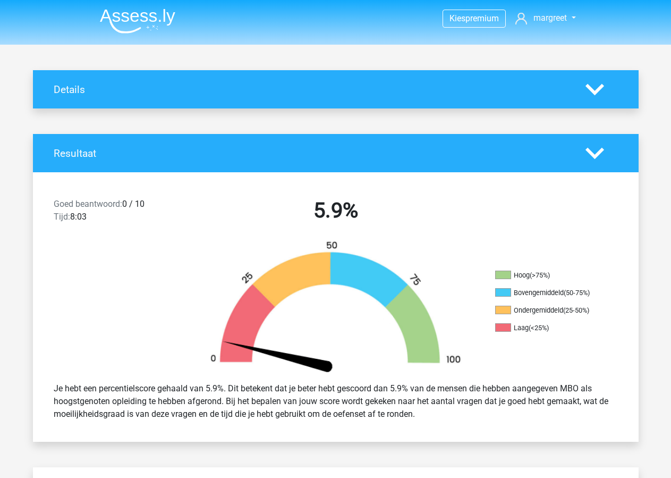
click at [142, 21] on img at bounding box center [137, 21] width 75 height 25
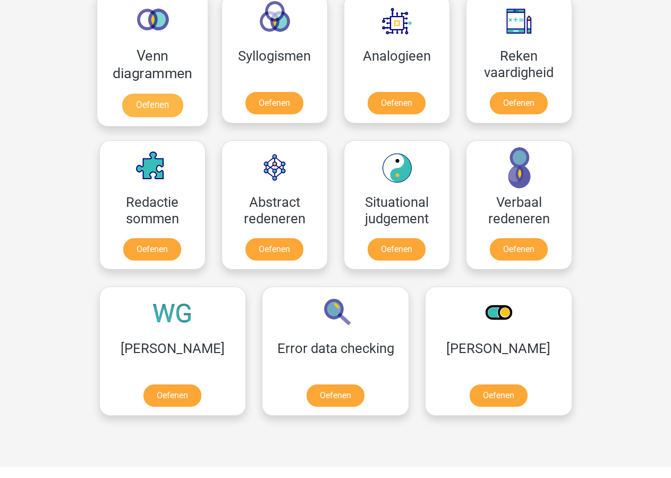
scroll to position [488, 0]
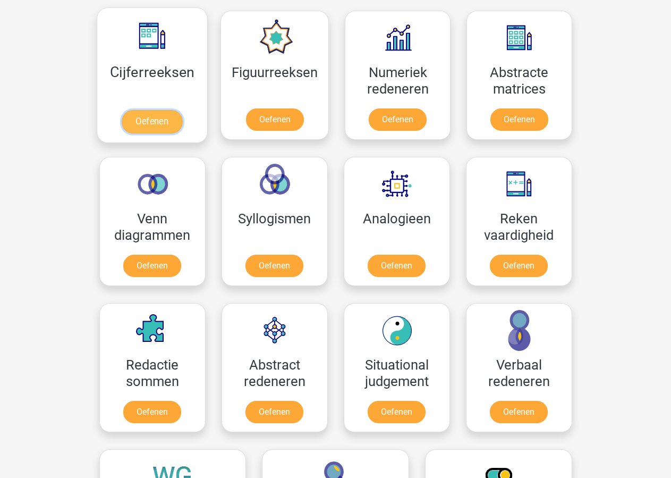
click at [146, 110] on link "Oefenen" at bounding box center [152, 121] width 61 height 23
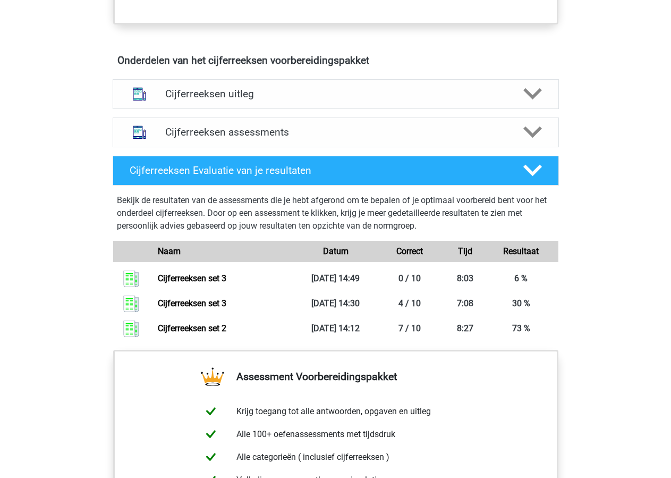
scroll to position [651, 0]
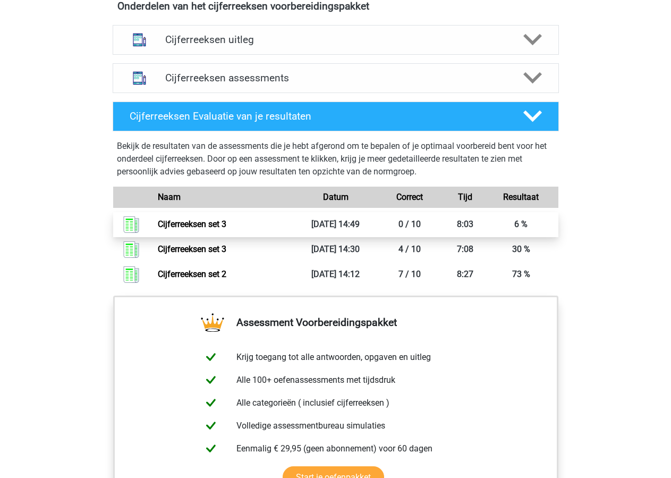
click at [204, 229] on link "Cijferreeksen set 3" at bounding box center [192, 224] width 69 height 10
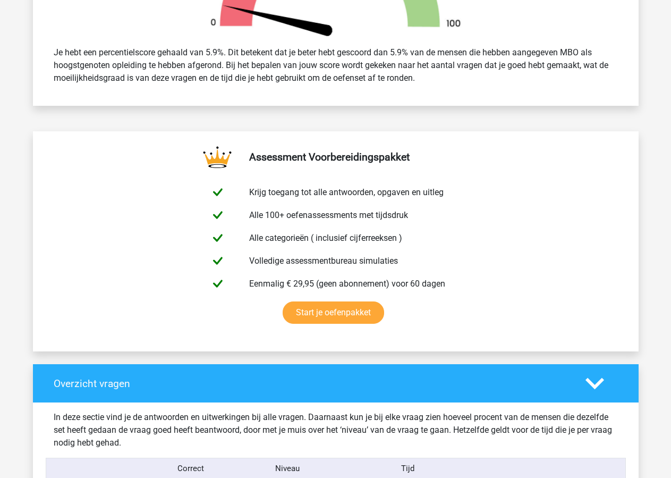
scroll to position [651, 0]
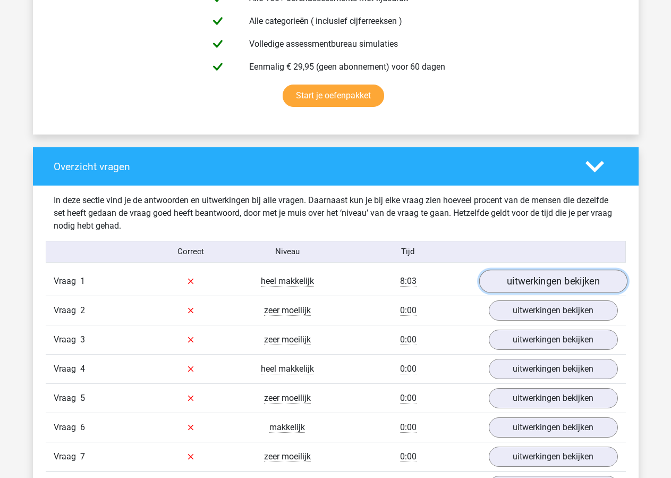
click at [565, 283] on link "uitwerkingen bekijken" at bounding box center [553, 280] width 148 height 23
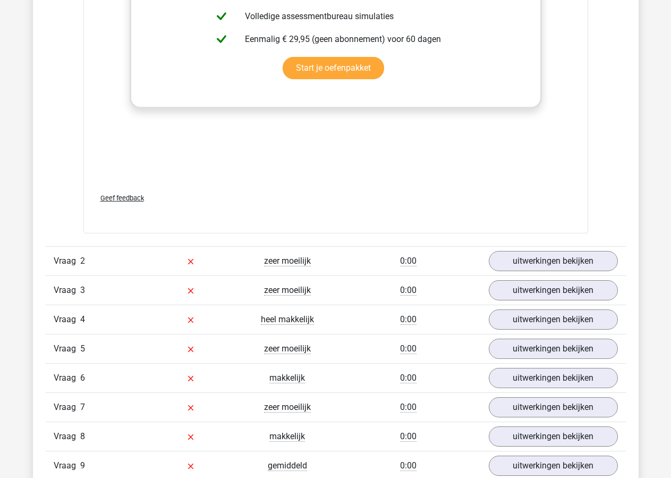
scroll to position [1410, 0]
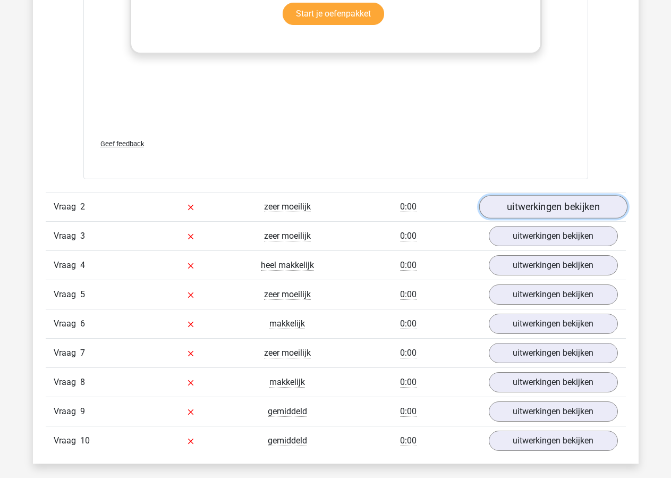
click at [528, 204] on link "uitwerkingen bekijken" at bounding box center [553, 206] width 148 height 23
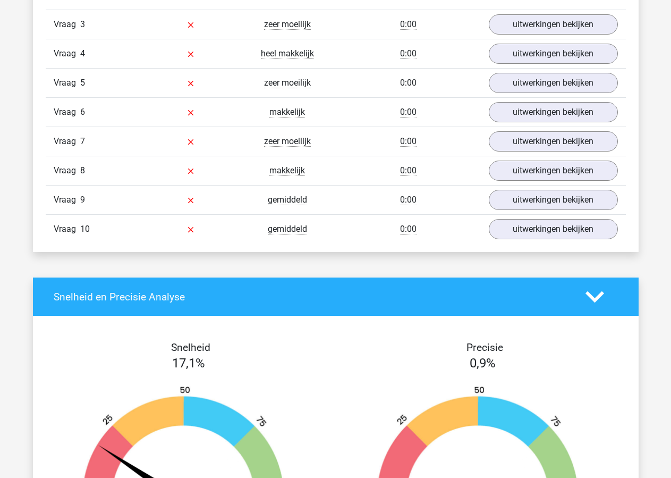
scroll to position [2115, 0]
